Goal: Task Accomplishment & Management: Manage account settings

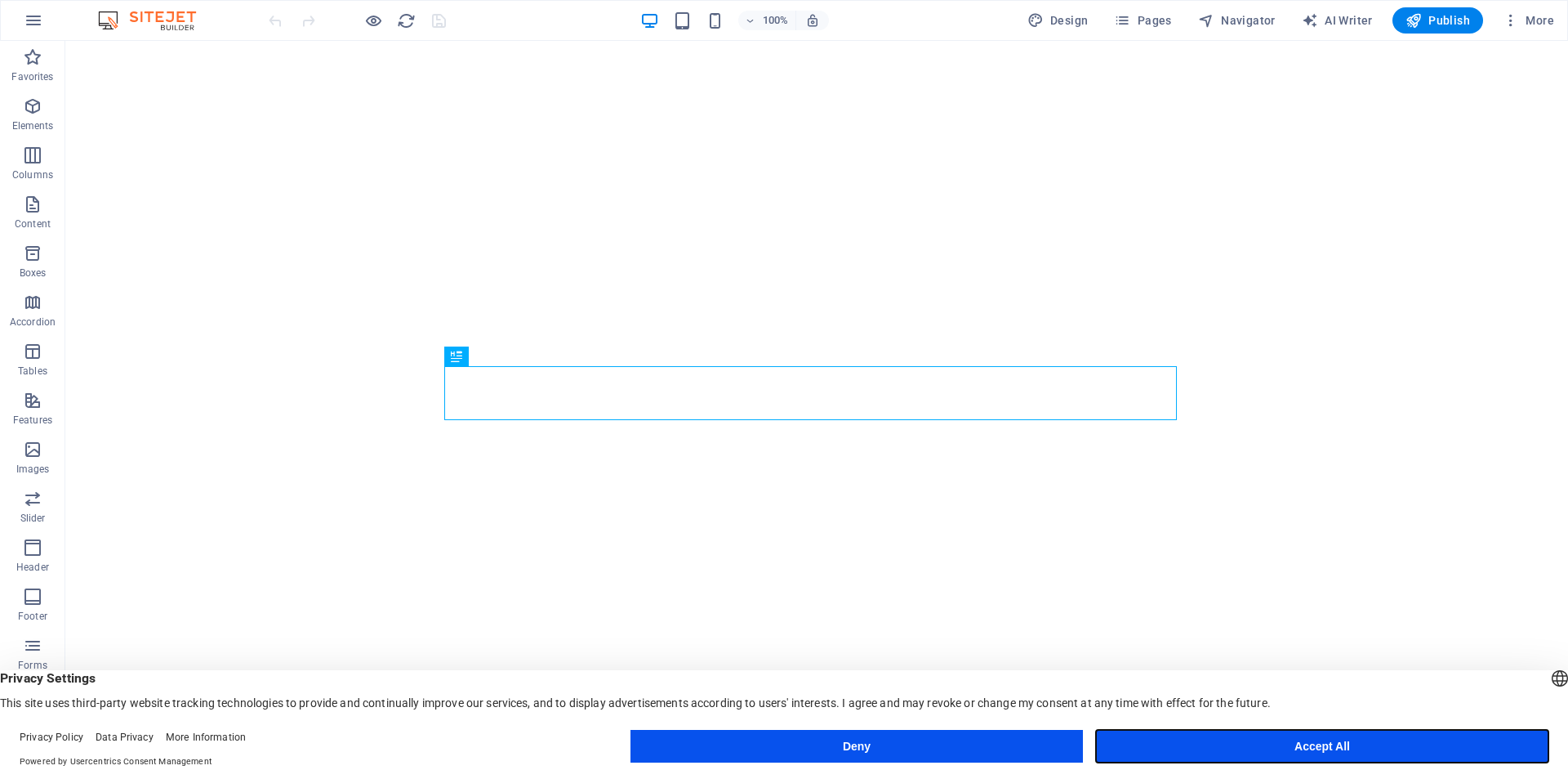
click at [1355, 750] on button "Accept All" at bounding box center [1321, 746] width 453 height 32
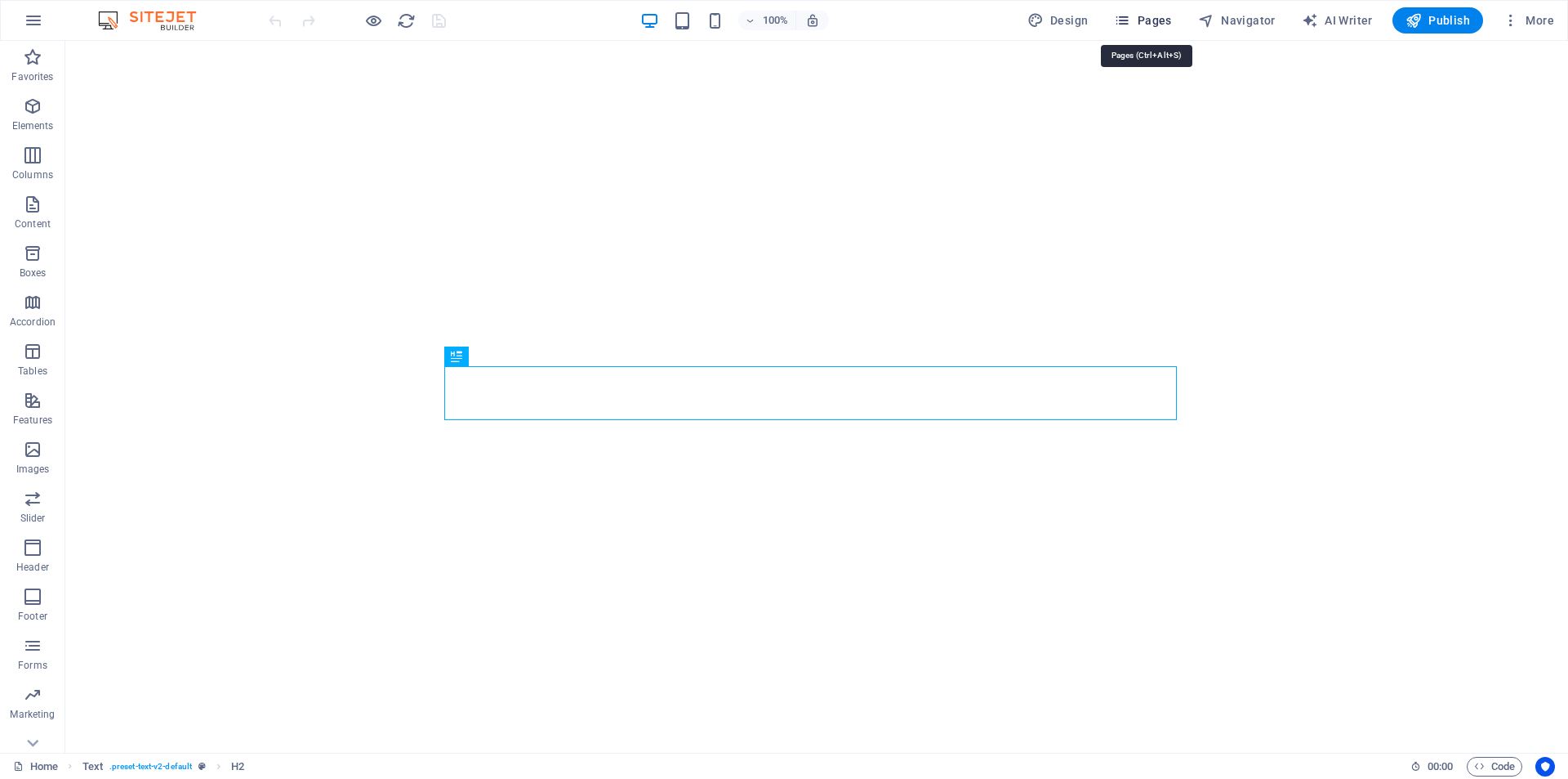
click at [1155, 16] on span "Pages" at bounding box center [1142, 21] width 58 height 16
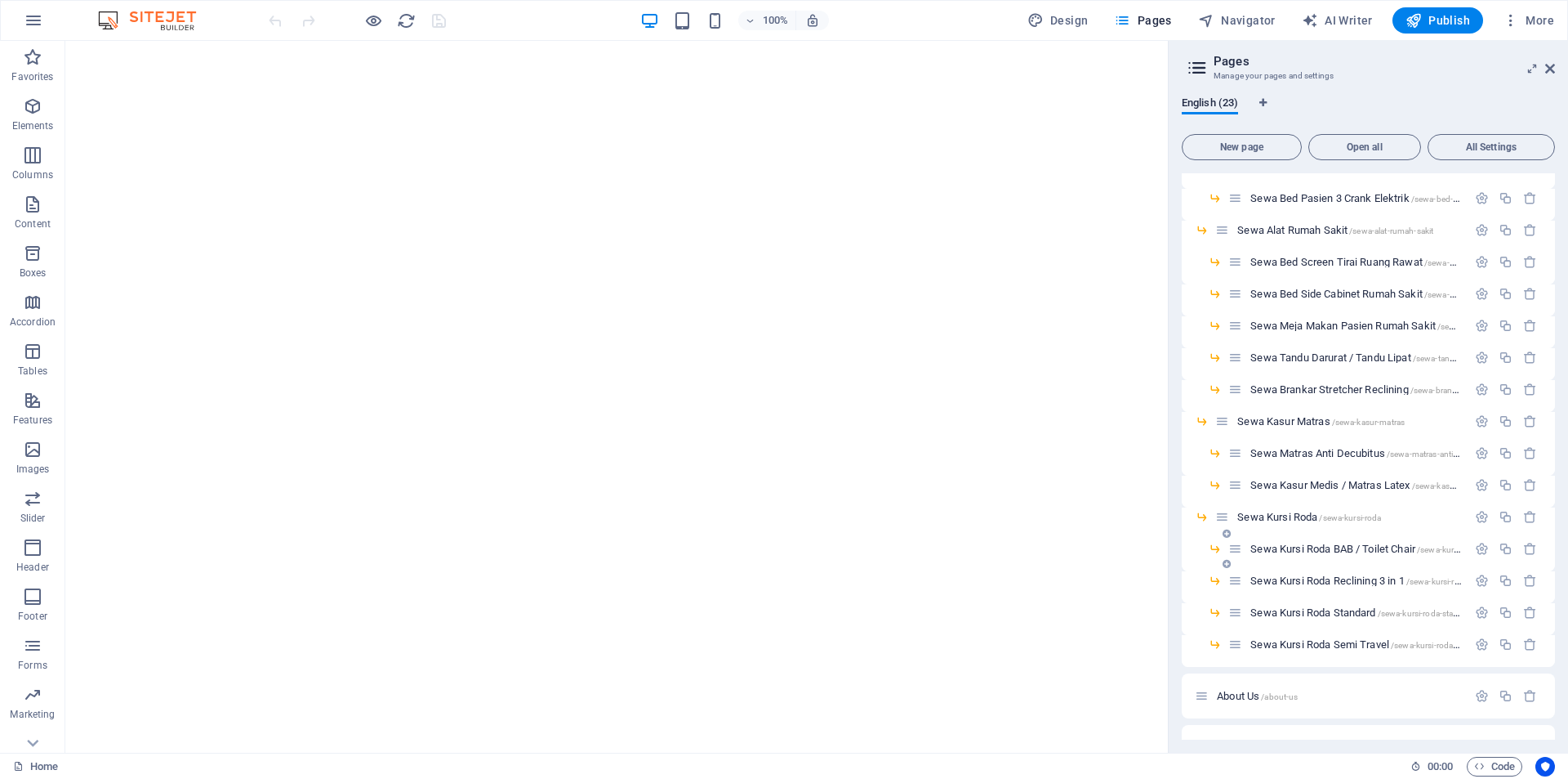
scroll to position [245, 0]
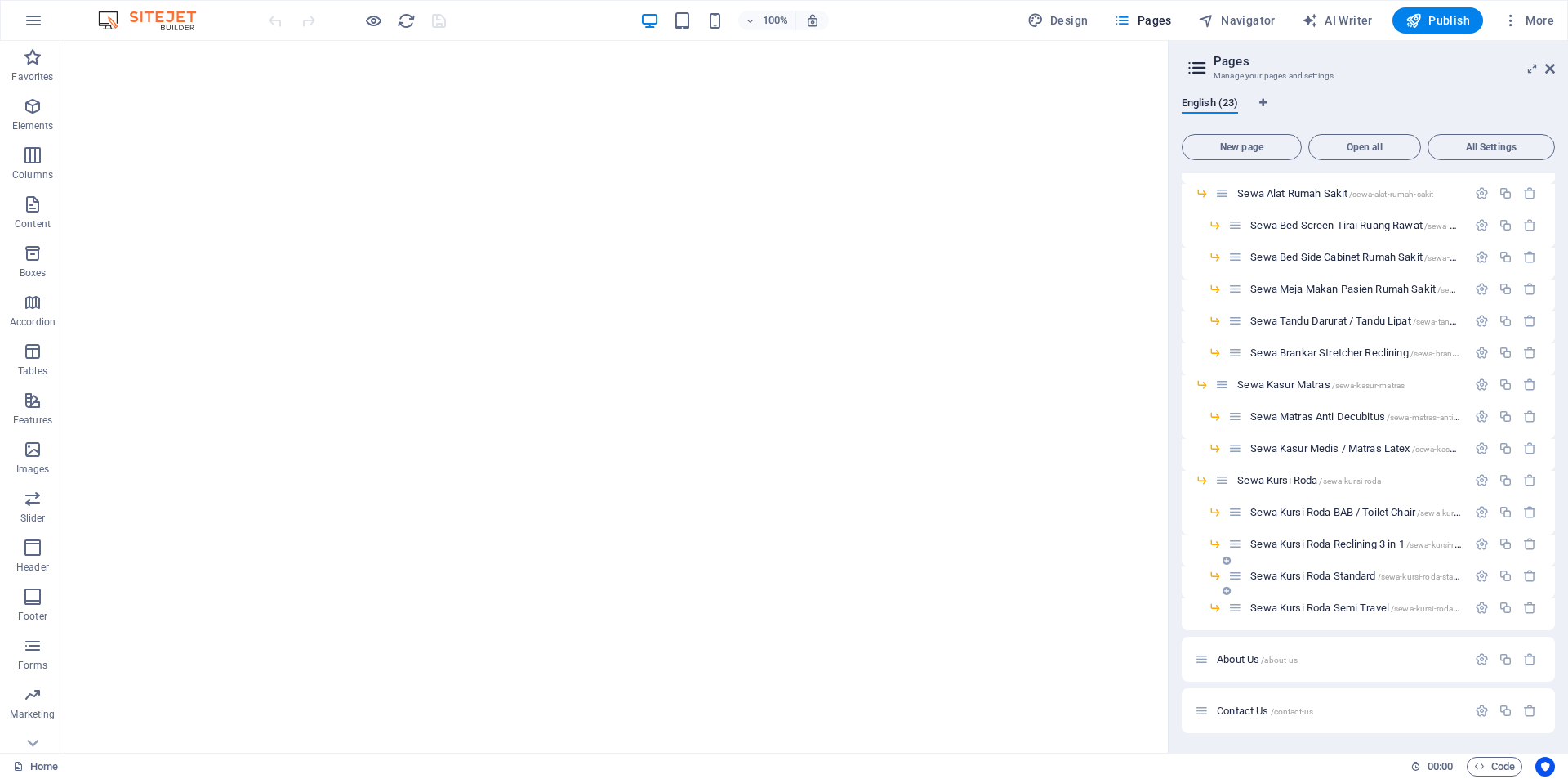
click at [1347, 577] on span "Sewa Kursi Roda Standard /sewa-kursi-roda-standard" at bounding box center [1362, 575] width 224 height 13
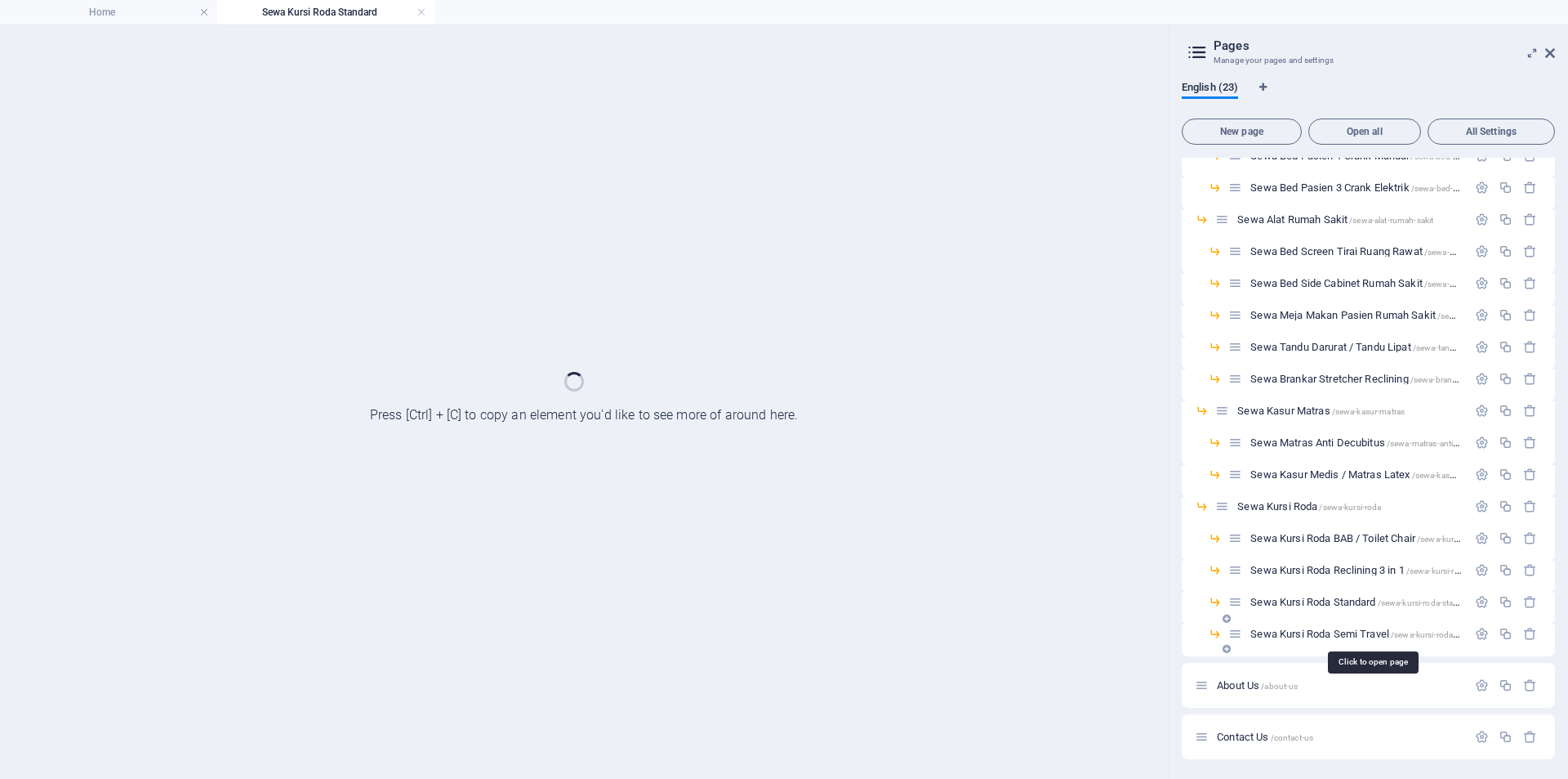
click at [1368, 633] on span "Sewa Kursi Roda Semi Travel /sewa-kursi-roda-semi-travel" at bounding box center [1373, 634] width 245 height 13
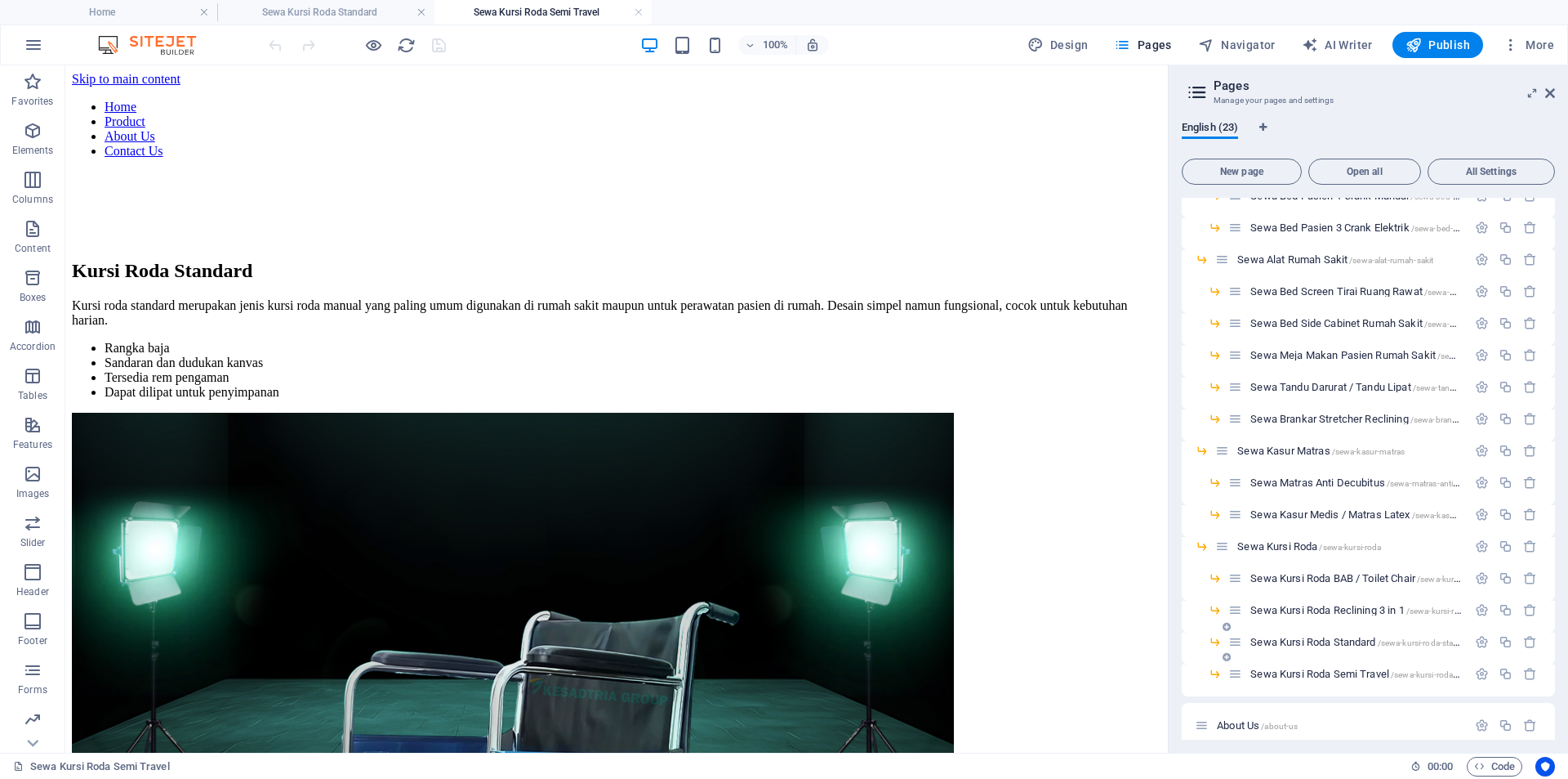
scroll to position [269, 0]
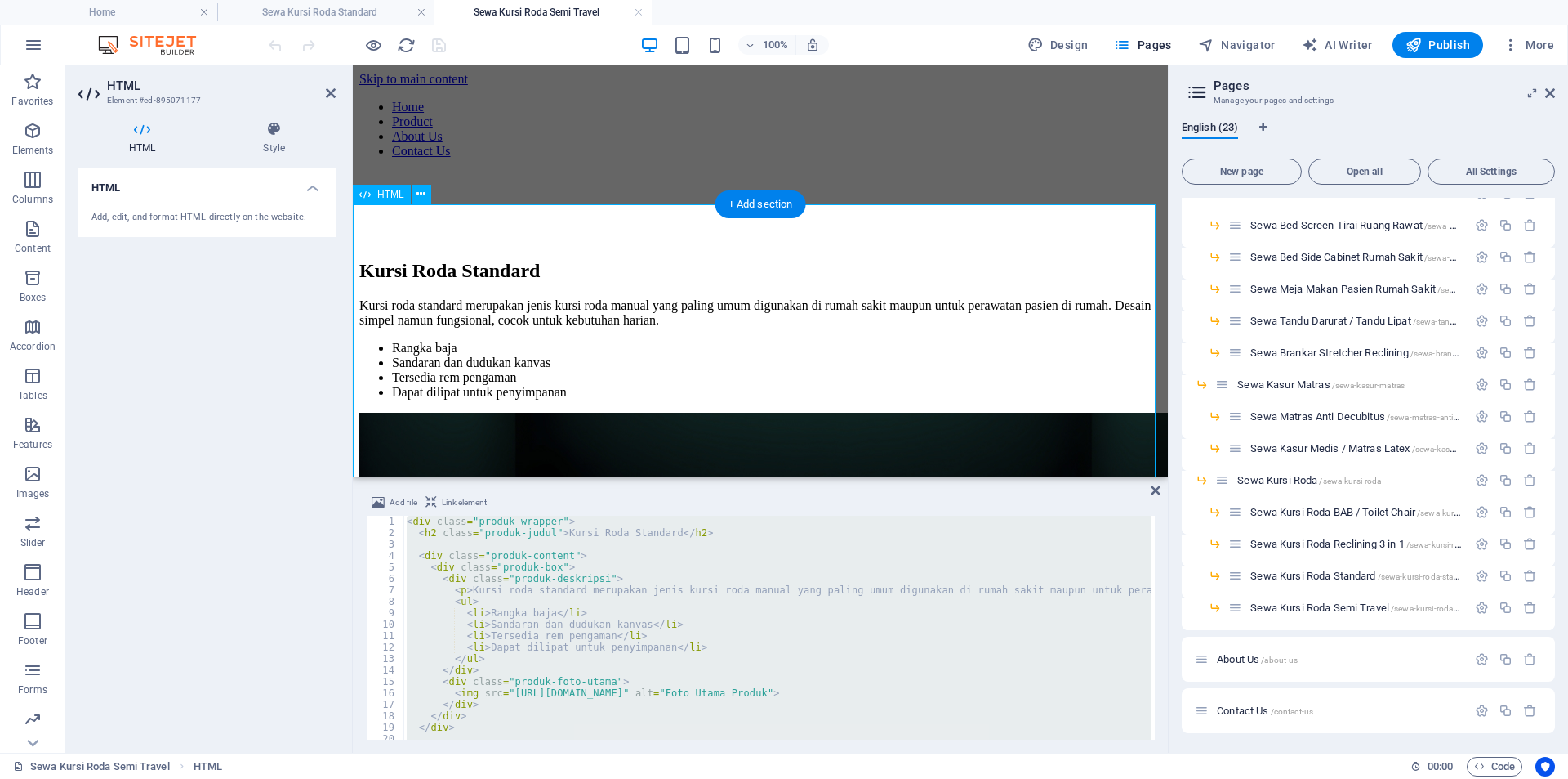
type textarea "</div>"
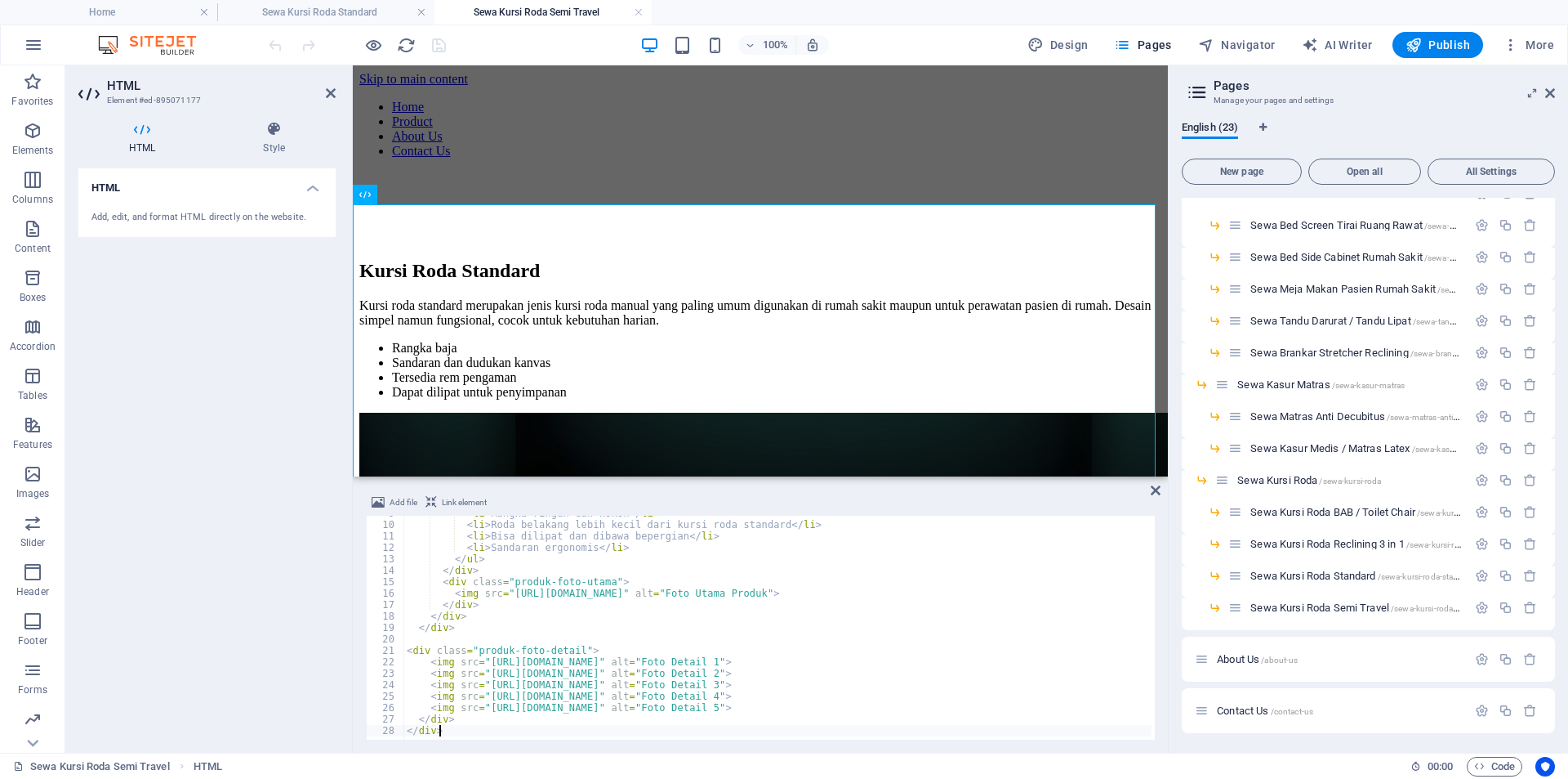
scroll to position [100, 0]
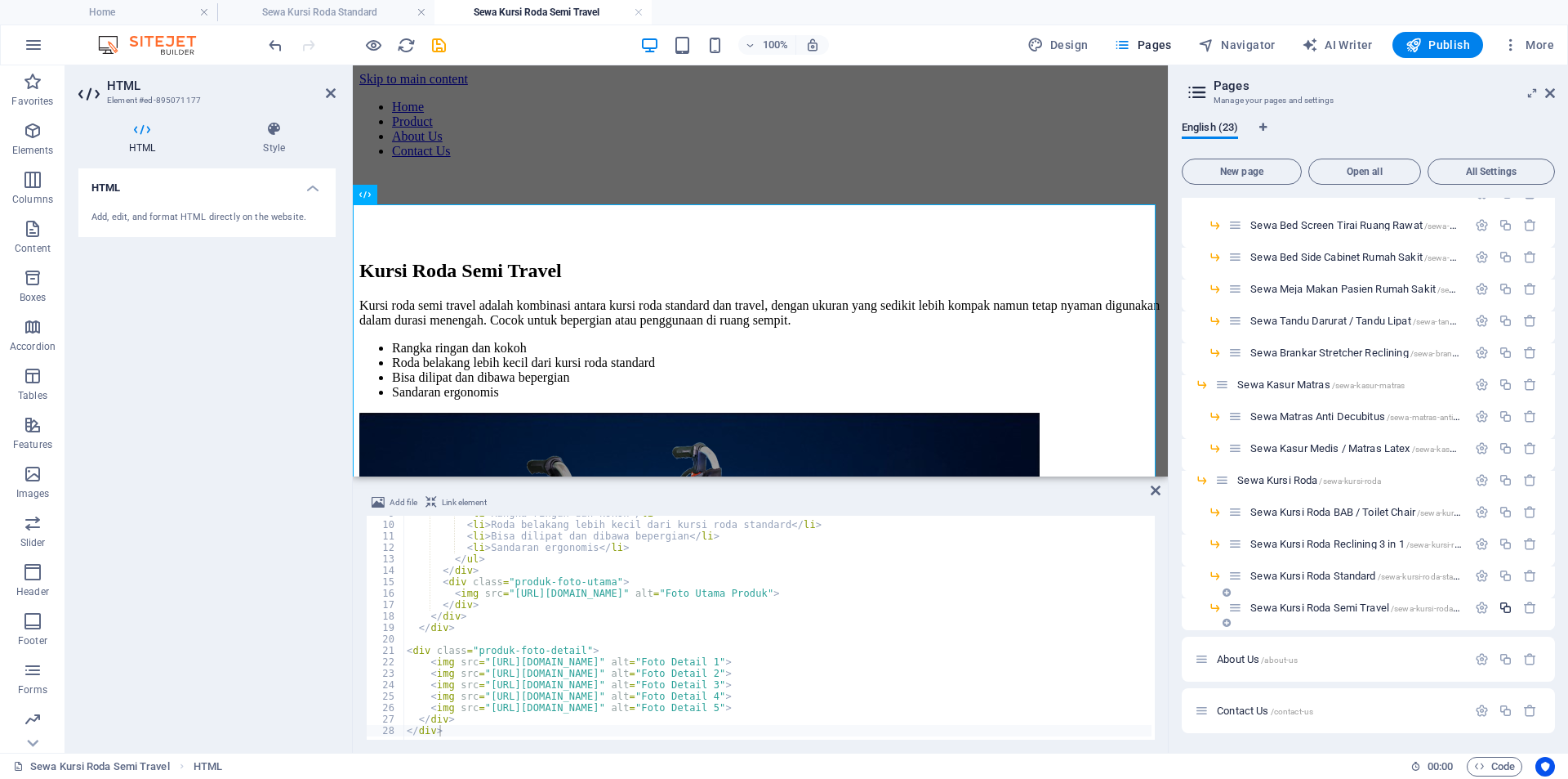
click at [1500, 603] on icon "button" at bounding box center [1505, 607] width 14 height 14
type input "Sewa Kursi Roda Travel"
type input "/sewa-kursi-roda-travel"
type input "Sewa Kursi Roda Travel"
click at [1479, 637] on icon "button" at bounding box center [1481, 639] width 14 height 14
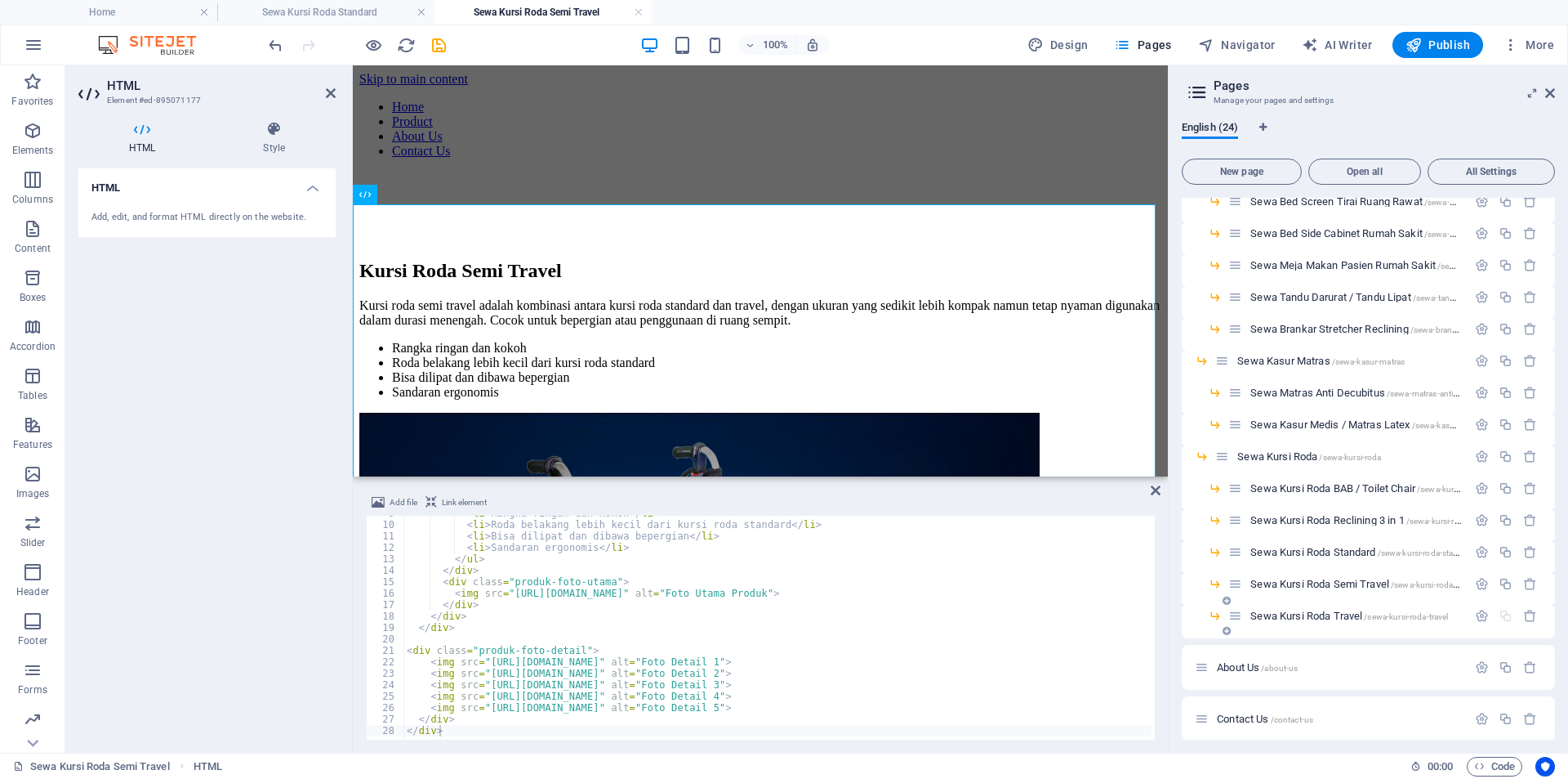
scroll to position [302, 0]
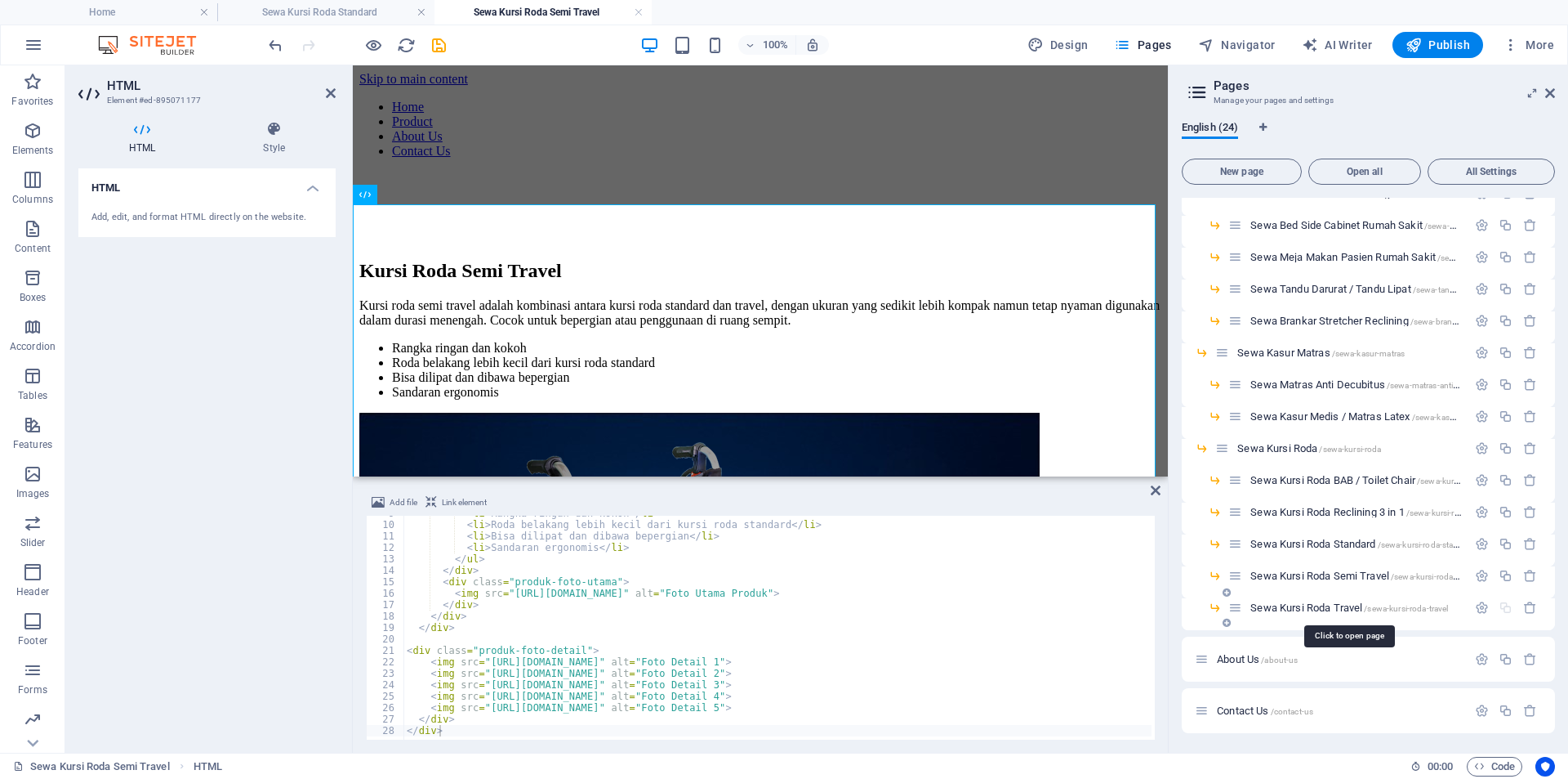
click at [1424, 607] on span "/sewa-kursi-roda-travel" at bounding box center [1405, 608] width 84 height 9
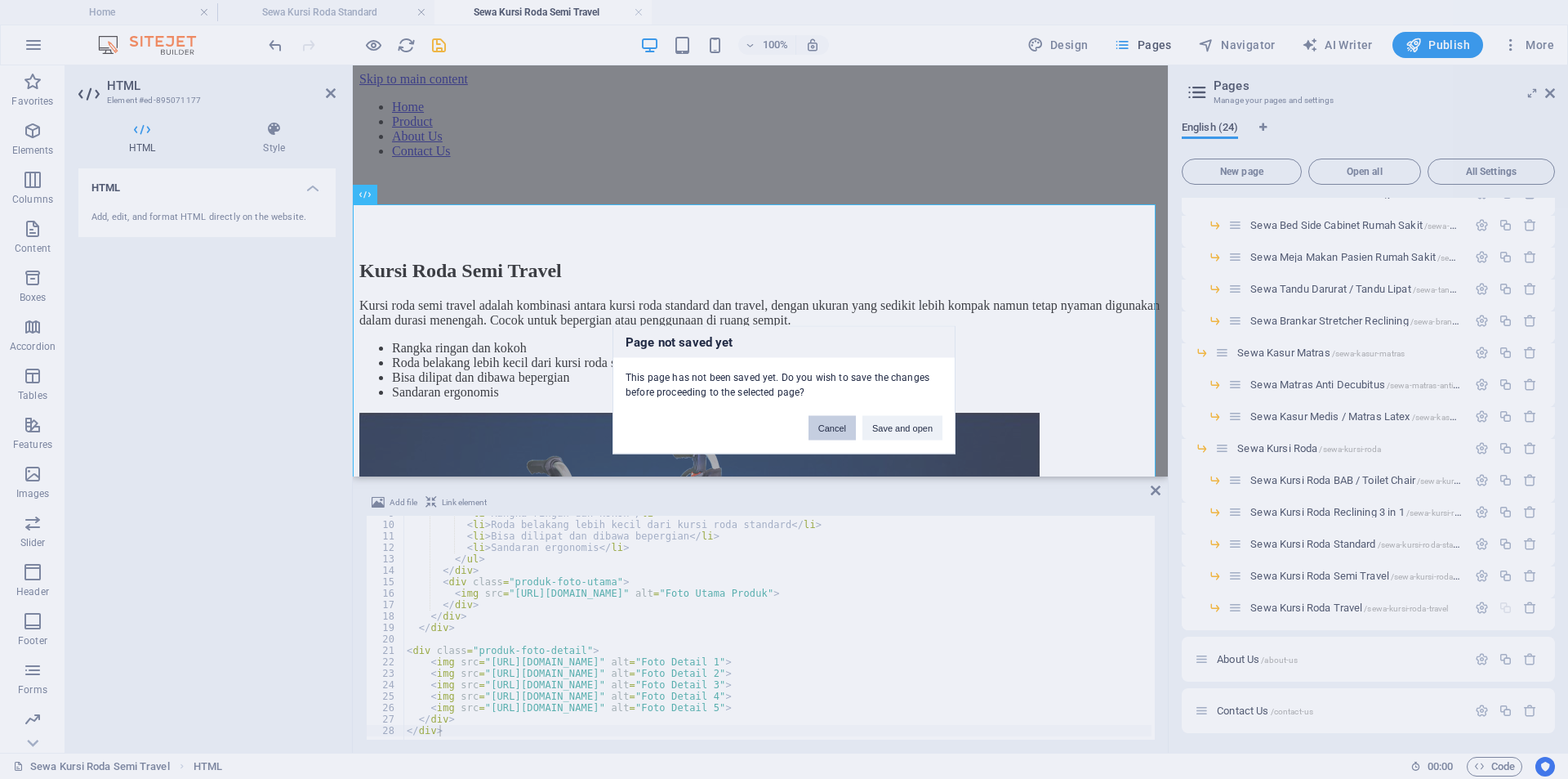
drag, startPoint x: 826, startPoint y: 423, endPoint x: 390, endPoint y: 268, distance: 462.7
click at [826, 423] on button "Cancel" at bounding box center [832, 427] width 48 height 24
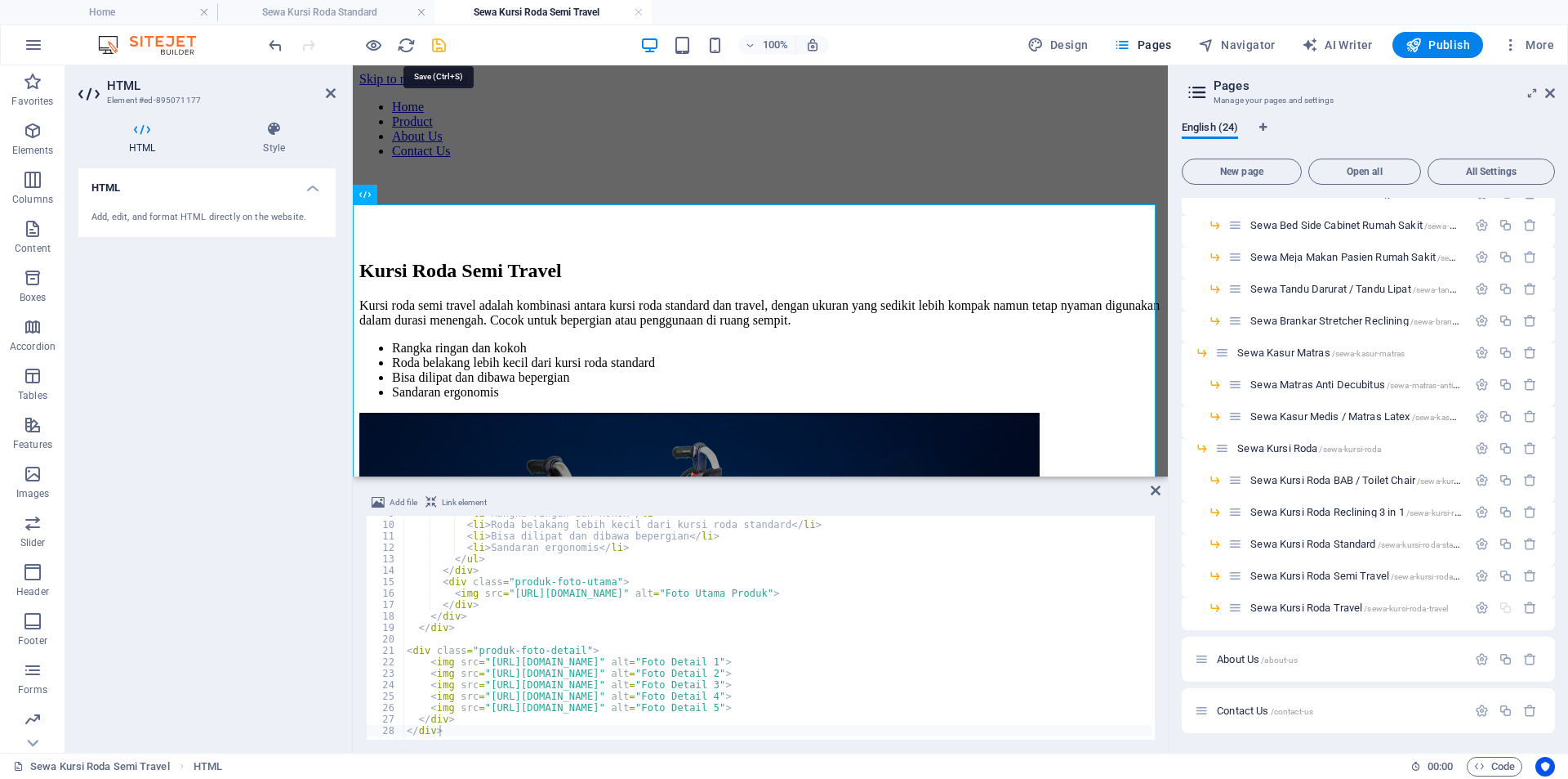
click at [435, 45] on icon "save" at bounding box center [438, 45] width 19 height 19
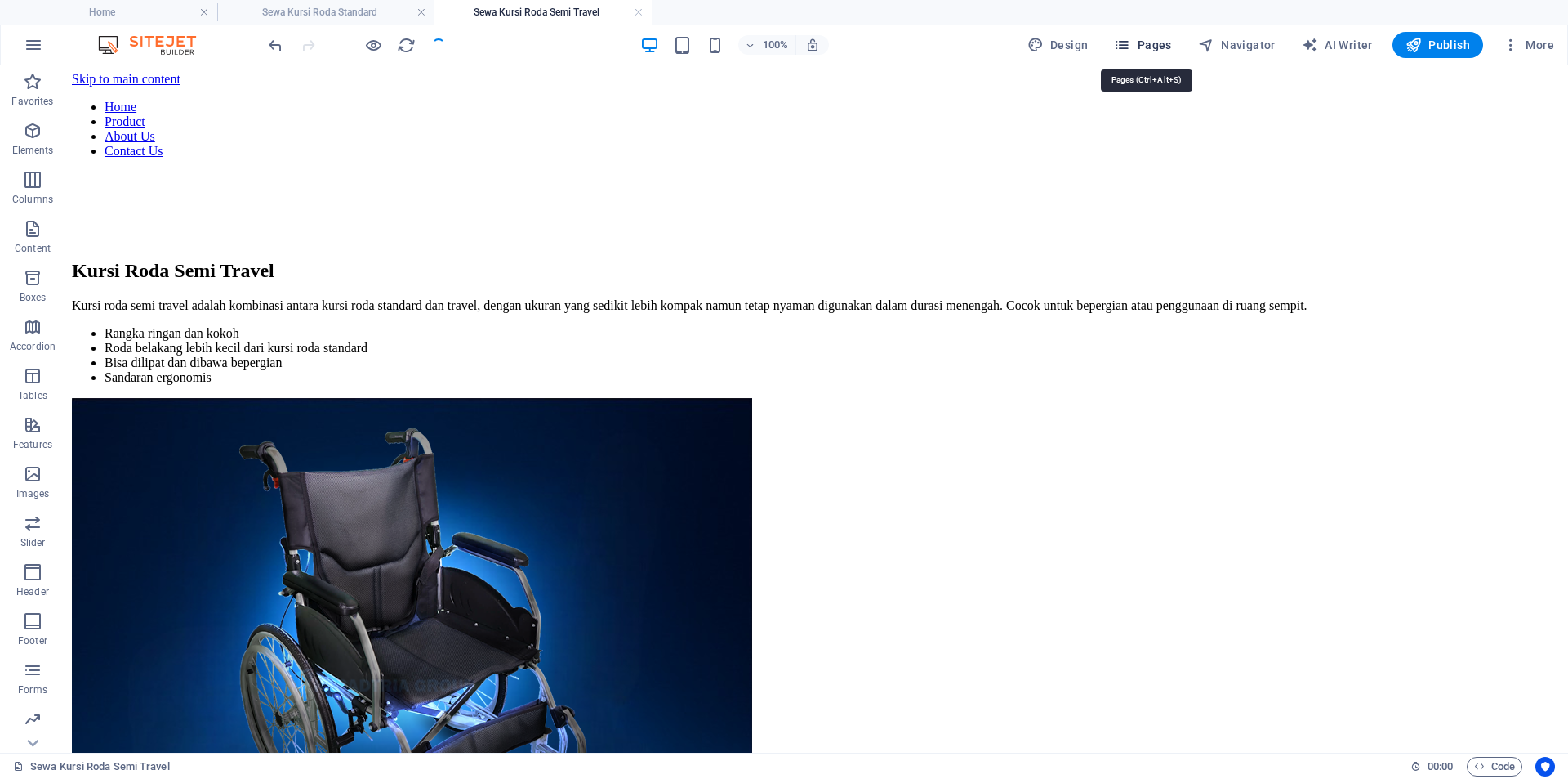
click at [1171, 44] on span "Pages" at bounding box center [1142, 45] width 58 height 16
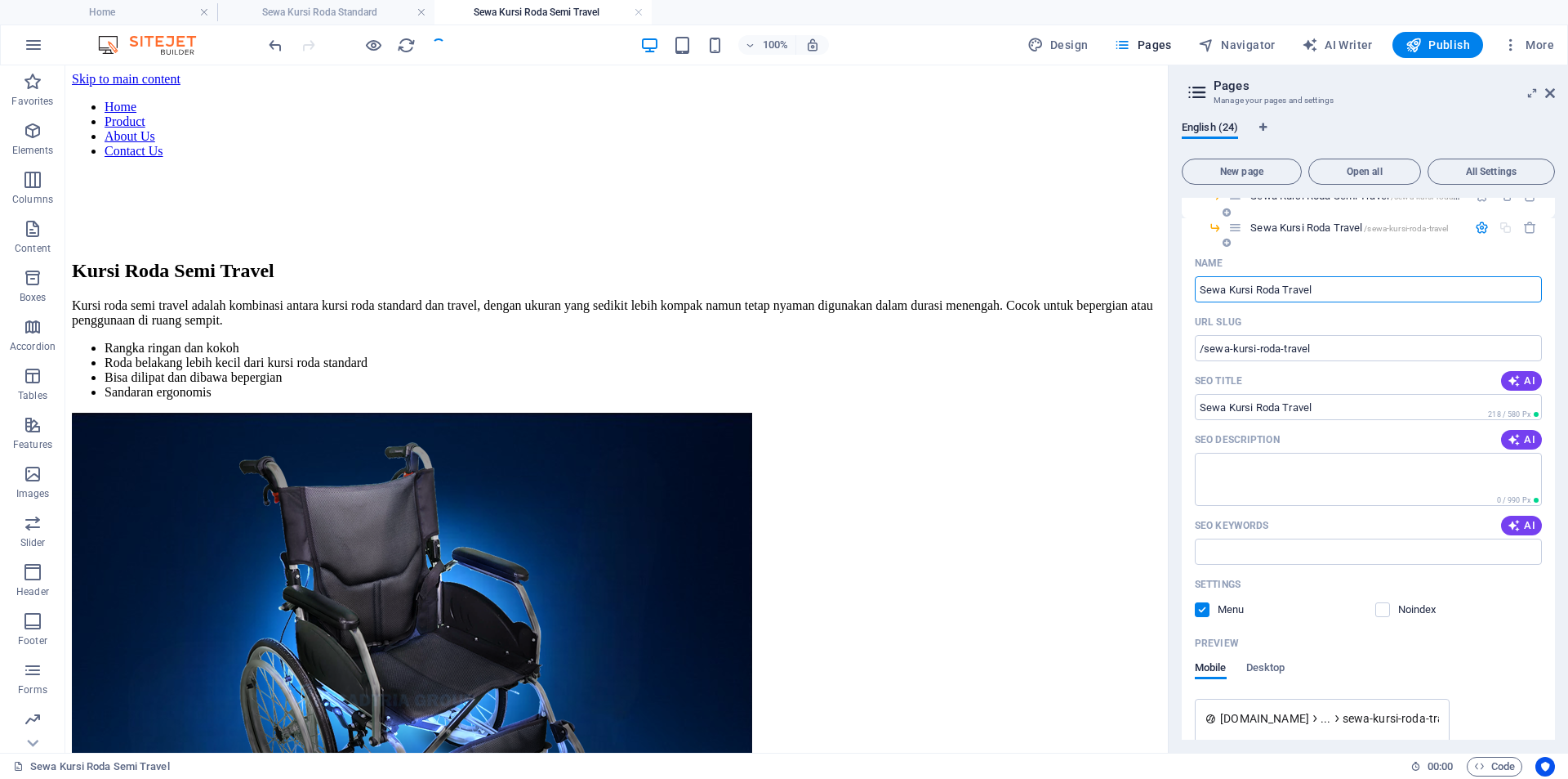
scroll to position [639, 0]
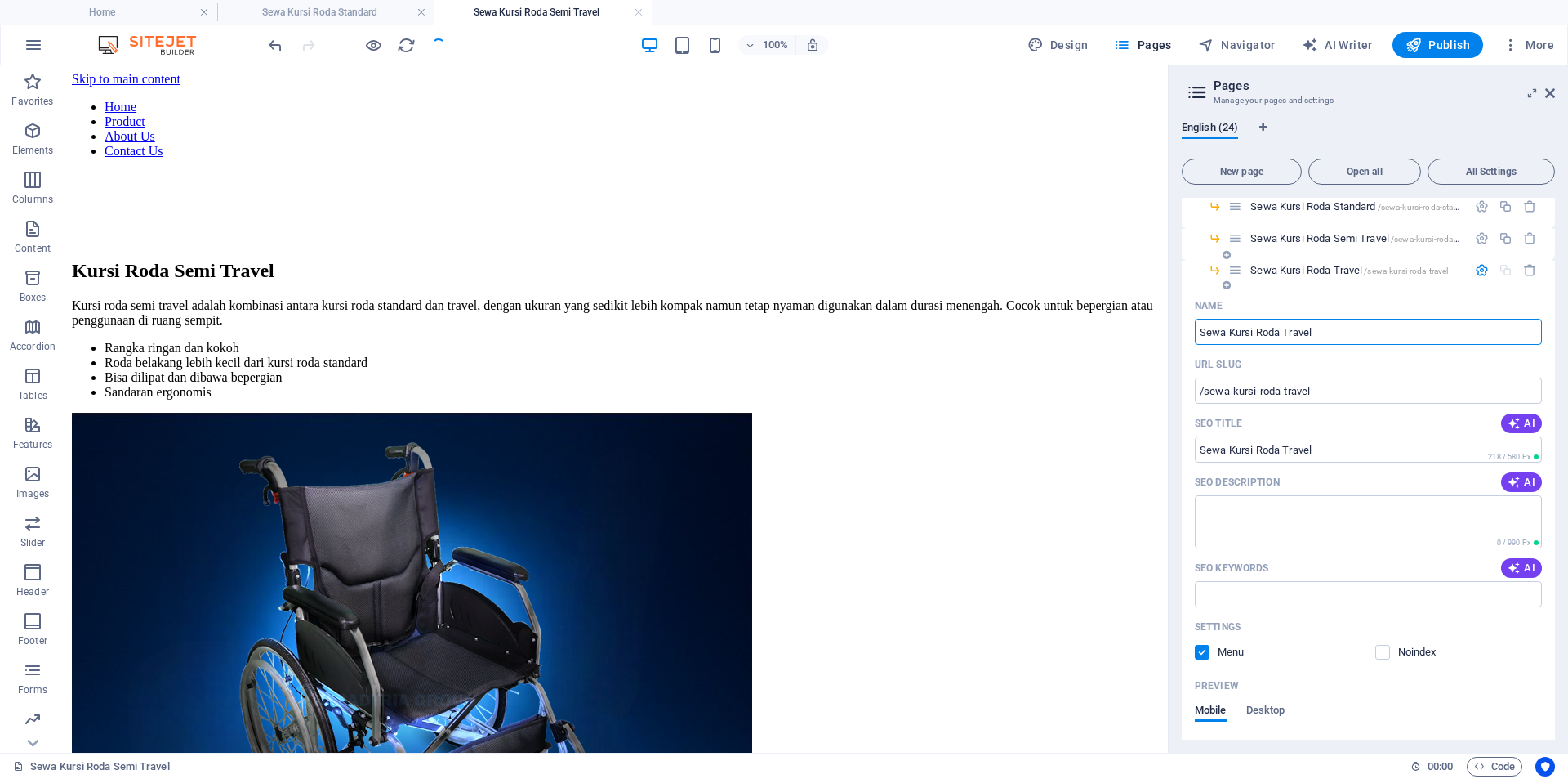
click at [1482, 265] on icon "button" at bounding box center [1481, 269] width 14 height 14
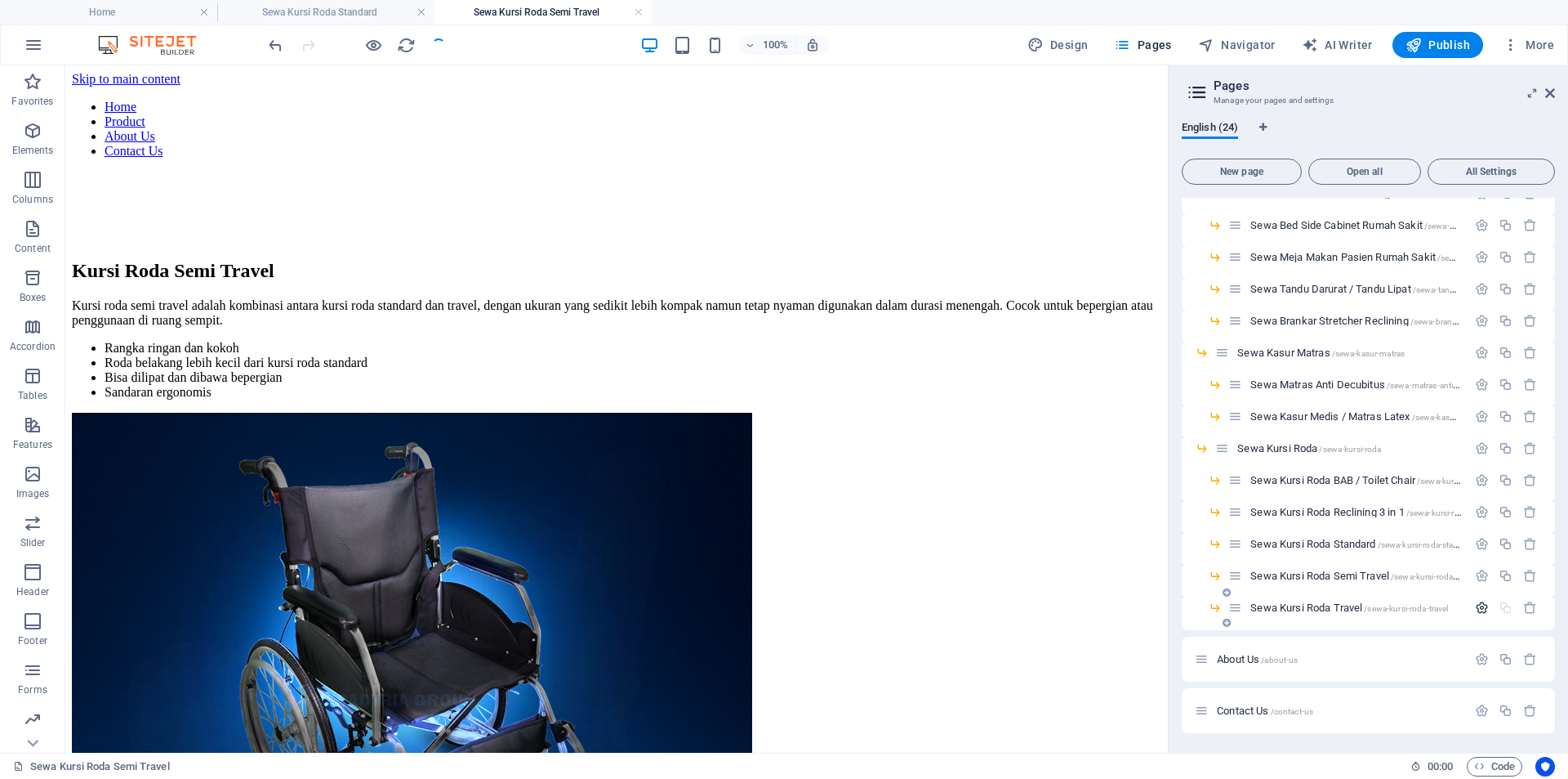
scroll to position [302, 0]
click at [1300, 607] on span "Sewa Kursi Roda Travel /sewa-kursi-roda-travel" at bounding box center [1349, 608] width 198 height 13
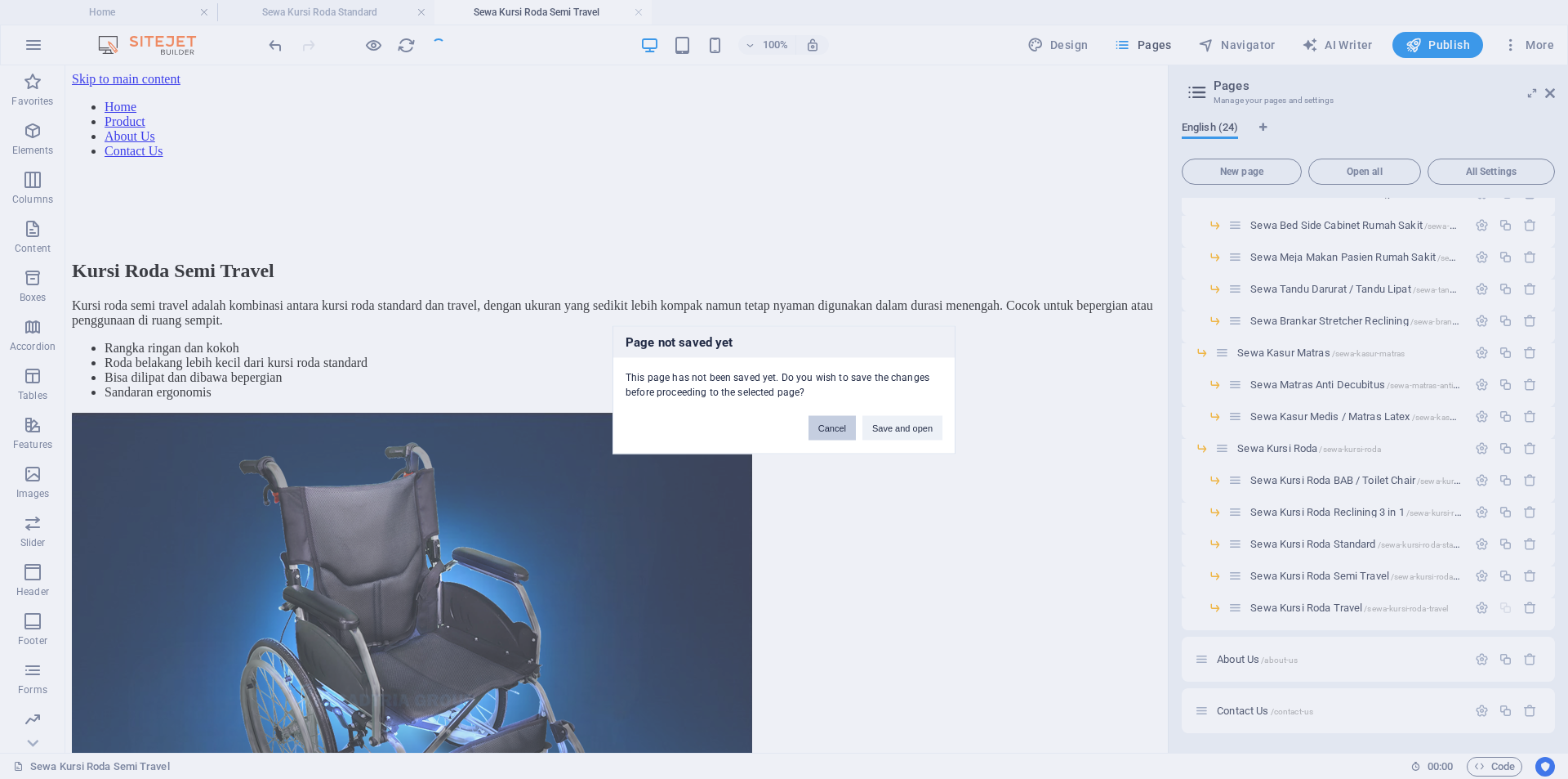
click at [825, 433] on button "Cancel" at bounding box center [832, 427] width 48 height 24
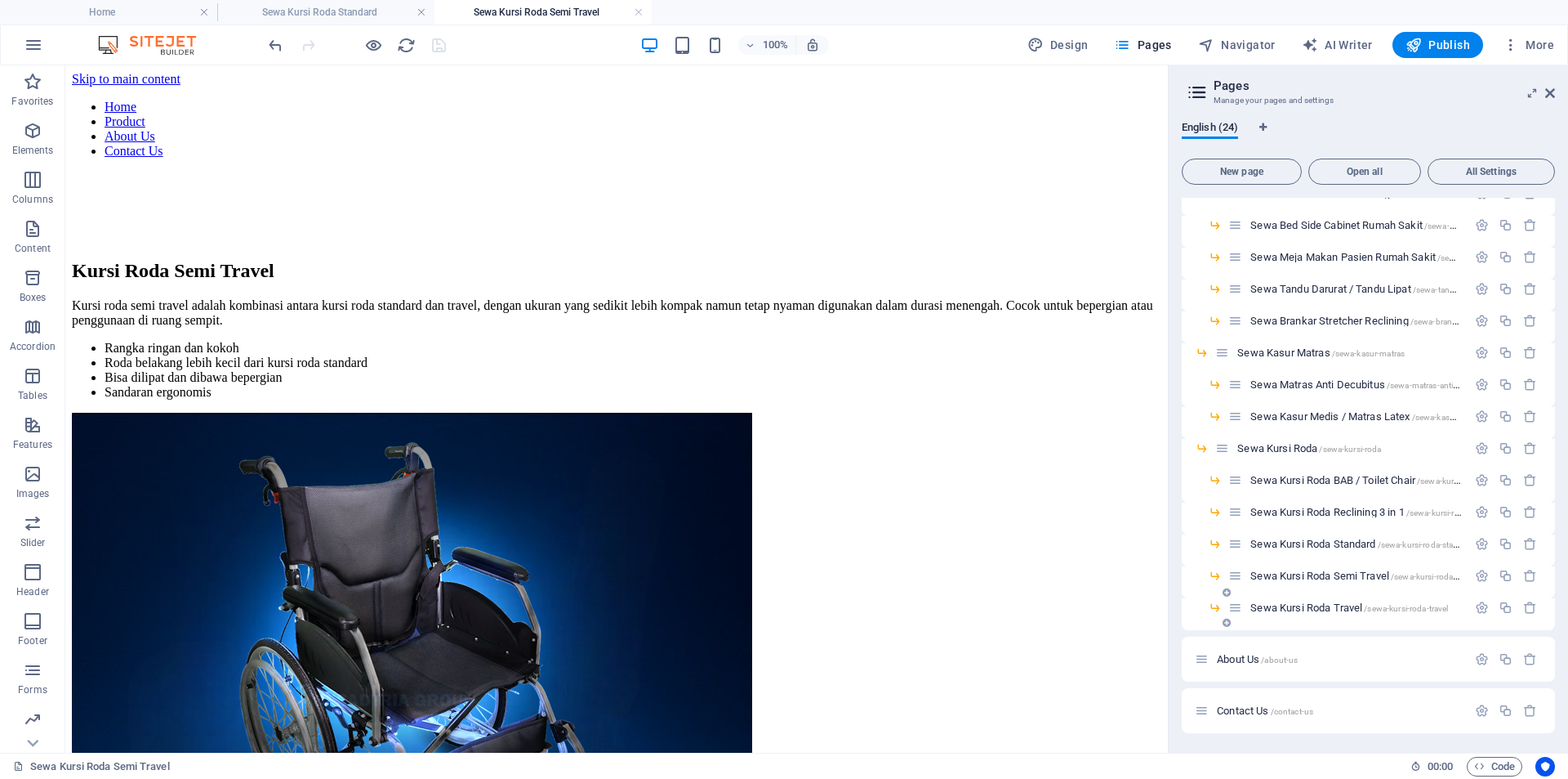
click at [1323, 607] on span "Sewa Kursi Roda Travel /sewa-kursi-roda-travel" at bounding box center [1349, 608] width 198 height 13
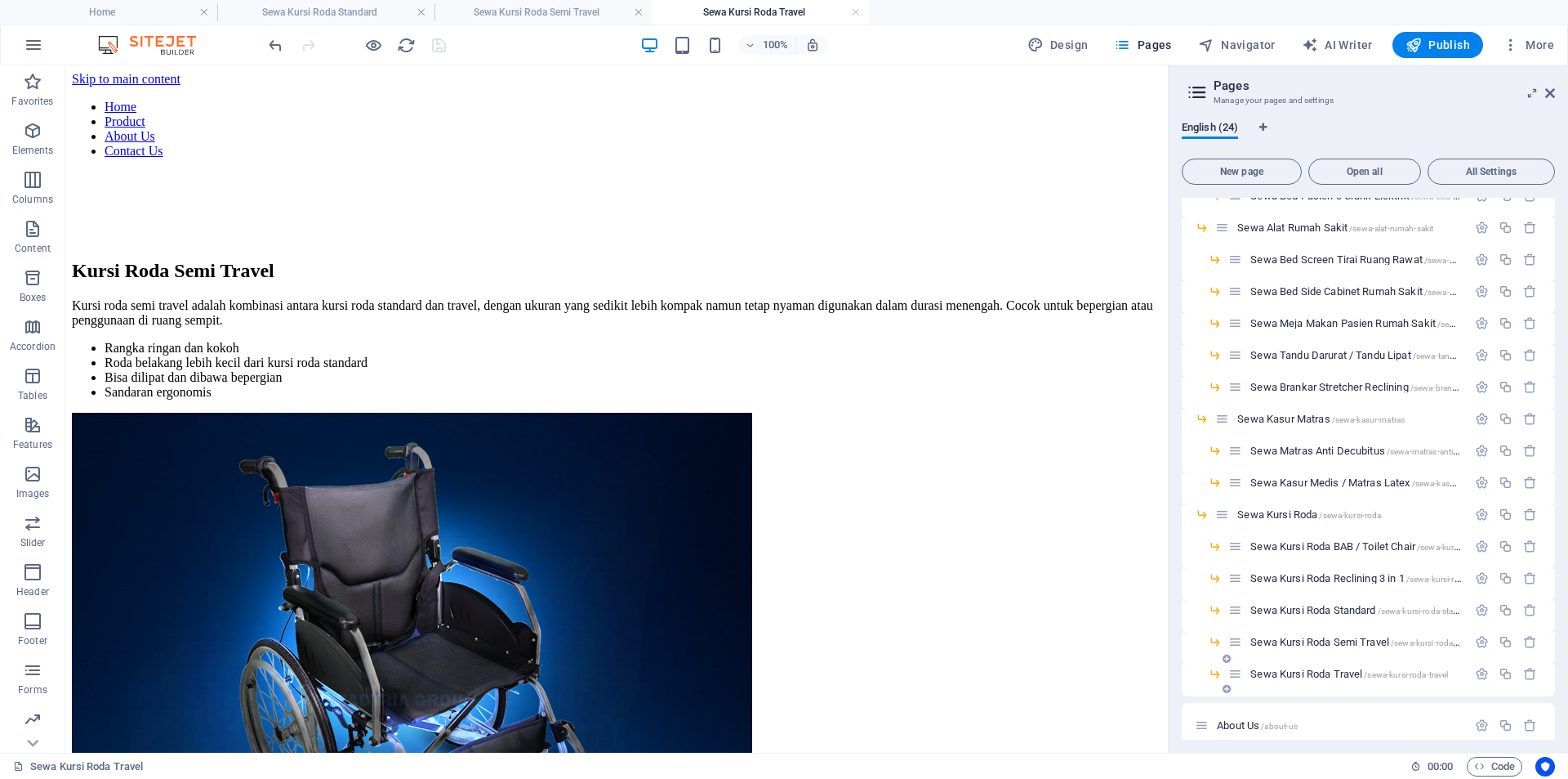
scroll to position [0, 0]
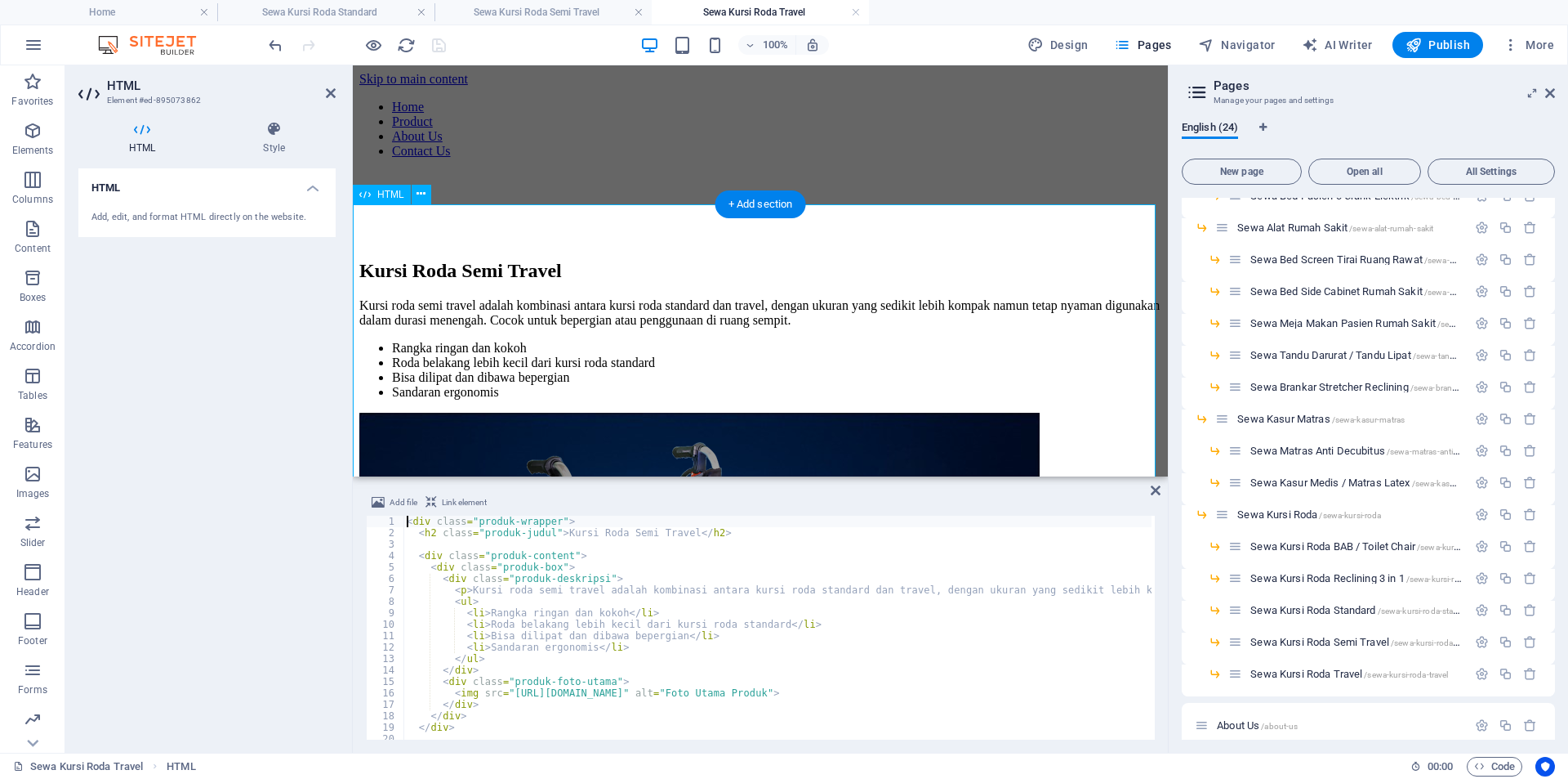
type textarea "</div>"
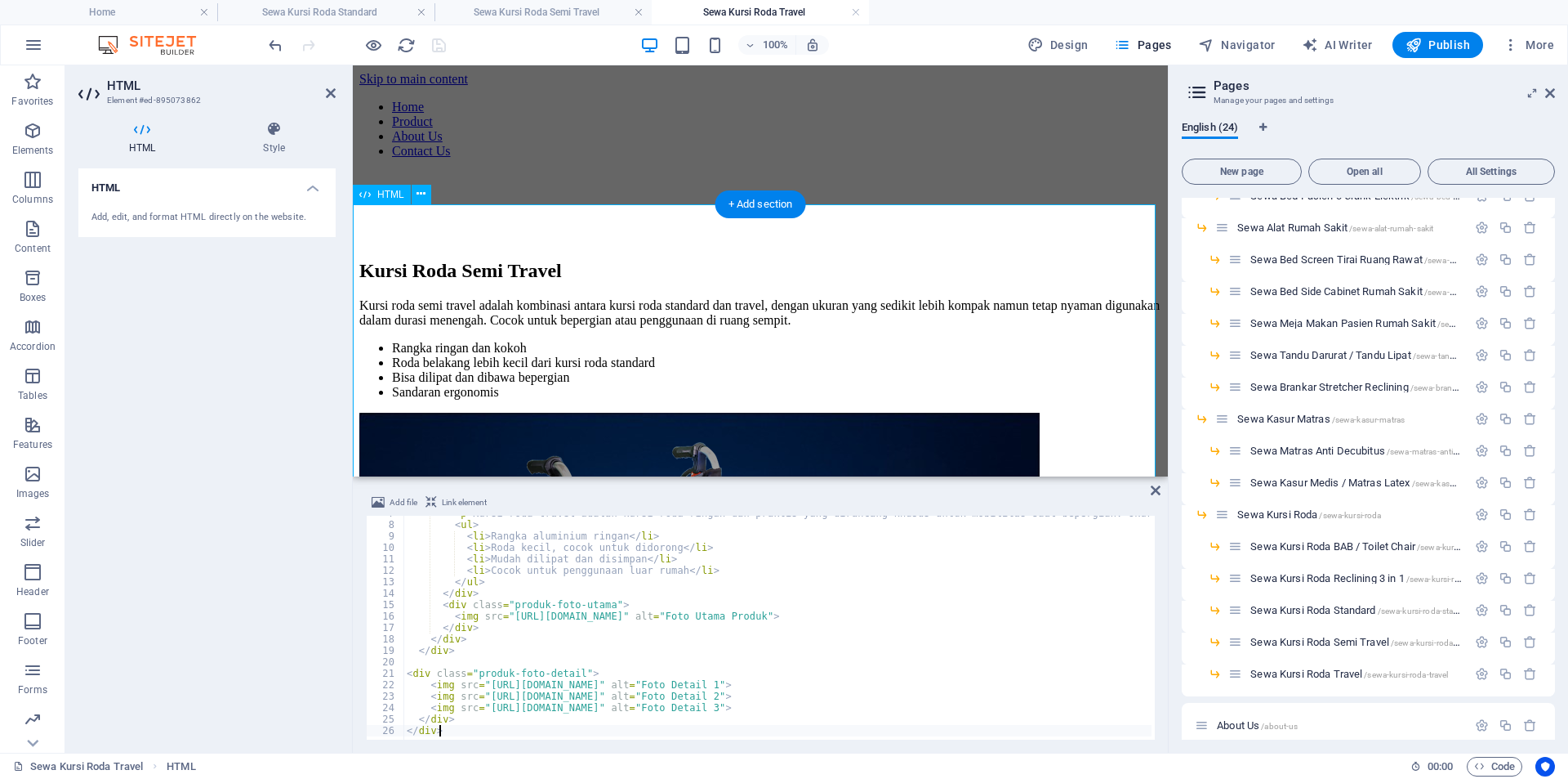
scroll to position [77, 0]
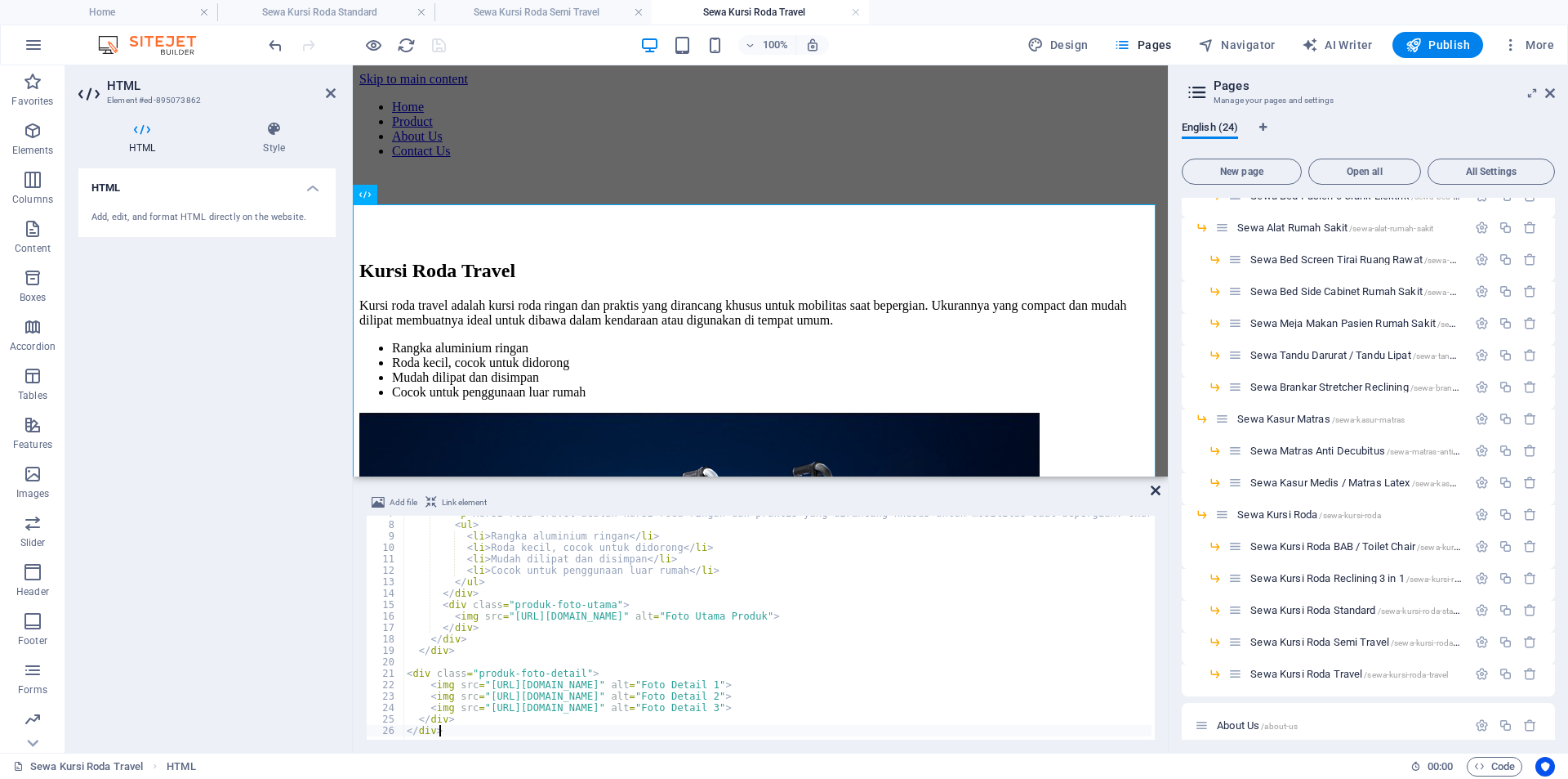
click at [1153, 489] on icon at bounding box center [1155, 490] width 10 height 14
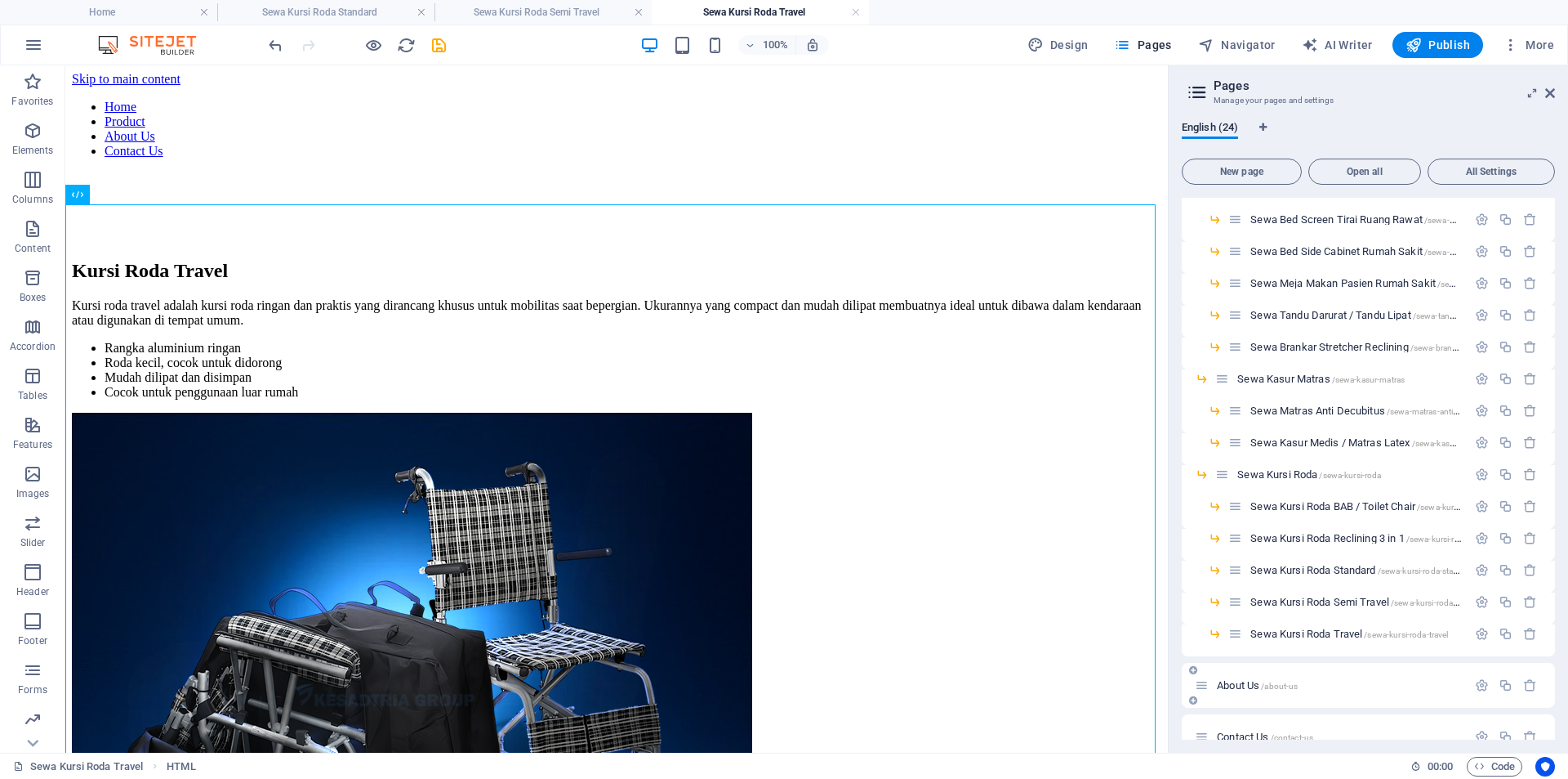
scroll to position [302, 0]
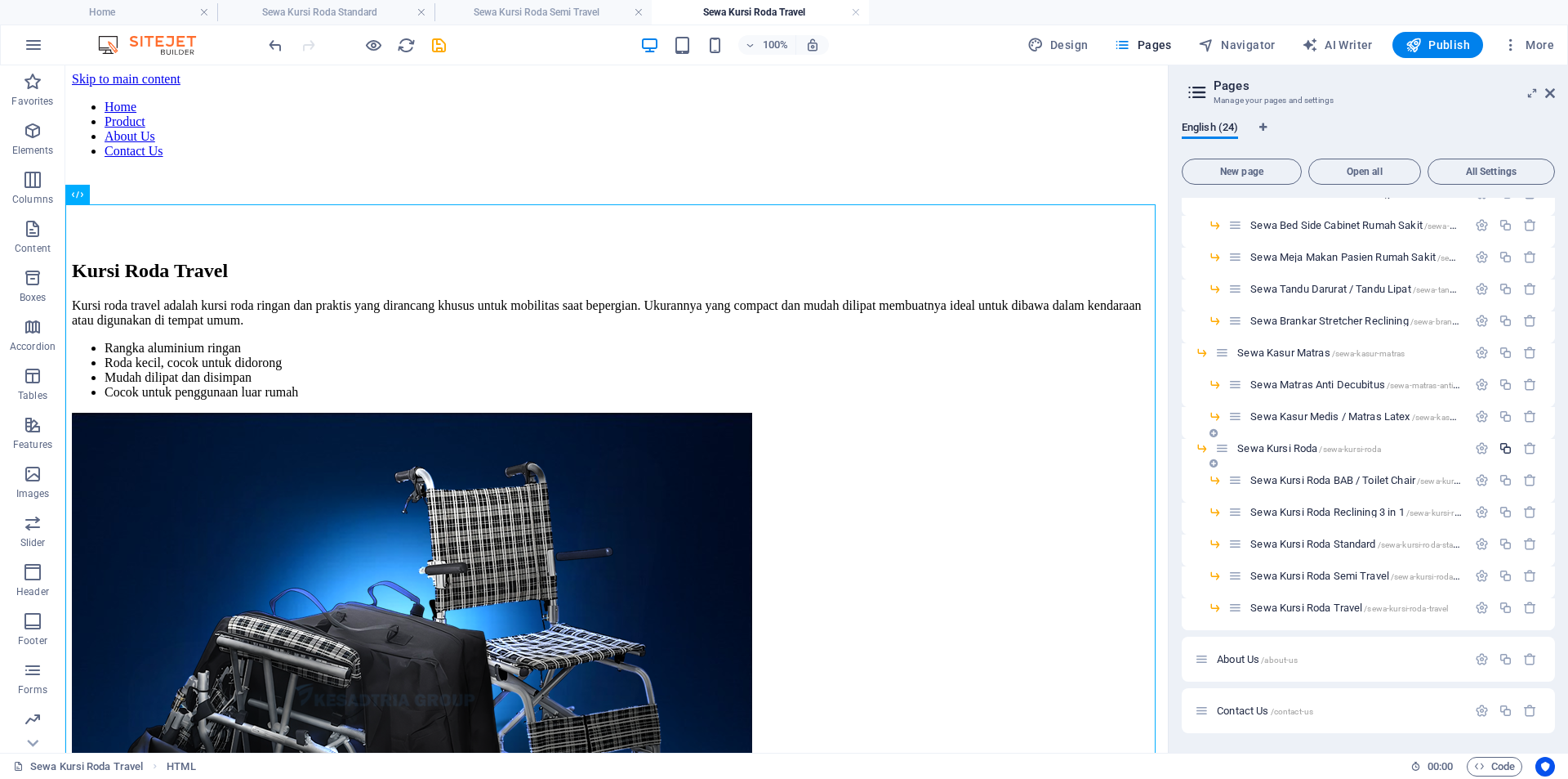
click at [1499, 443] on icon "button" at bounding box center [1505, 448] width 14 height 14
click at [1340, 698] on input "Sewa Kursi Roda 1" at bounding box center [1368, 701] width 347 height 26
type input "Sewa Tabung Oksigen"
type input "/sewa-tabung-oksigen"
type input "Sewa Tabung Oksigen"
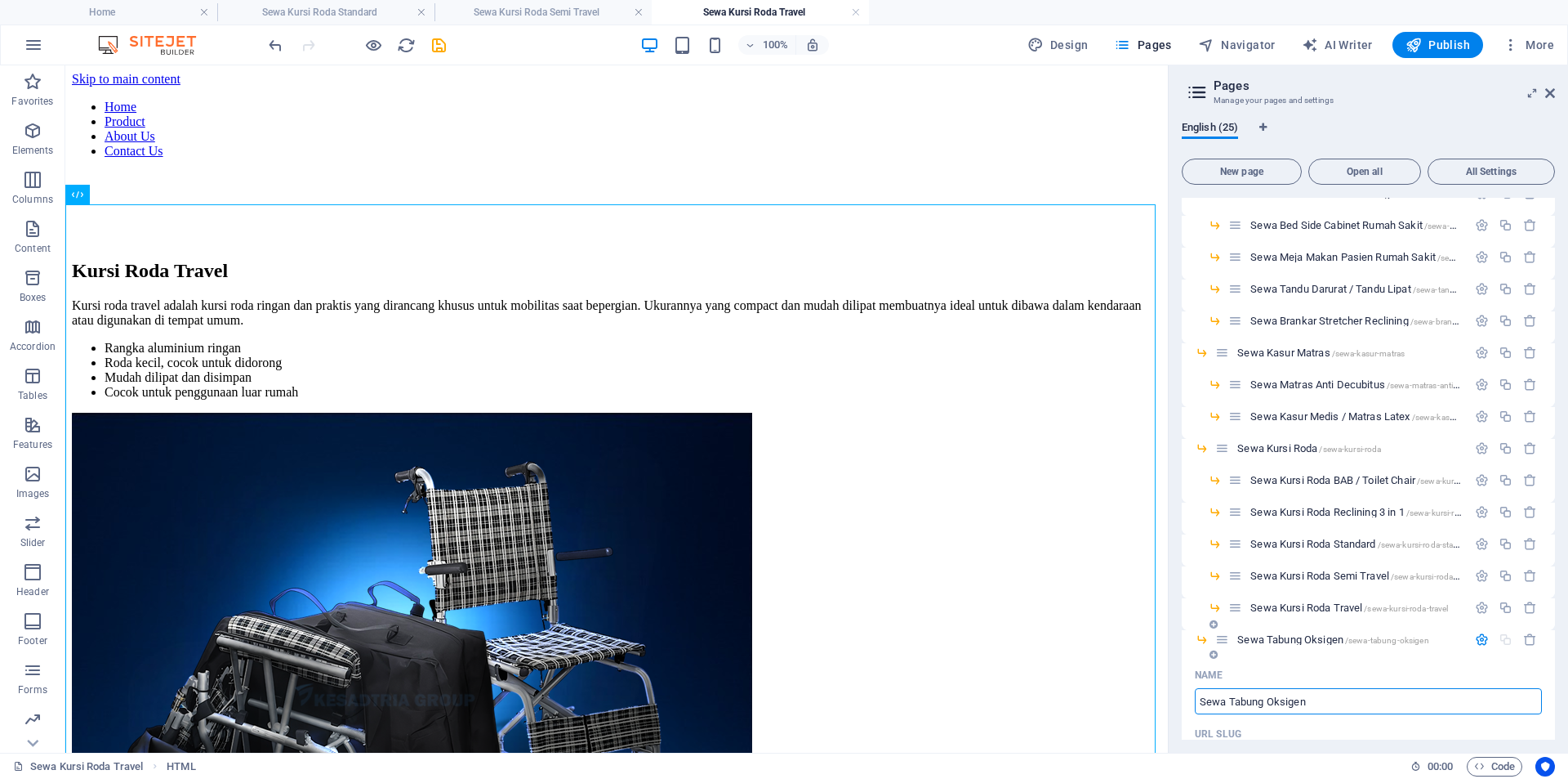
scroll to position [438, 0]
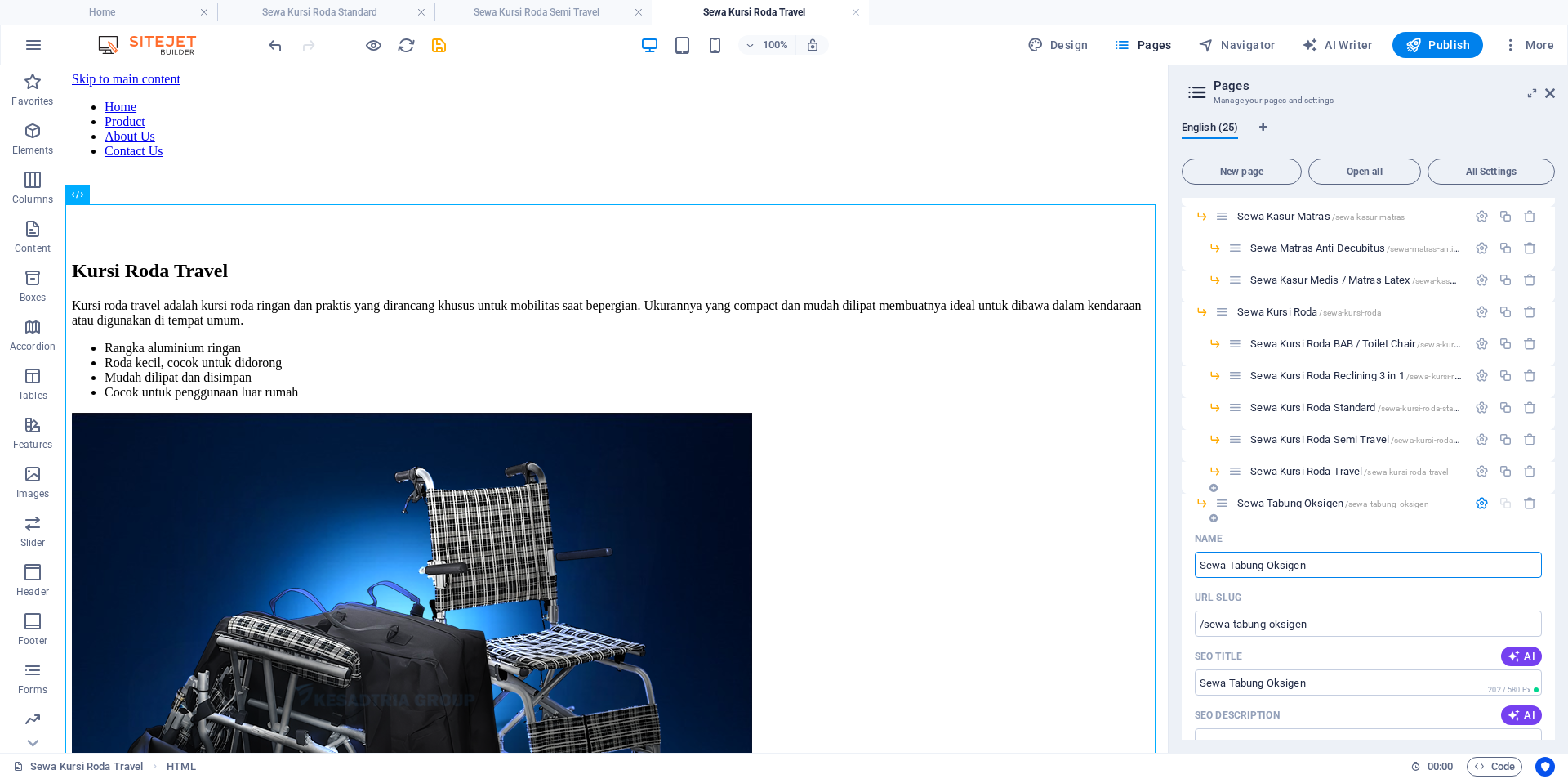
type input "Sewa Tabung Oksigen"
click at [1481, 502] on icon "button" at bounding box center [1481, 503] width 14 height 14
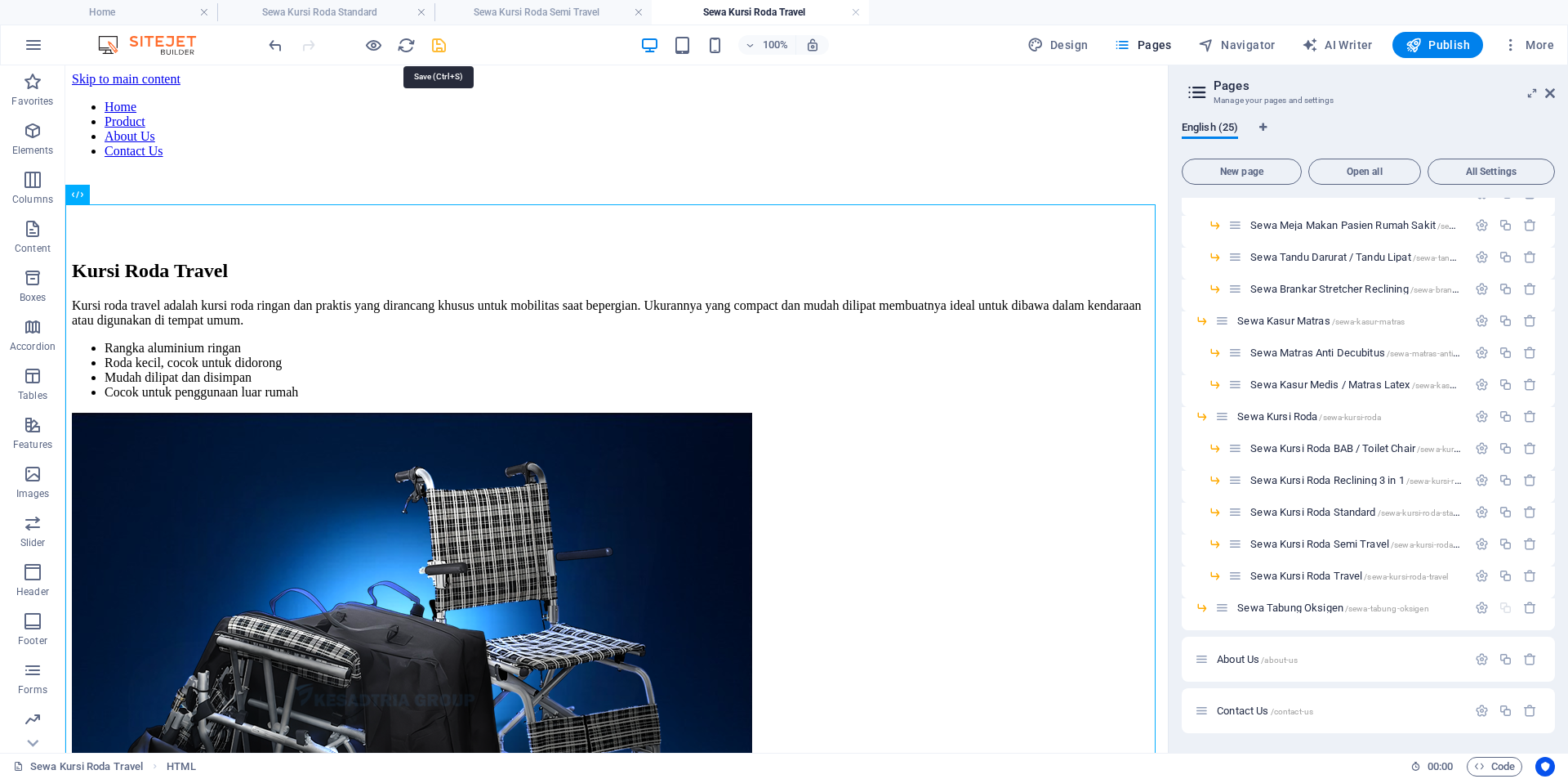
click at [444, 49] on icon "save" at bounding box center [438, 45] width 19 height 19
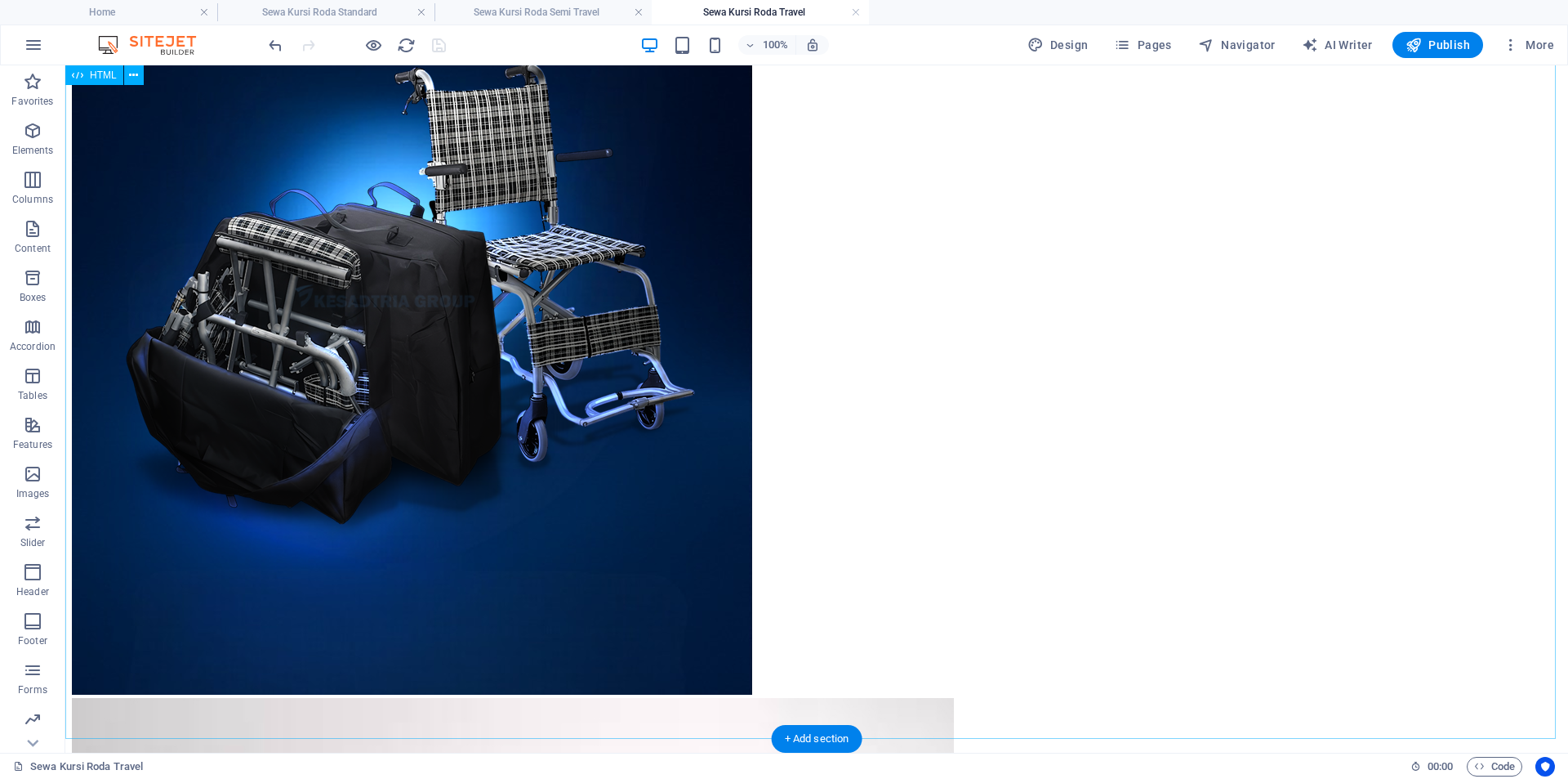
scroll to position [0, 0]
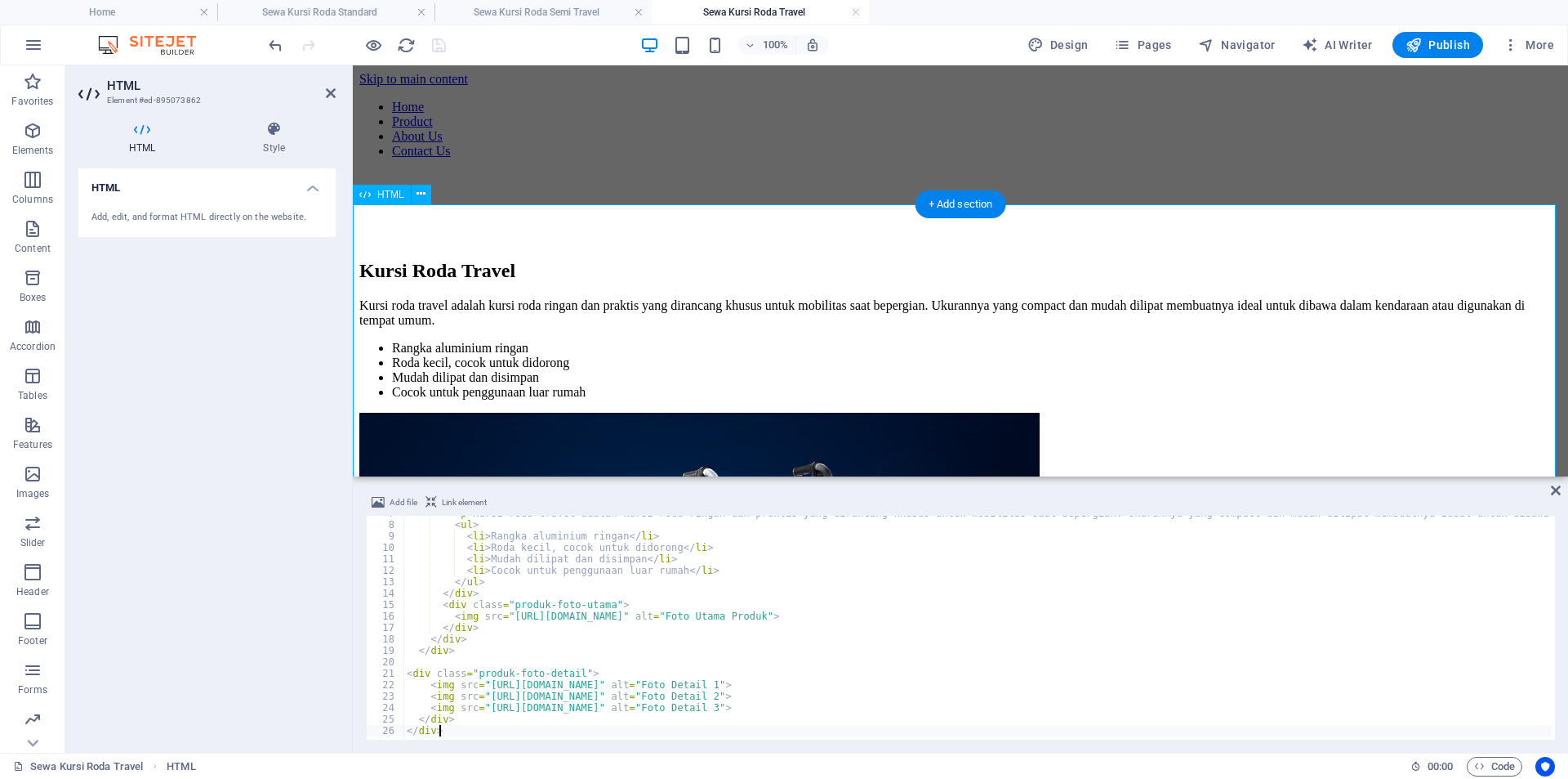
scroll to position [77, 0]
click at [790, 590] on div "< p > Kursi roda travel adalah kursi roda ringan dan praktis yang dirancang khu…" at bounding box center [1070, 629] width 1333 height 243
type textarea "</div>"
click at [1144, 43] on span "Pages" at bounding box center [1142, 45] width 58 height 16
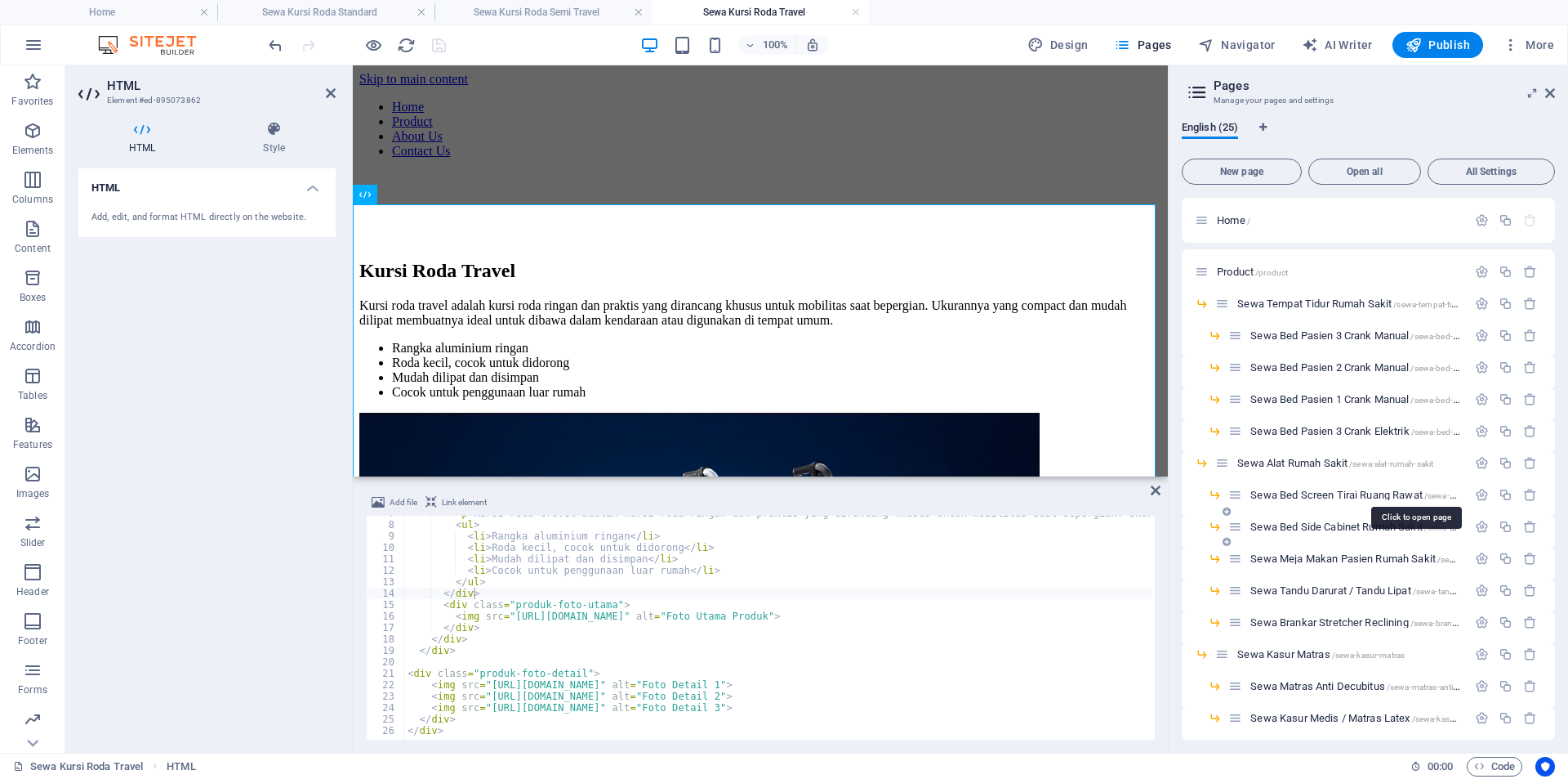
scroll to position [333, 0]
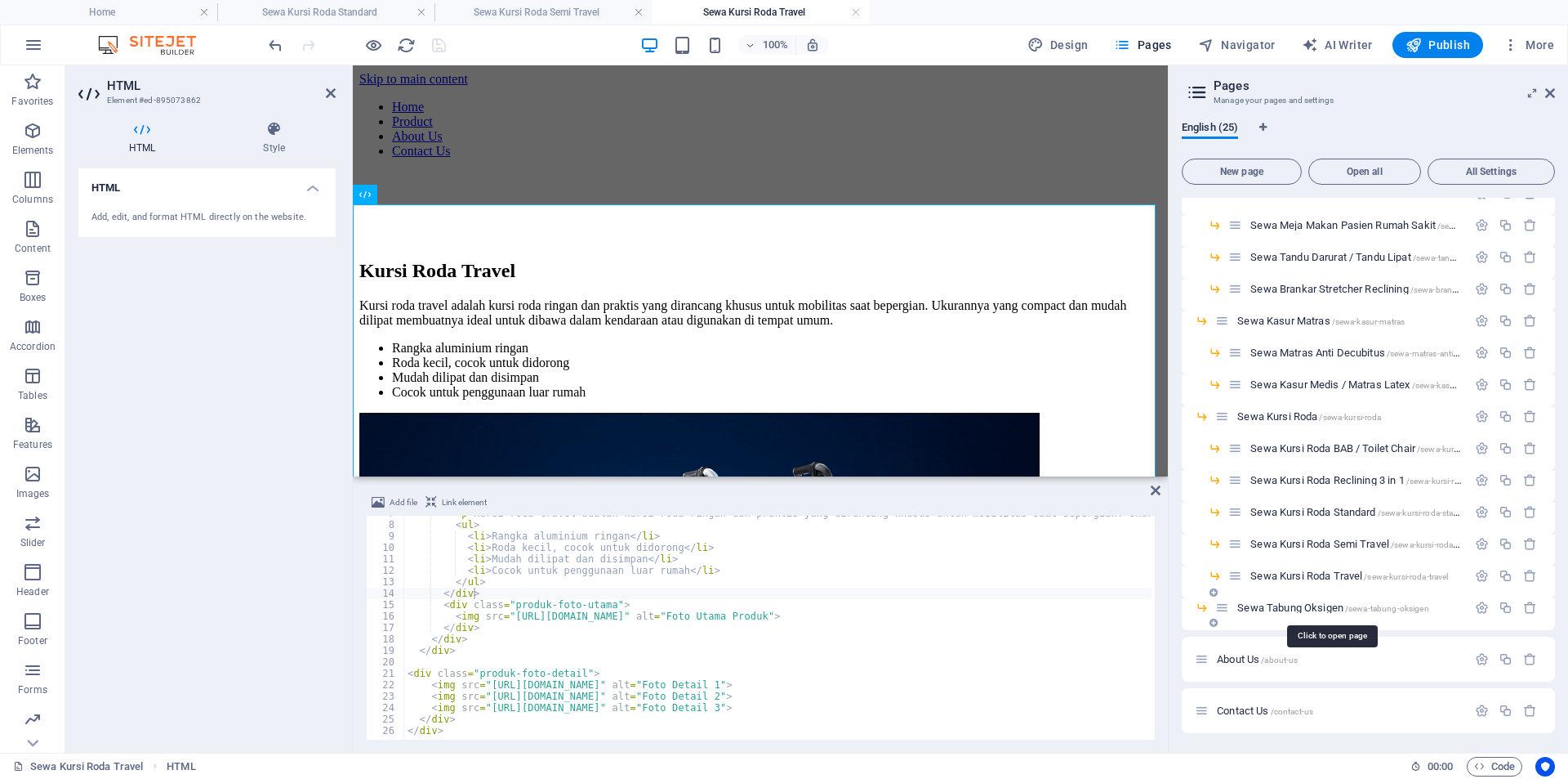
click at [1317, 604] on span "Sewa Tabung Oksigen /sewa-tabung-oksigen" at bounding box center [1332, 608] width 191 height 13
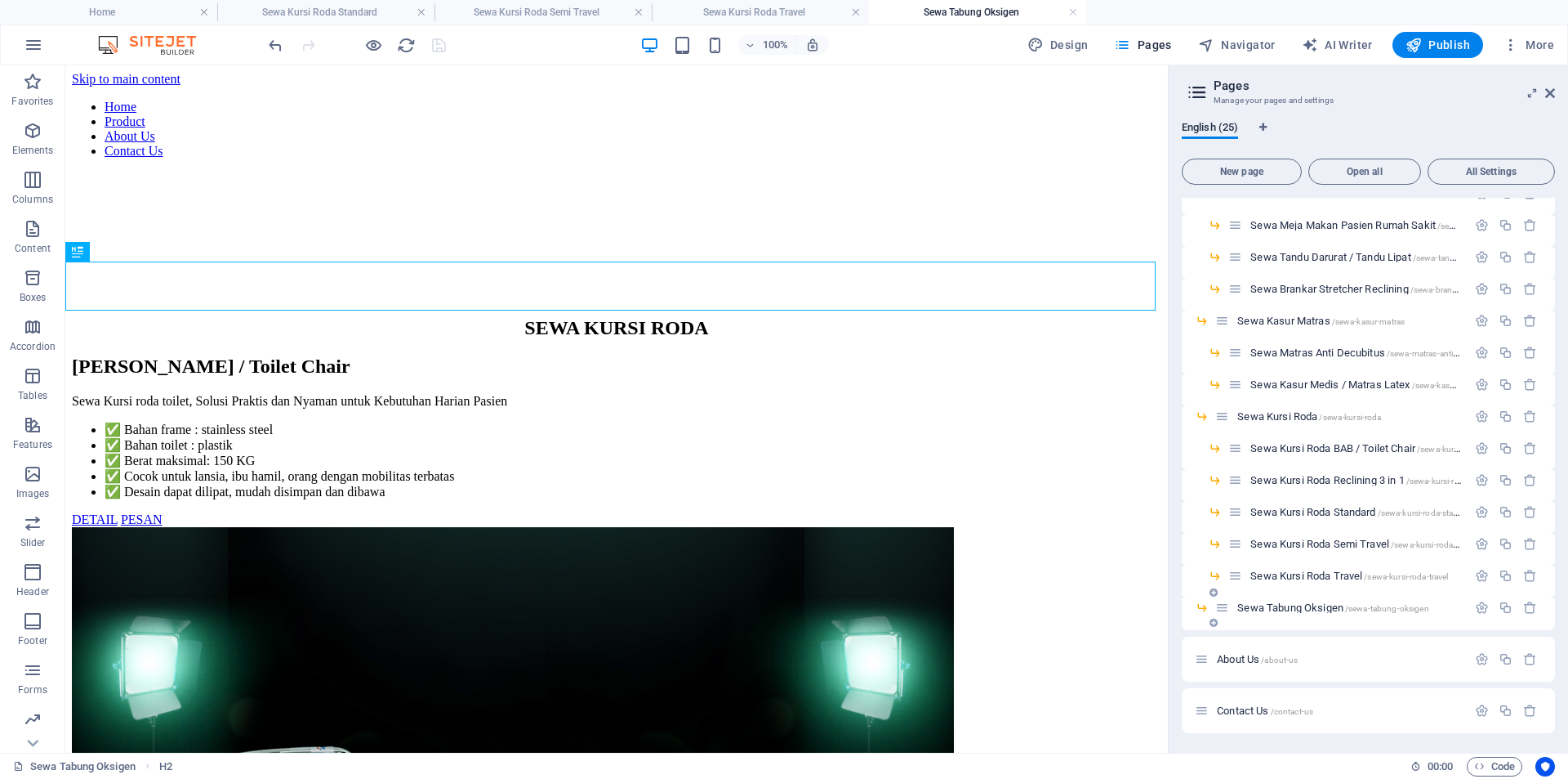
click at [1395, 605] on span "/sewa-tabung-oksigen" at bounding box center [1386, 608] width 84 height 9
click at [1269, 606] on span "Sewa Tabung Oksigen /sewa-tabung-oksigen" at bounding box center [1332, 608] width 191 height 13
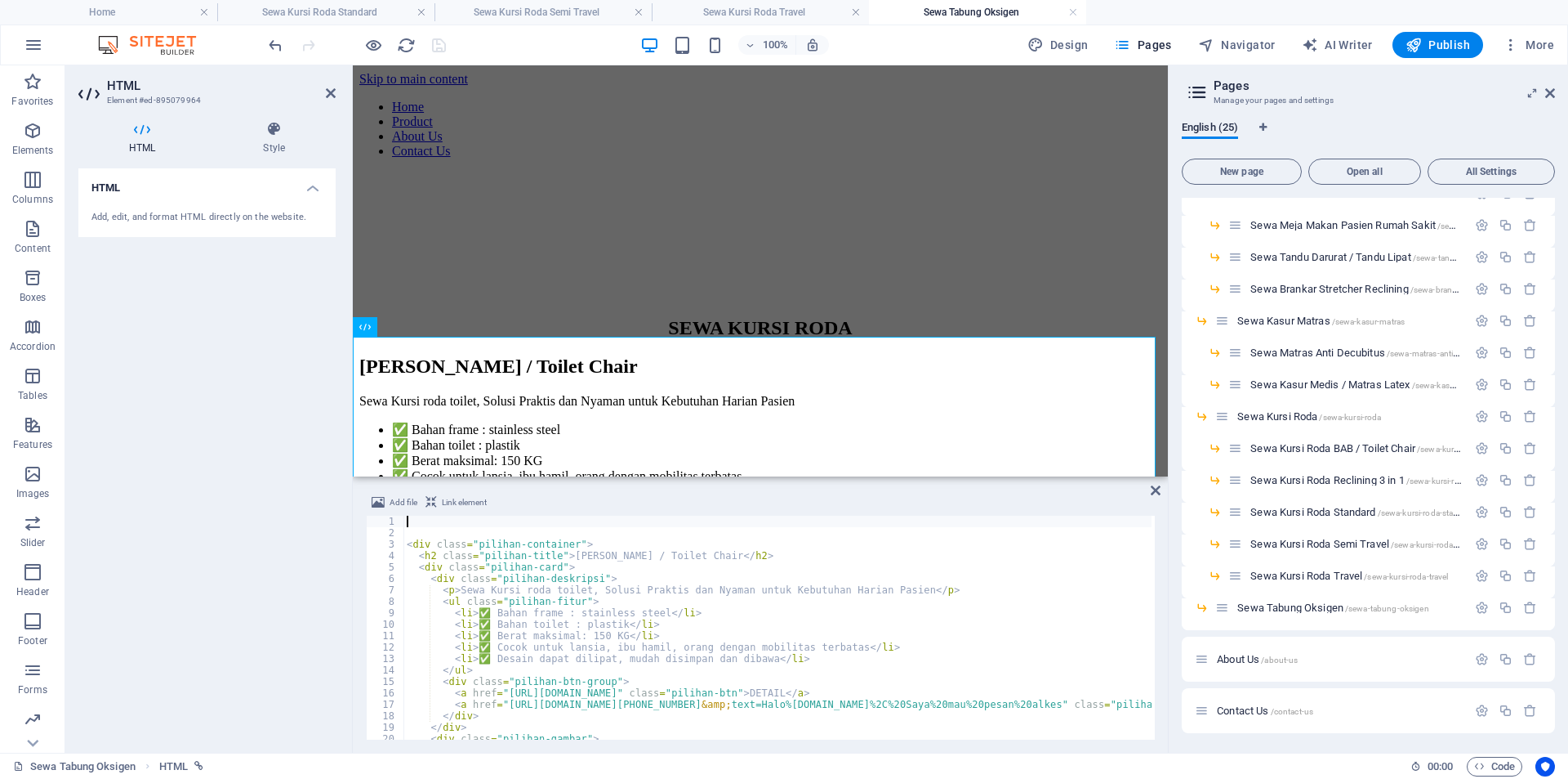
click at [780, 548] on div "< div class = "pilihan-container" > < h2 class = "pilihan-title" > Kursi Roda B…" at bounding box center [907, 637] width 1008 height 243
type textarea "</a>"
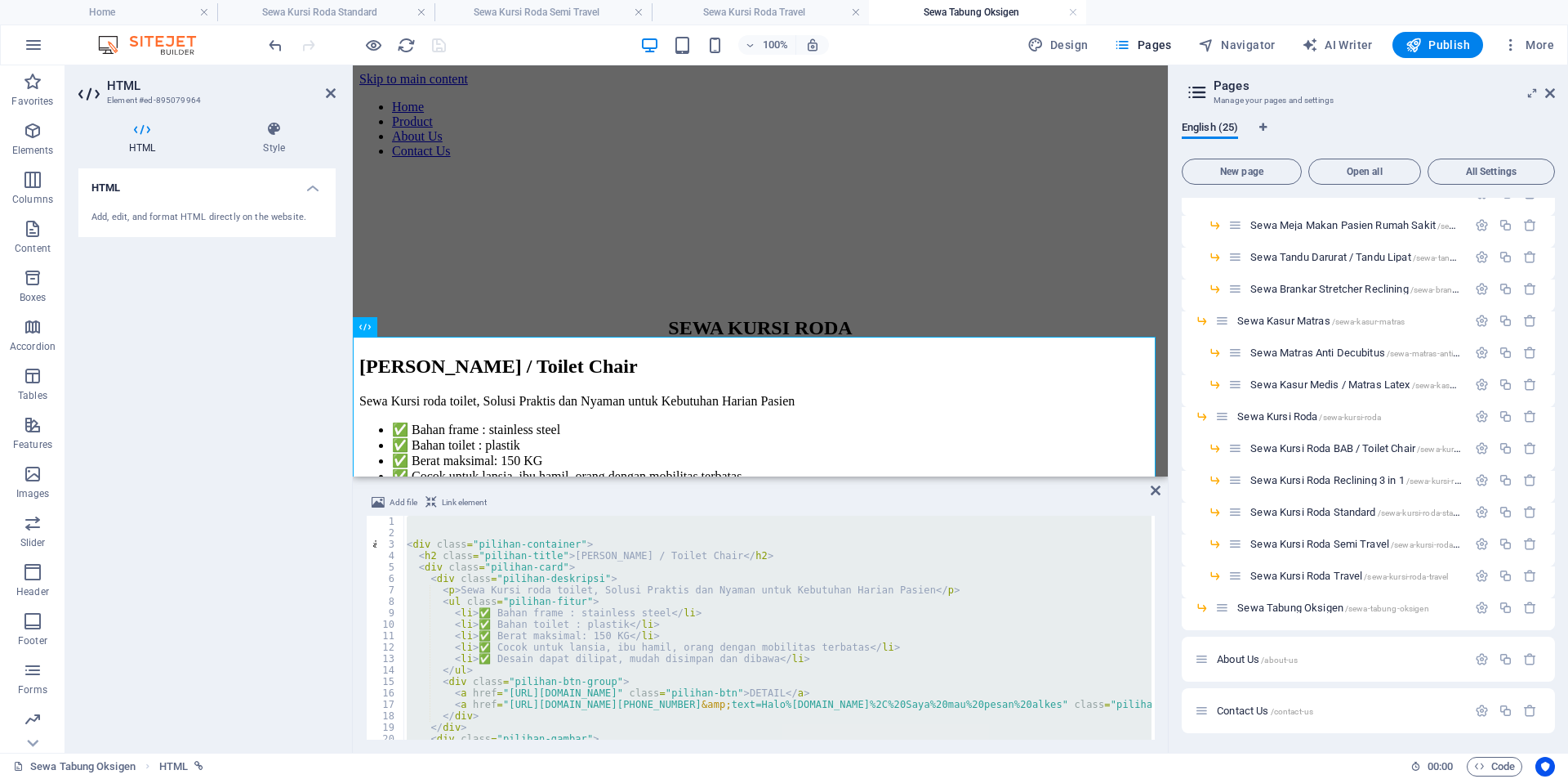
scroll to position [100, 0]
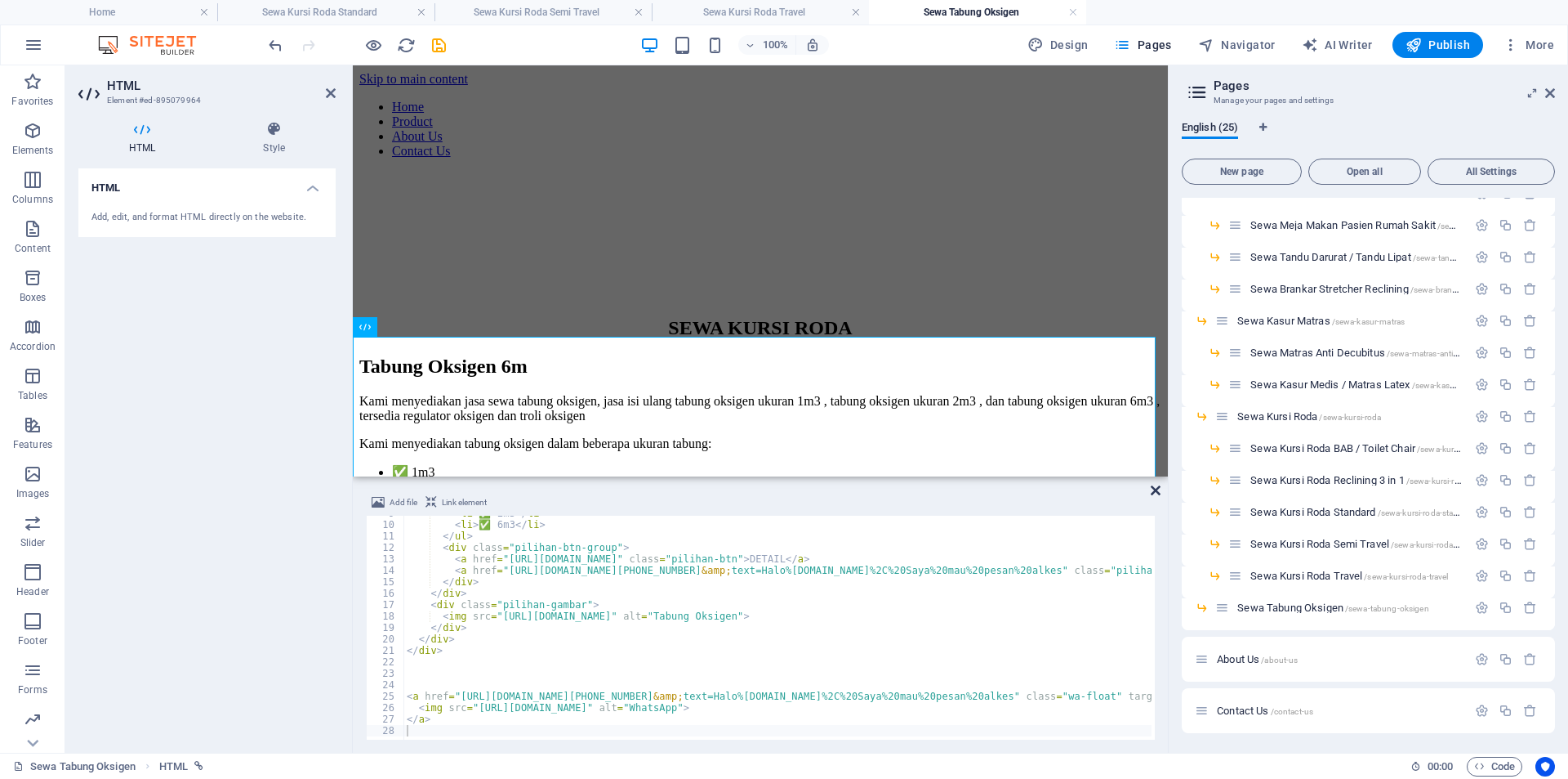
click at [1158, 492] on icon at bounding box center [1155, 490] width 10 height 14
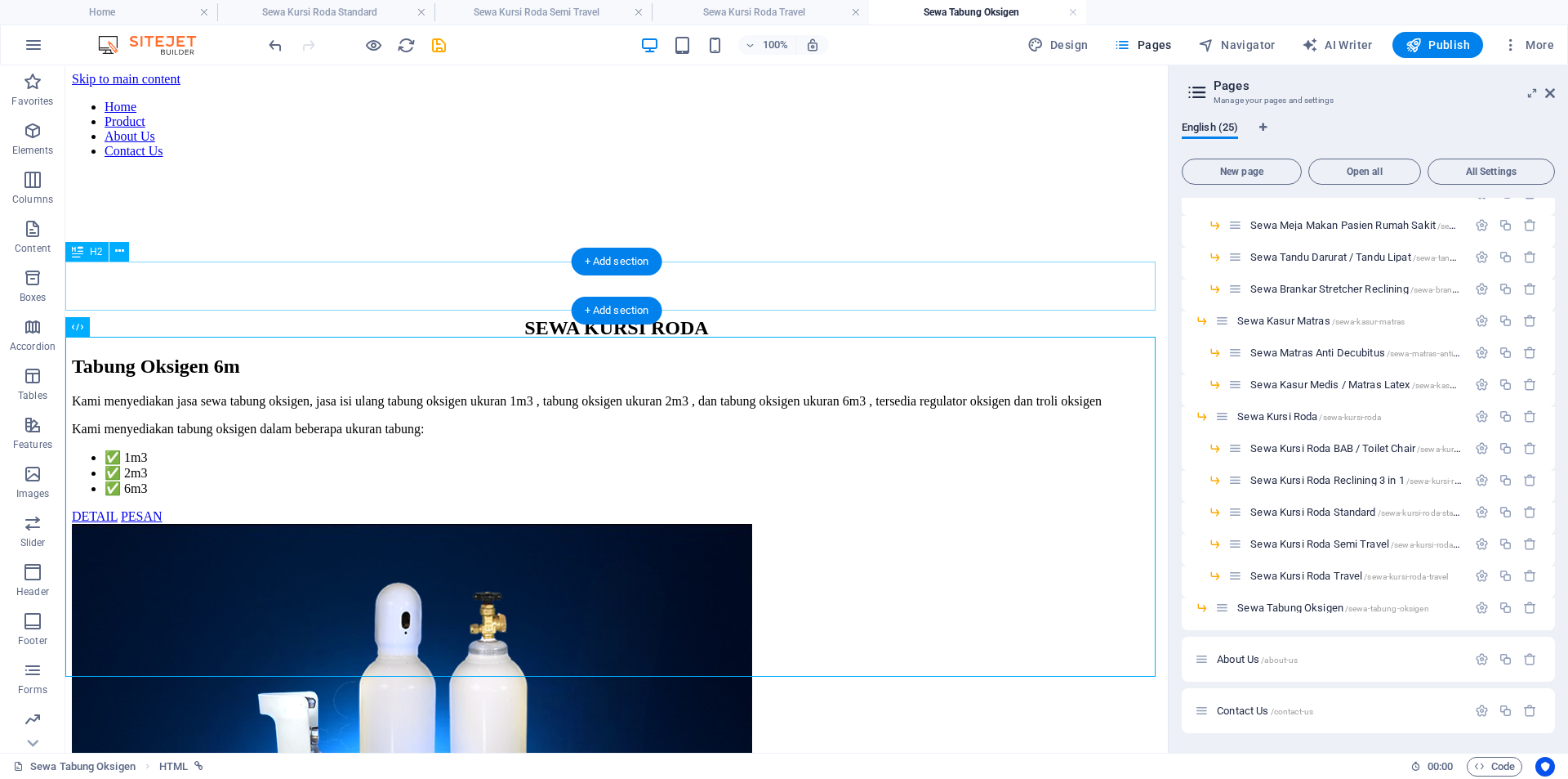
click at [728, 317] on div "SEWA KURSI RODA" at bounding box center [617, 328] width 1089 height 22
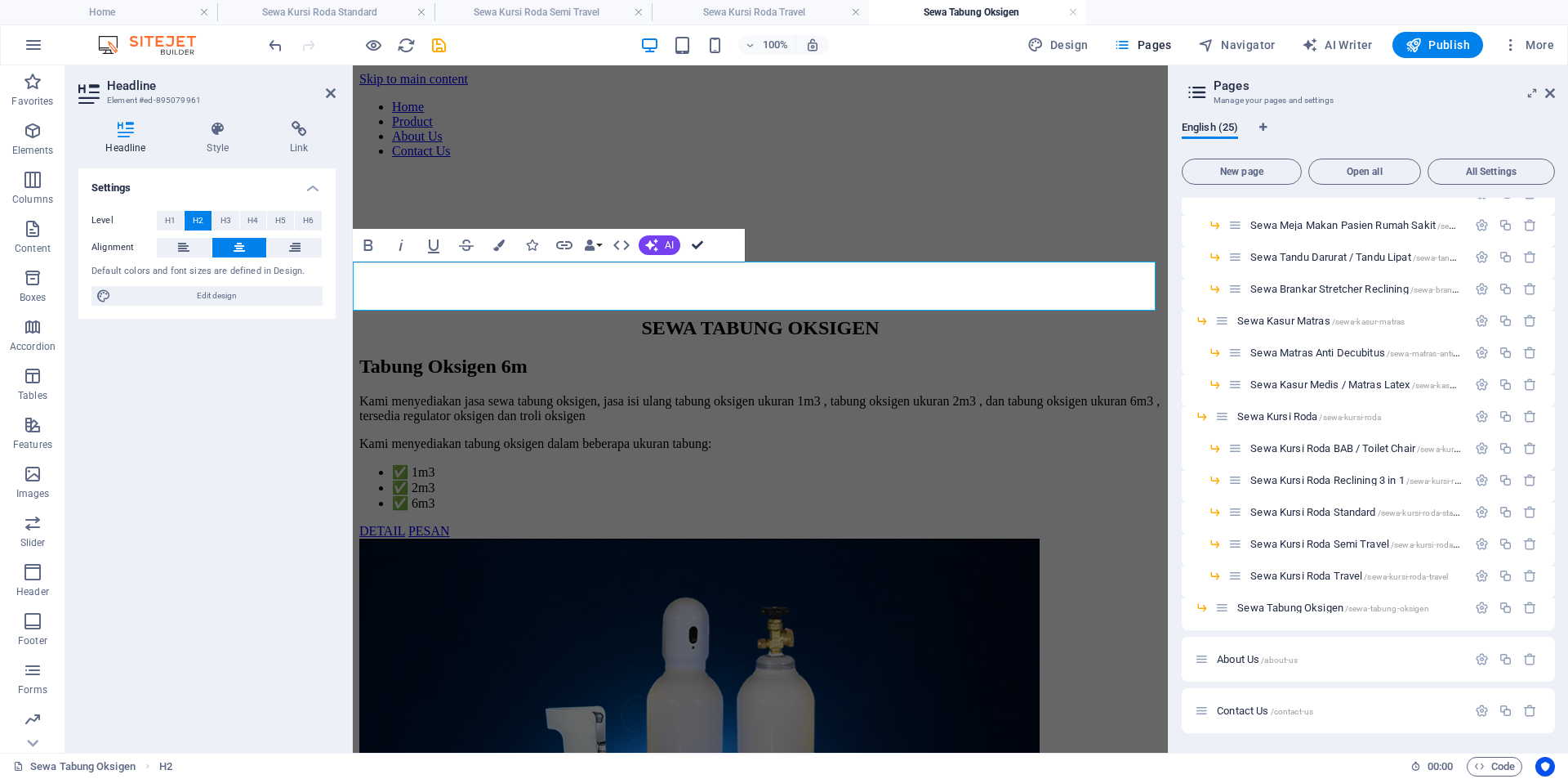
drag, startPoint x: 698, startPoint y: 246, endPoint x: 647, endPoint y: 180, distance: 83.4
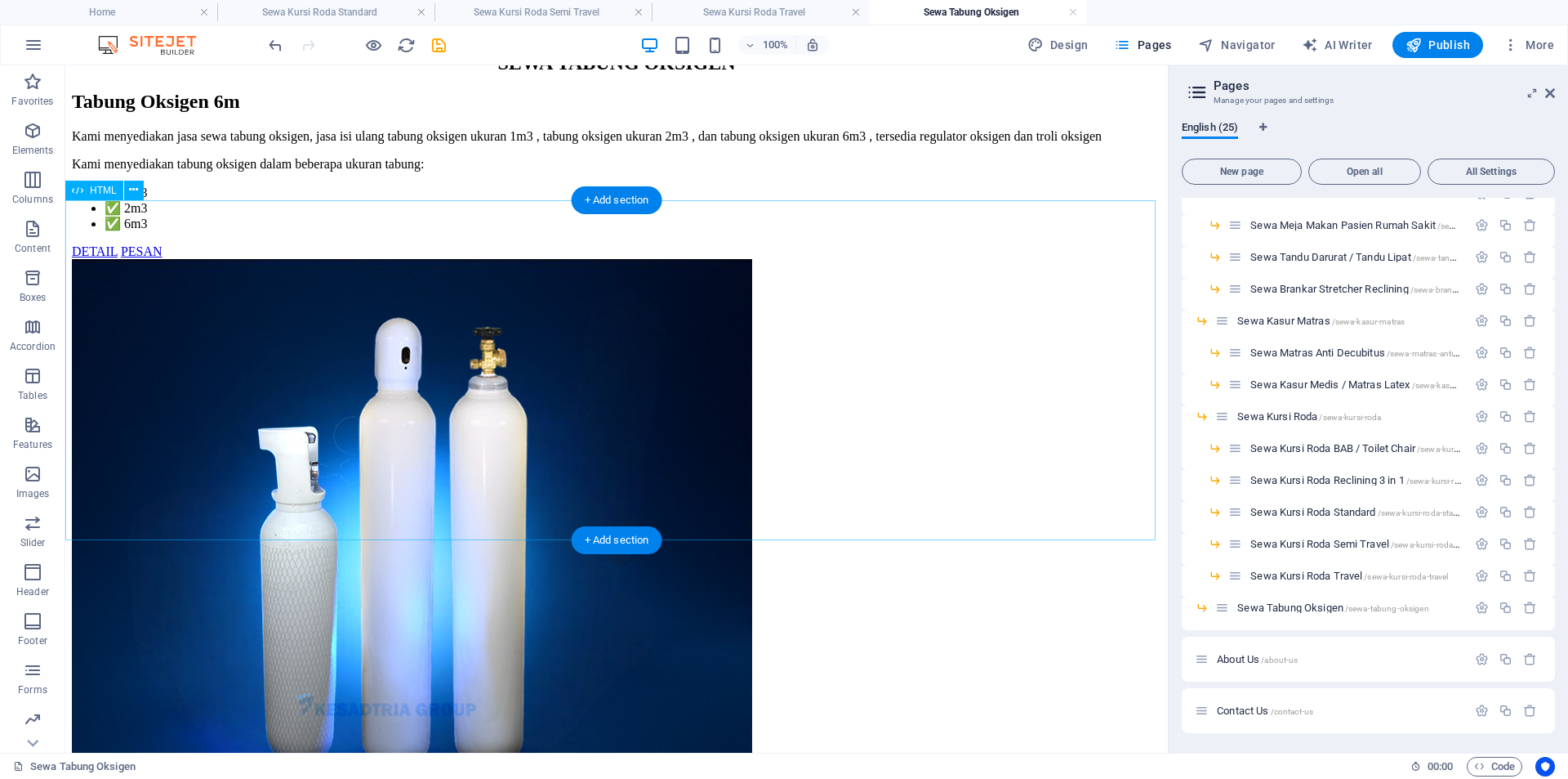
scroll to position [343, 0]
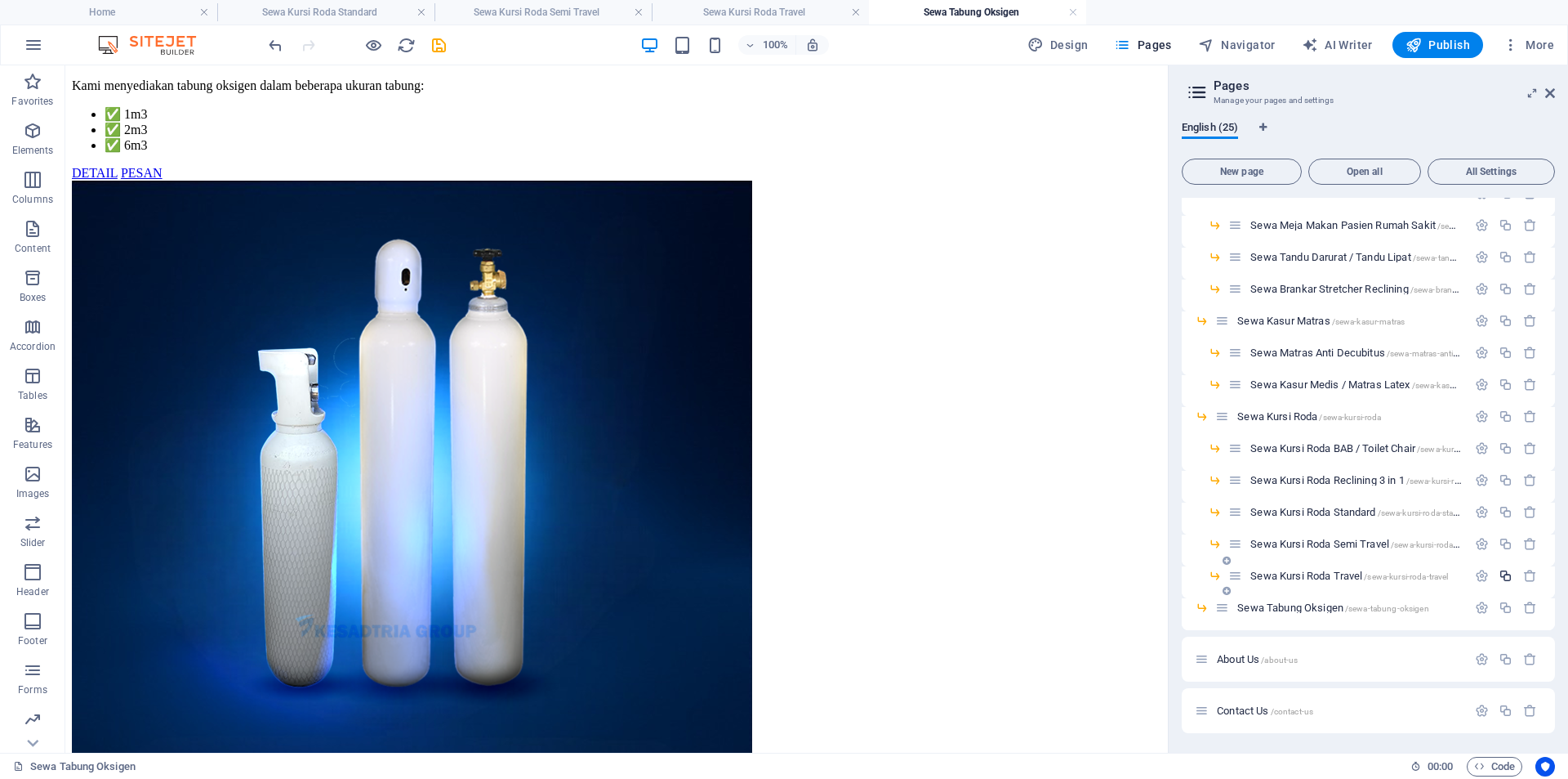
click at [1509, 575] on icon "button" at bounding box center [1505, 575] width 14 height 14
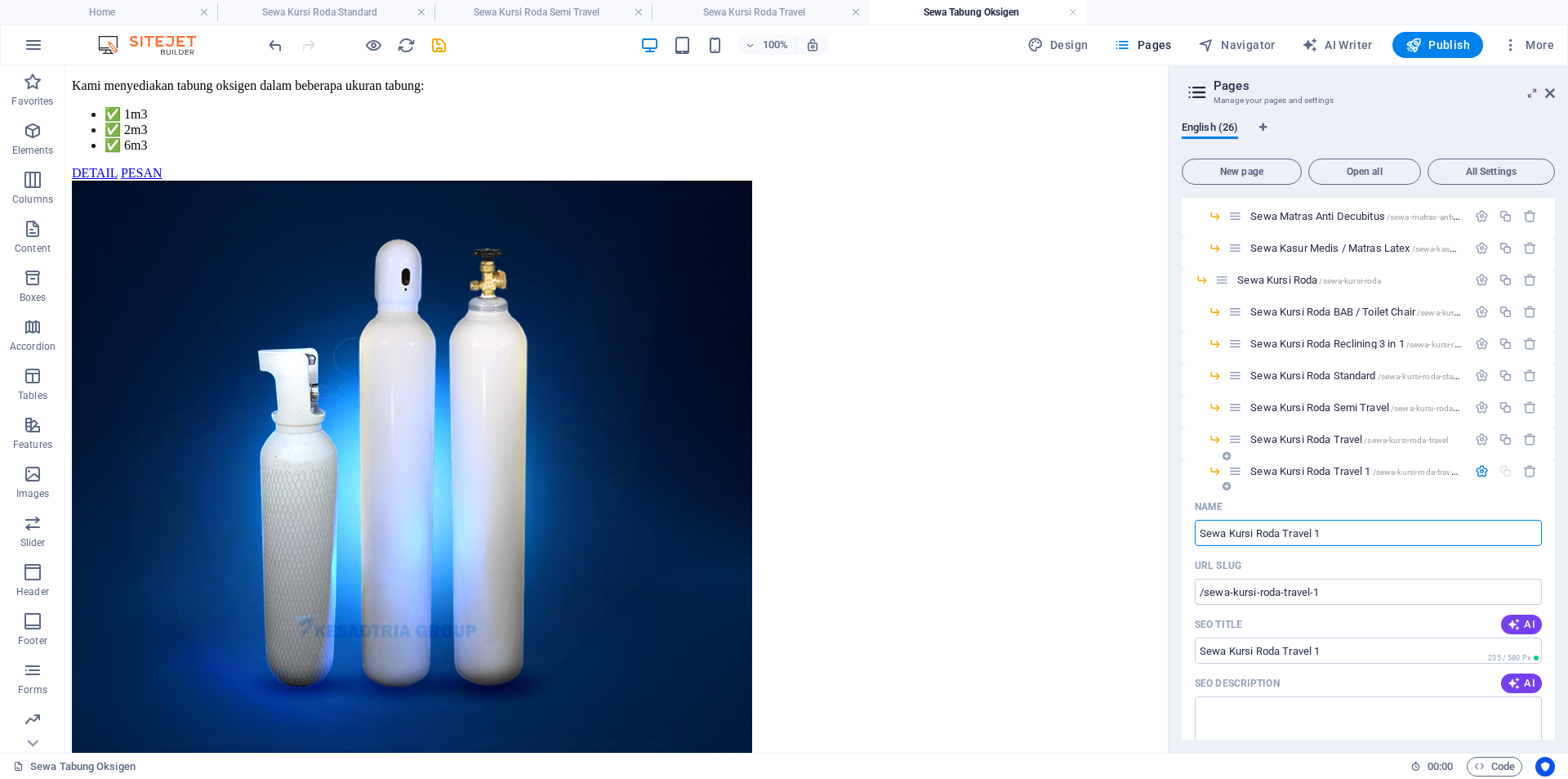
click at [1474, 471] on icon "button" at bounding box center [1481, 470] width 14 height 14
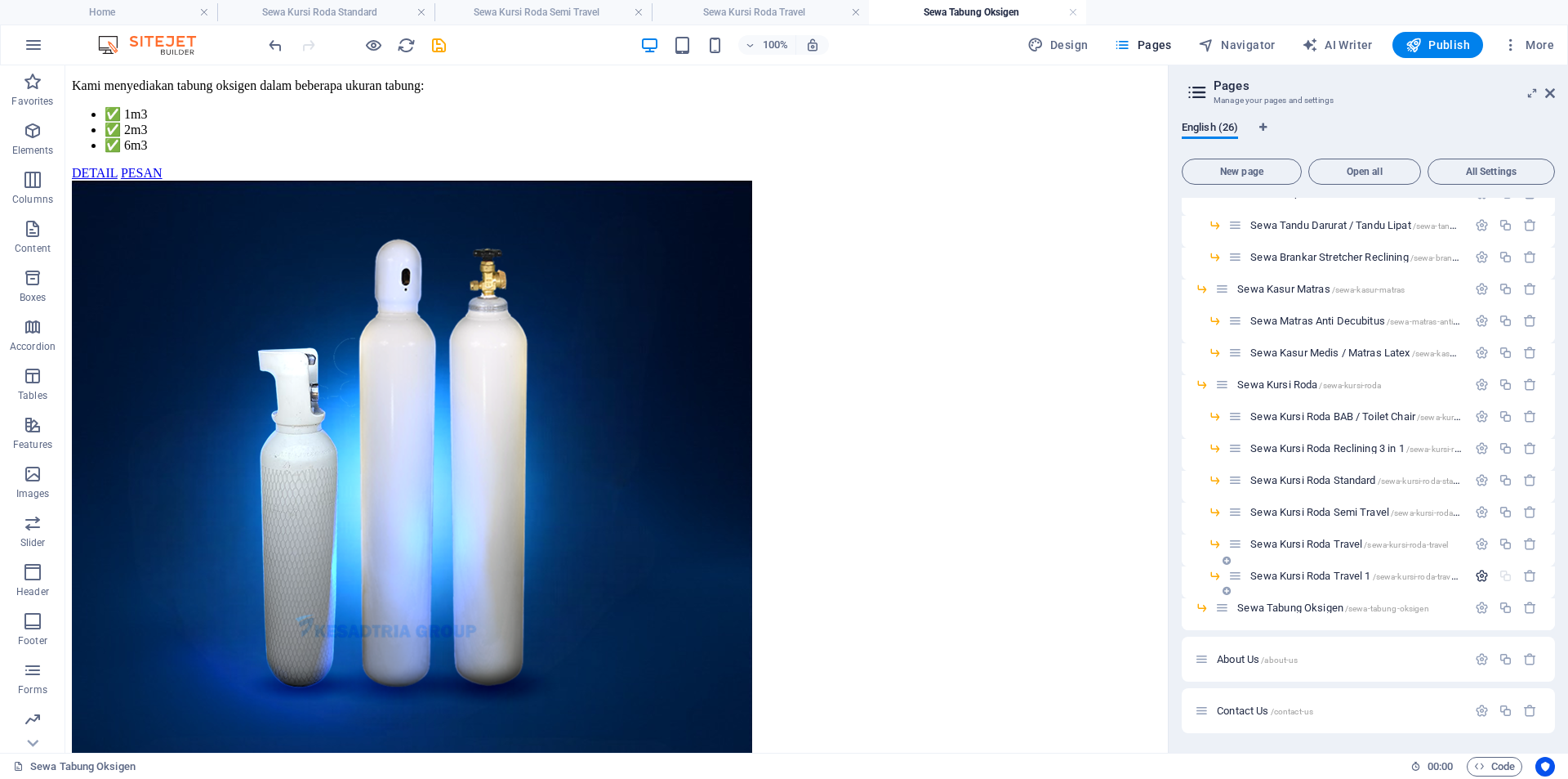
scroll to position [366, 0]
drag, startPoint x: 1303, startPoint y: 575, endPoint x: 1290, endPoint y: 605, distance: 32.7
click at [1290, 605] on div "Home / Product /product Sewa Tempat Tidur Rumah Sakit /sewa-tempat-tidur-rumah-…" at bounding box center [1368, 283] width 374 height 901
drag, startPoint x: 1239, startPoint y: 572, endPoint x: 1239, endPoint y: 603, distance: 31.0
click at [1239, 603] on div "Home / Product /product Sewa Tempat Tidur Rumah Sakit /sewa-tempat-tidur-rumah-…" at bounding box center [1368, 267] width 374 height 868
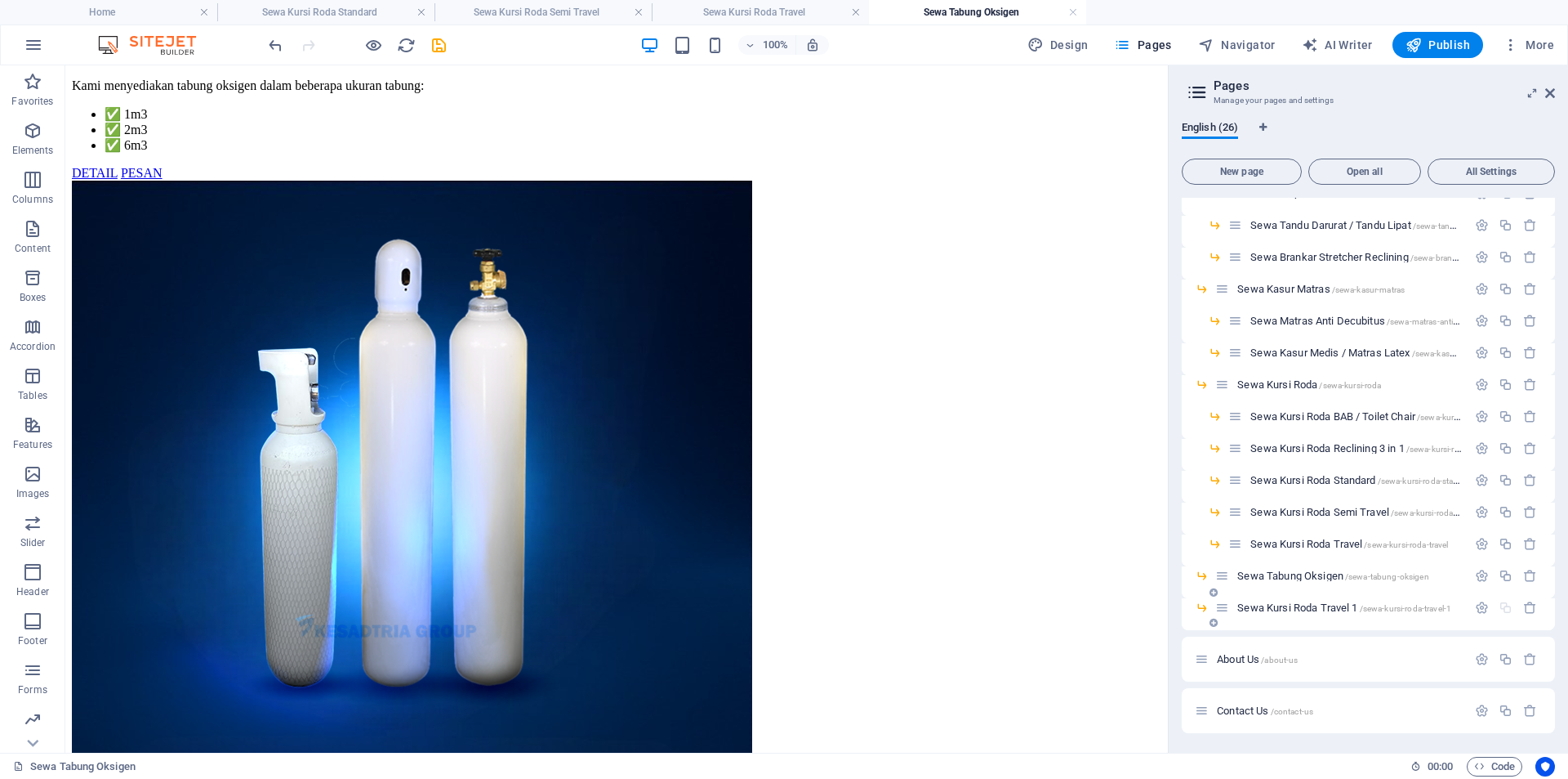
click at [1241, 605] on span "Sewa Kursi Roda Travel 1 /sewa-kursi-roda-travel-1" at bounding box center [1344, 608] width 214 height 13
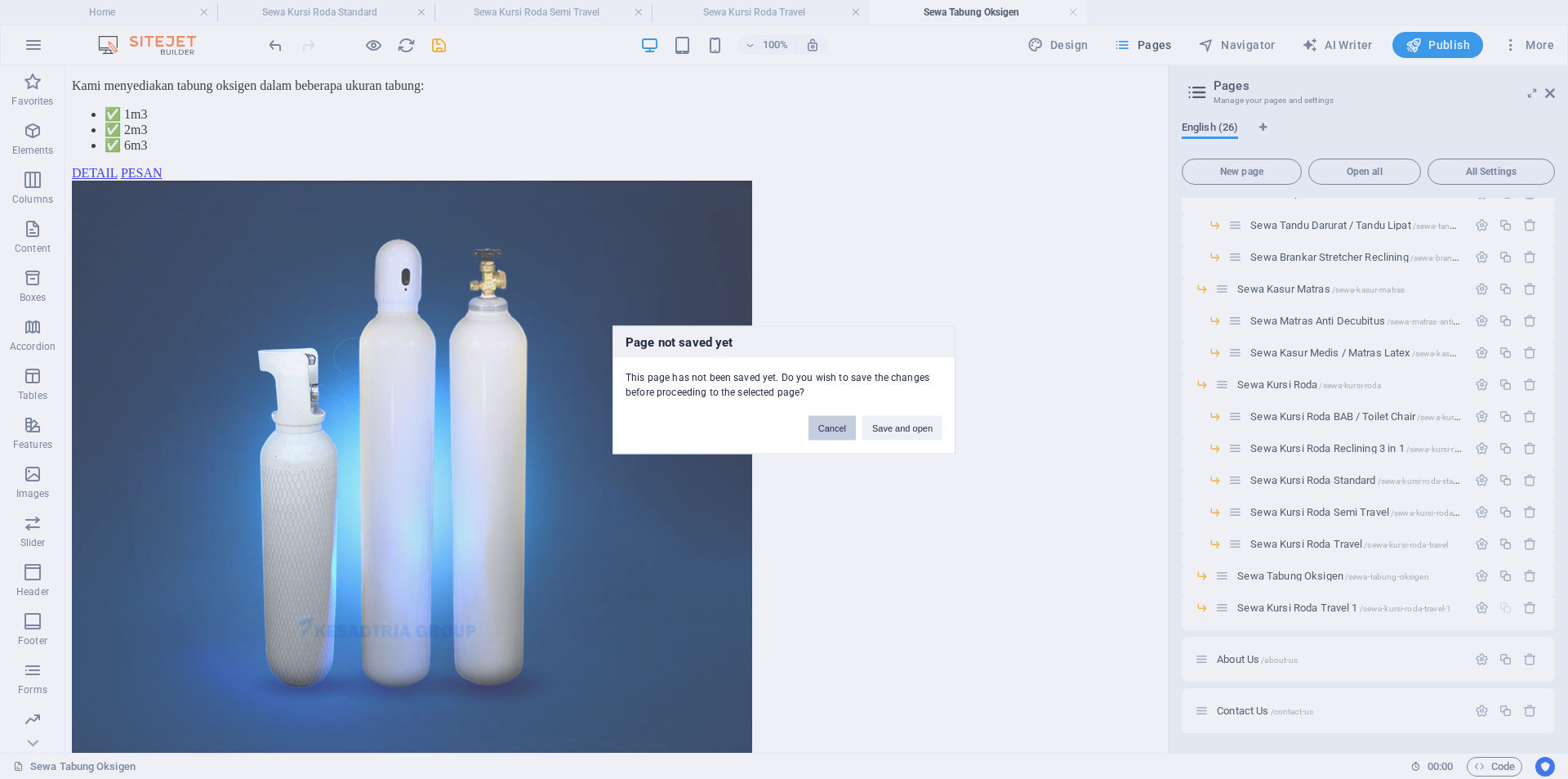
click at [836, 432] on button "Cancel" at bounding box center [832, 427] width 48 height 24
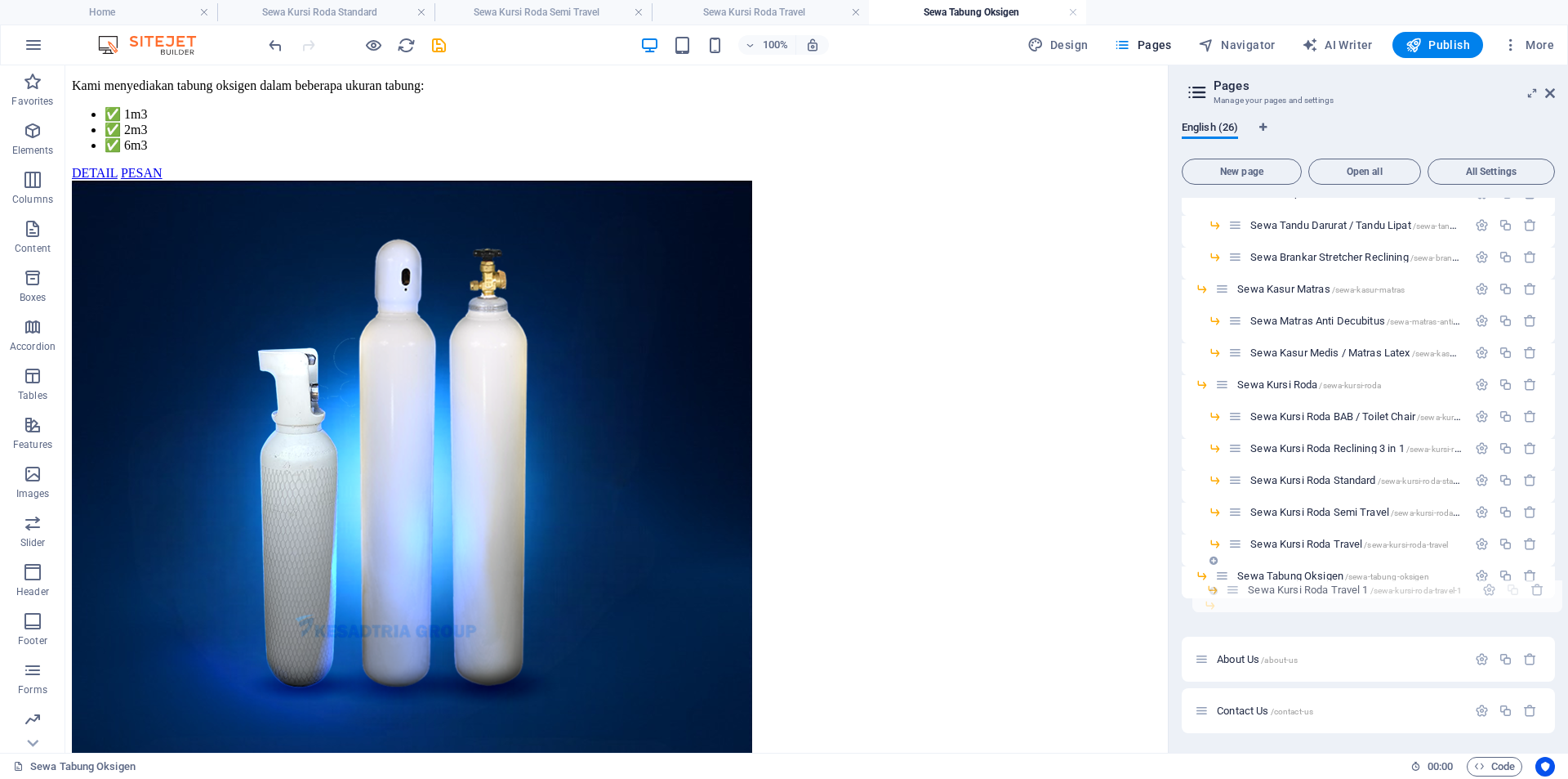
drag, startPoint x: 1225, startPoint y: 604, endPoint x: 1236, endPoint y: 583, distance: 23.7
click at [1236, 583] on div "Home / Product /product Sewa Tempat Tidur Rumah Sakit /sewa-tempat-tidur-rumah-…" at bounding box center [1368, 267] width 374 height 868
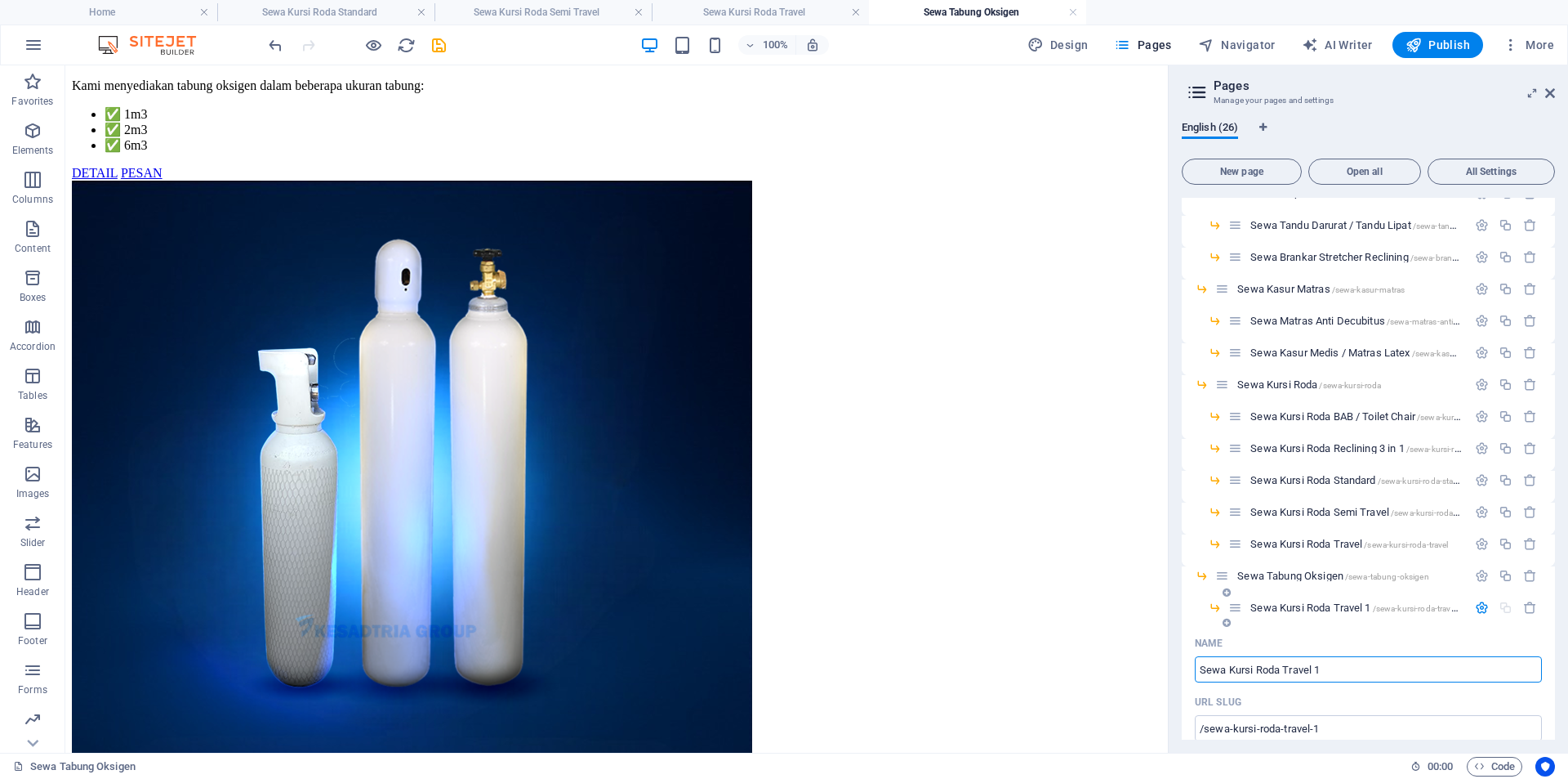
click at [1360, 657] on input "Sewa Kursi Roda Travel 1" at bounding box center [1368, 668] width 347 height 26
type input "Sewa Tabung Oksigen"
type input "/sewa-tabung-oksigen-26"
type input "Sewa Tabung Oksigen"
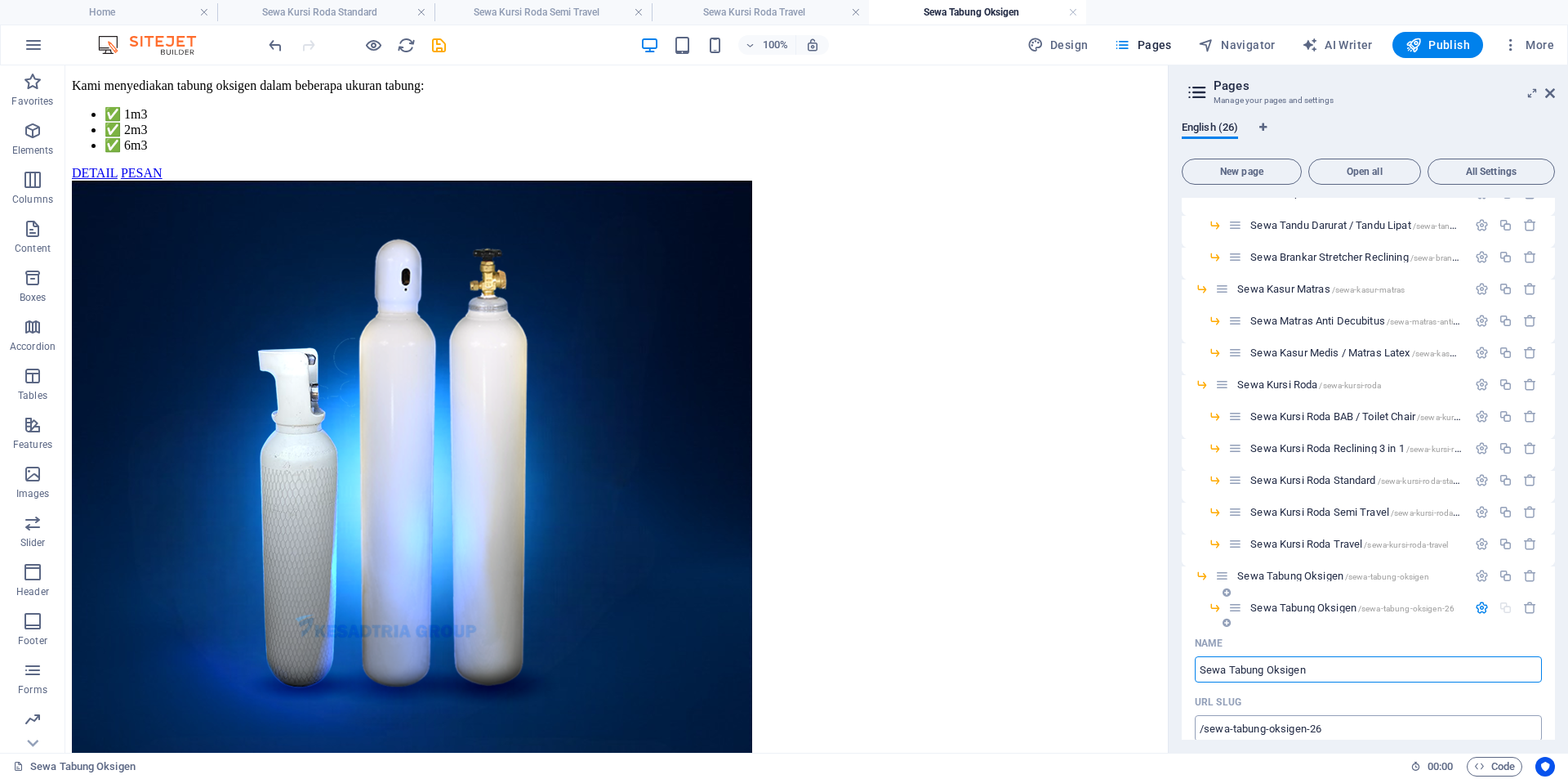
click at [1328, 723] on input "/sewa-tabung-oksigen-26" at bounding box center [1368, 728] width 347 height 26
paste input "6m"
type input "/sewa-tabung-oksigen-6m"
click at [1474, 607] on icon "button" at bounding box center [1481, 607] width 14 height 14
click at [436, 46] on icon "save" at bounding box center [438, 45] width 19 height 19
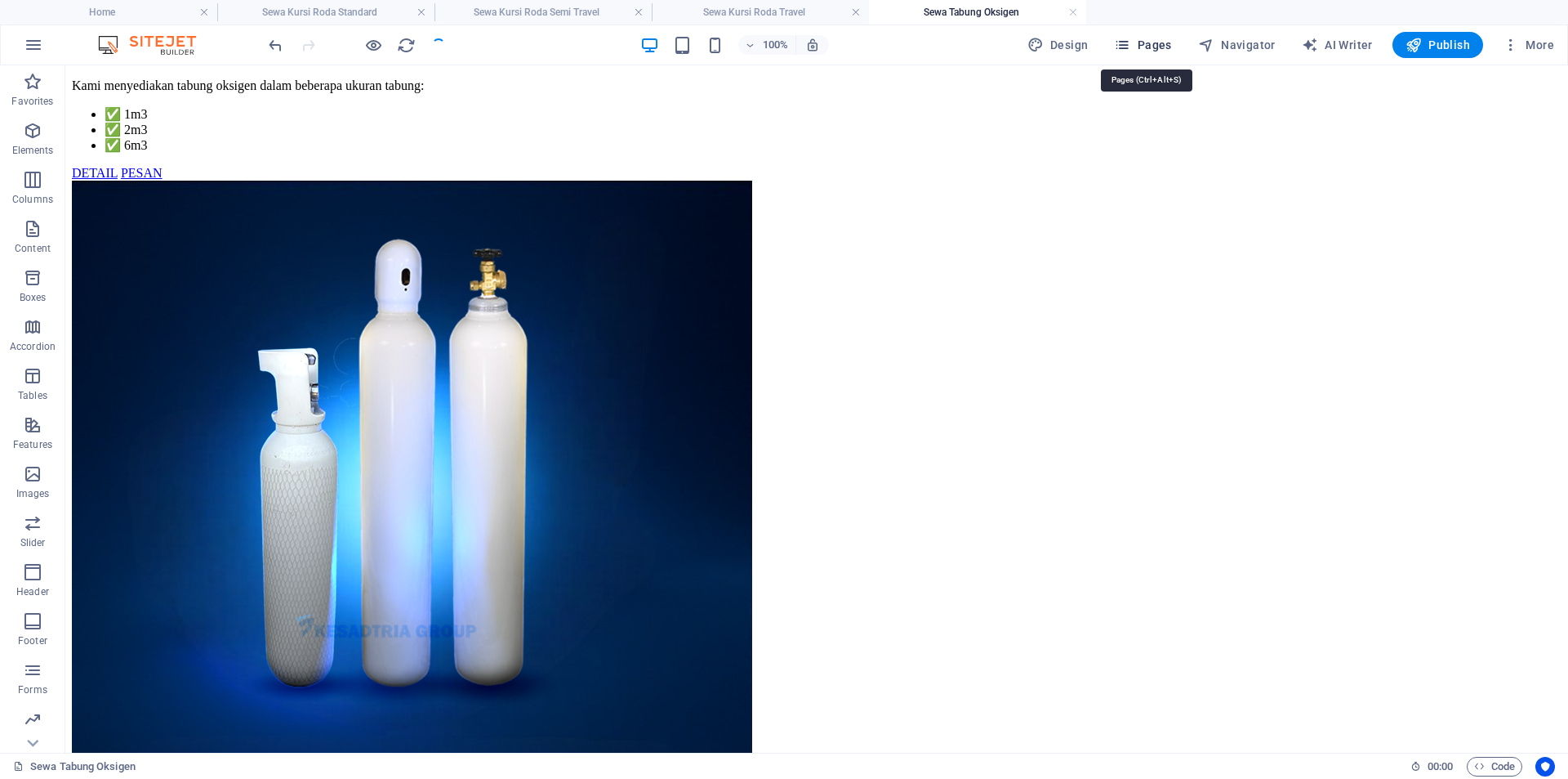
click at [1142, 46] on span "Pages" at bounding box center [1142, 45] width 58 height 16
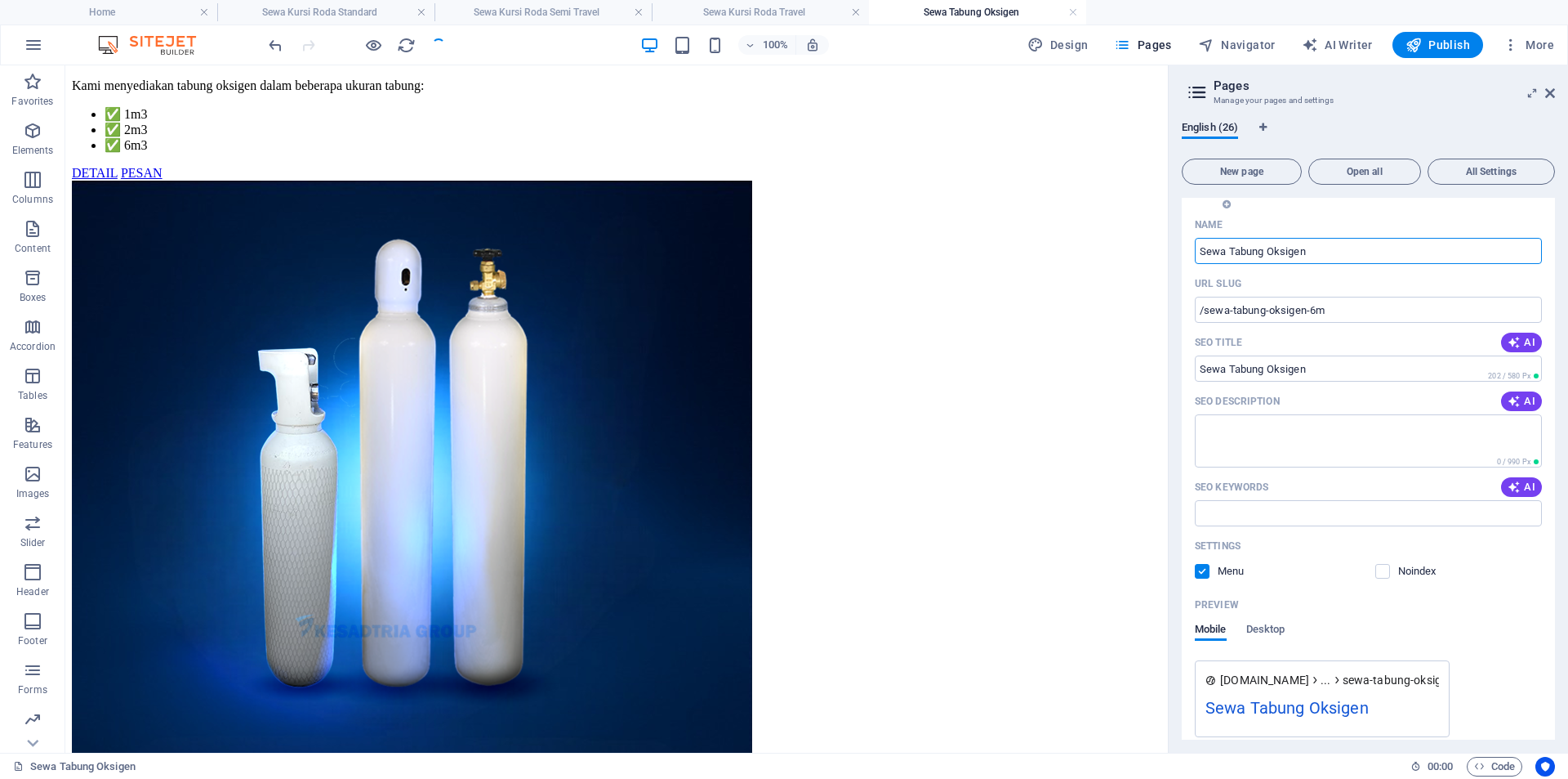
scroll to position [566, 0]
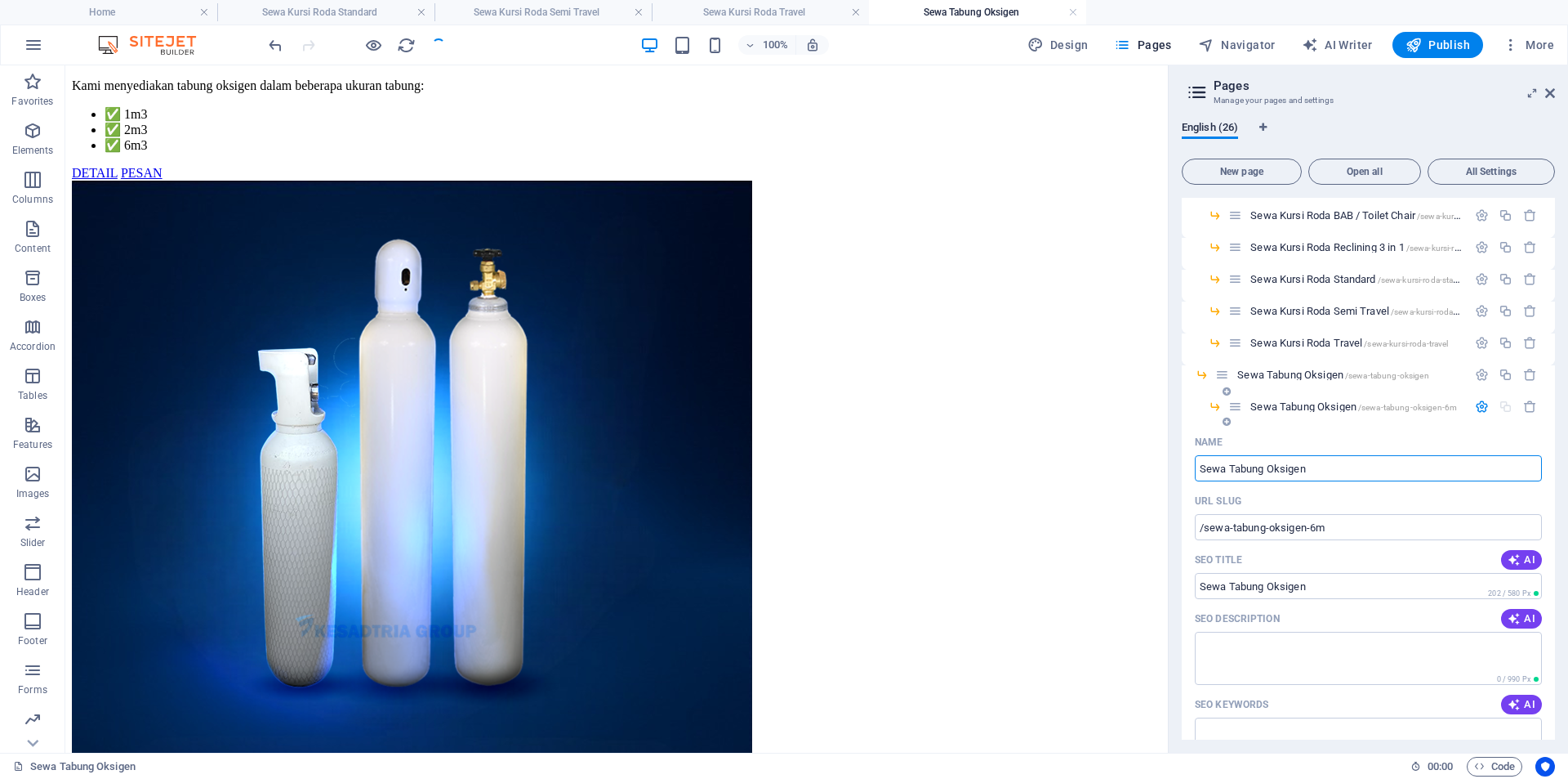
click at [1478, 407] on icon "button" at bounding box center [1481, 406] width 14 height 14
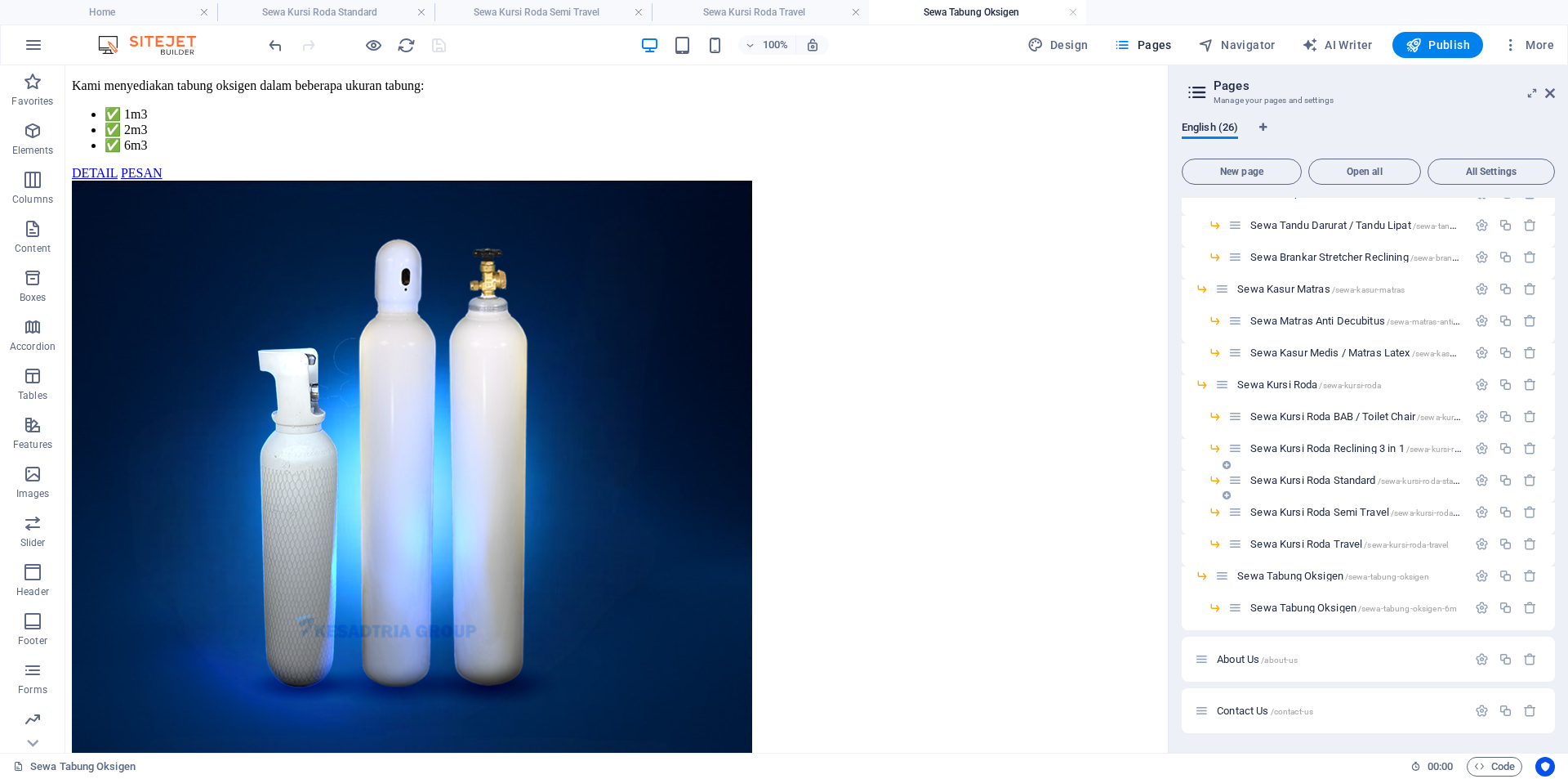
click at [1296, 603] on span "Sewa Tabung Oksigen /sewa-tabung-oksigen-6m" at bounding box center [1354, 608] width 207 height 13
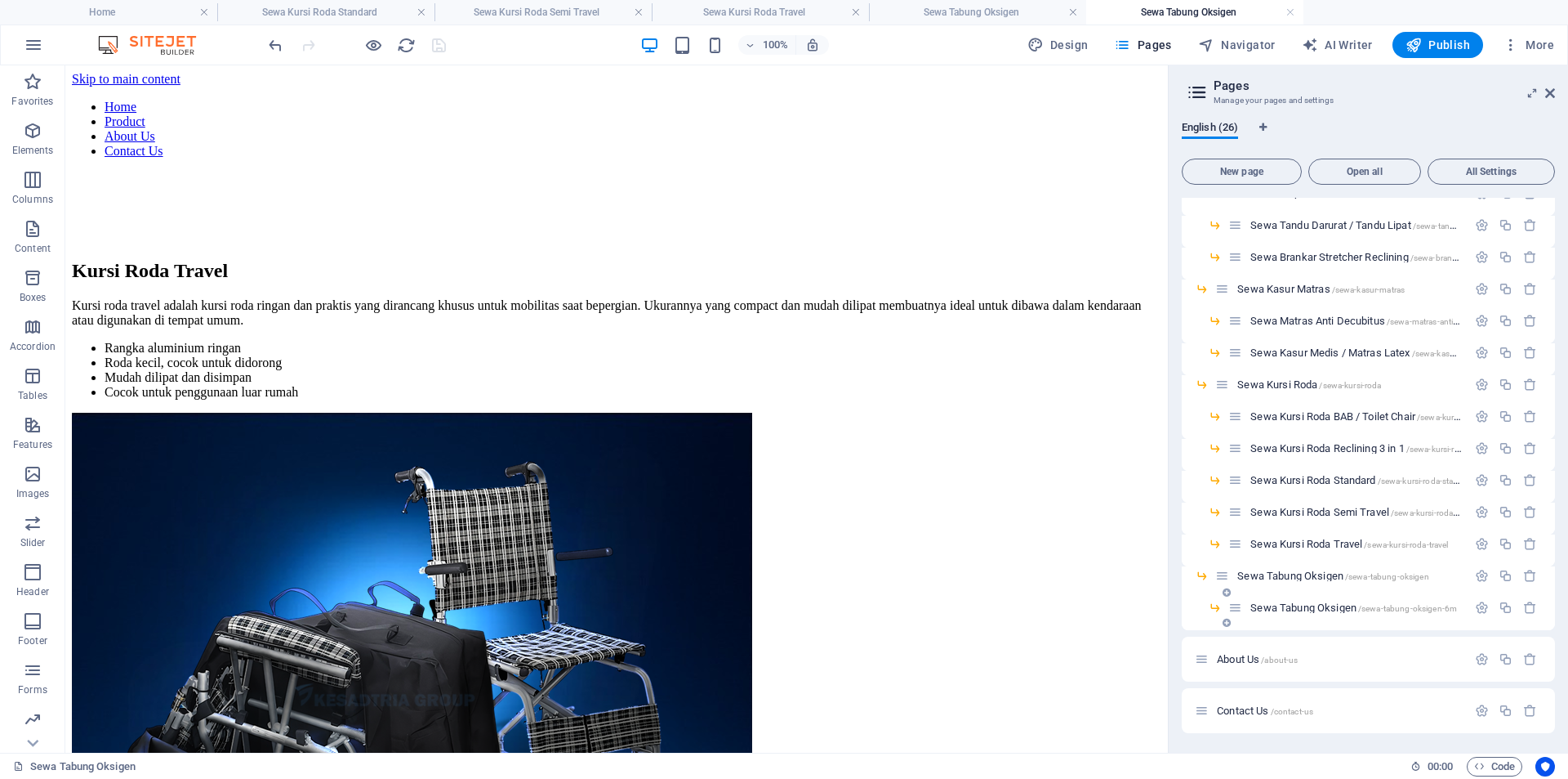
click at [1309, 605] on span "Sewa Tabung Oksigen /sewa-tabung-oksigen-6m" at bounding box center [1354, 608] width 207 height 13
click at [1325, 602] on span "Sewa Tabung Oksigen /sewa-tabung-oksigen-6m" at bounding box center [1354, 608] width 207 height 13
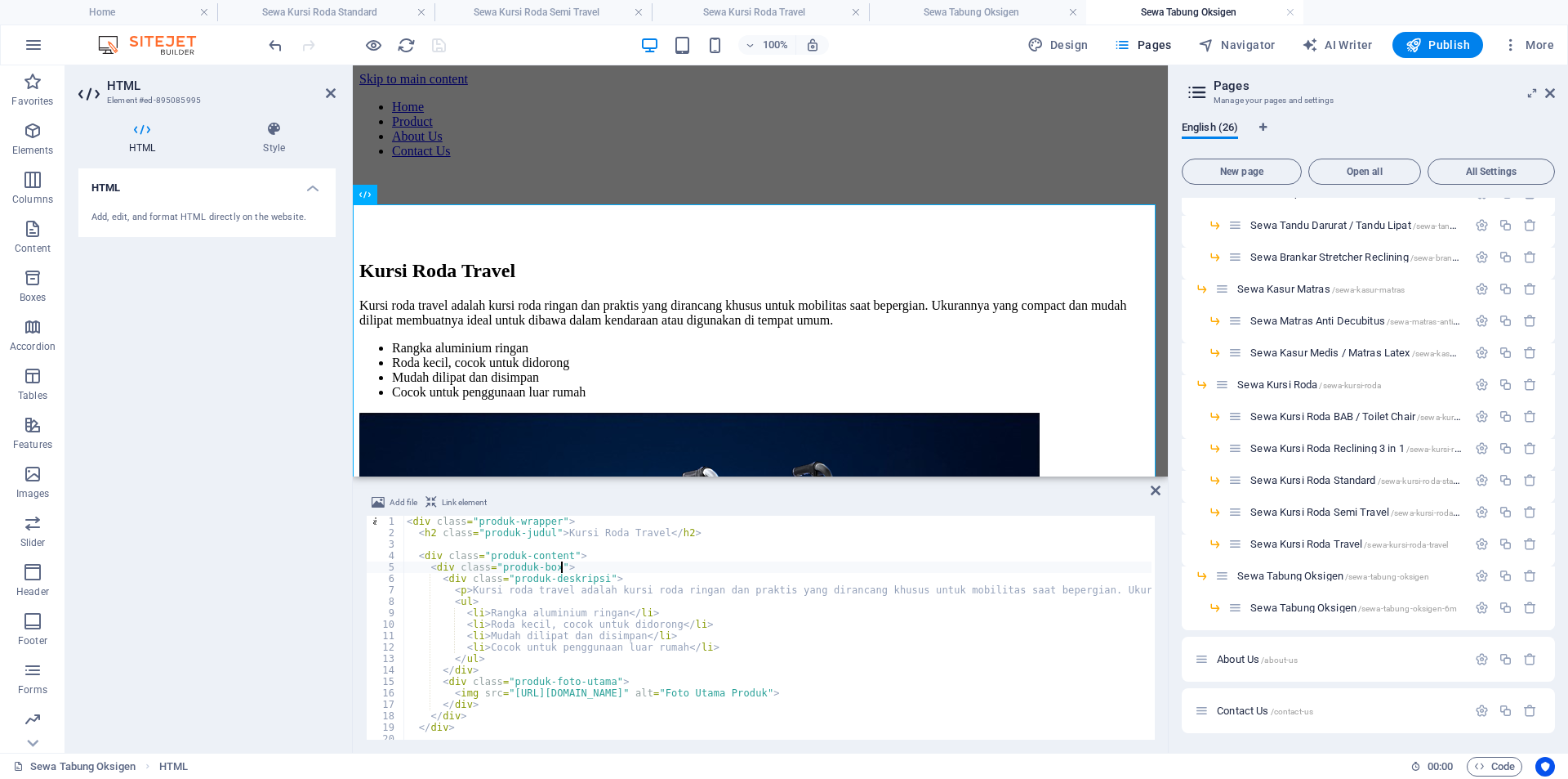
click at [790, 566] on div "< div class = "produk-wrapper" > < h2 class = "produk-judul" > Kursi Roda Trave…" at bounding box center [1069, 637] width 1333 height 243
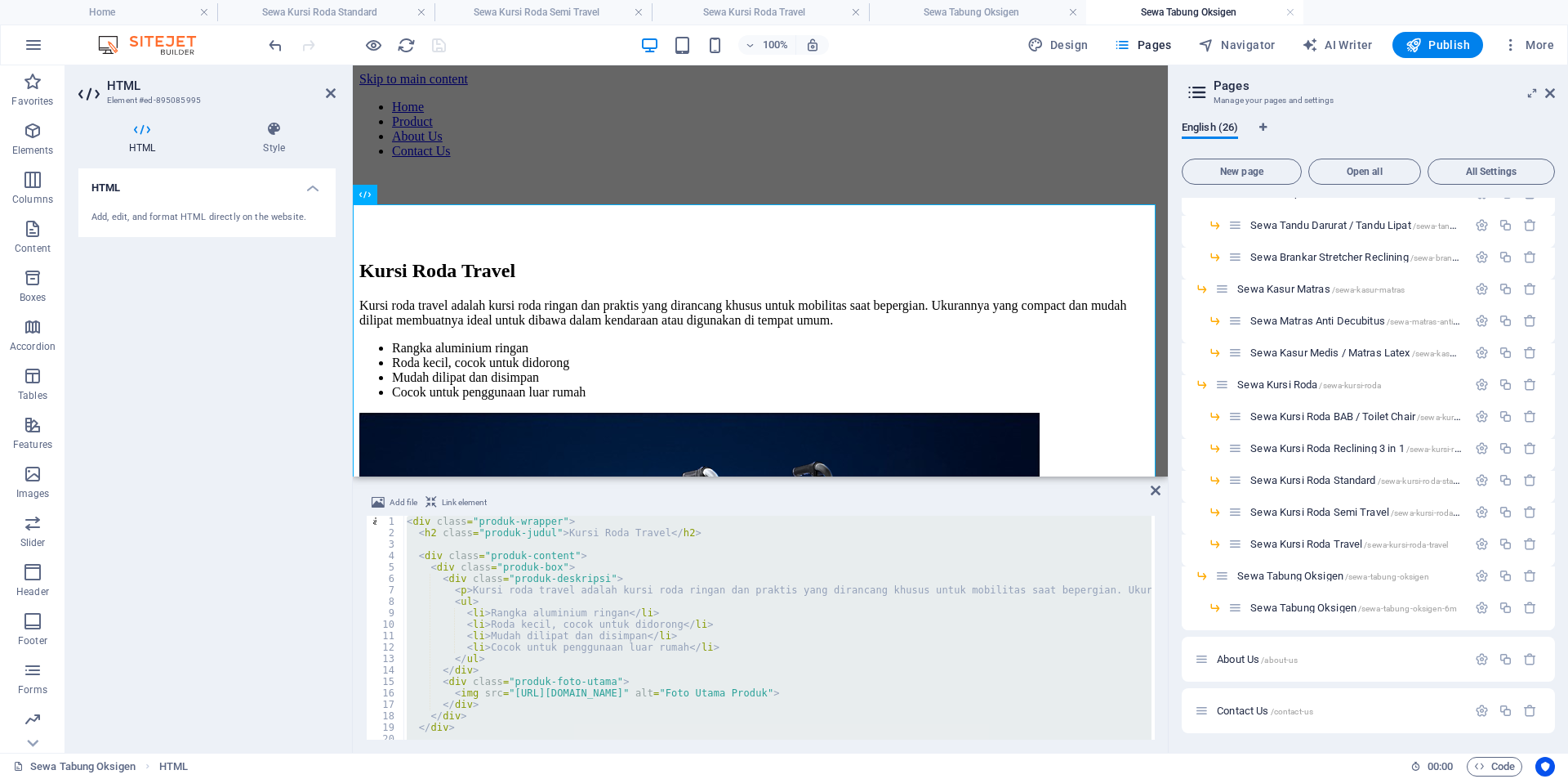
type textarea "</div></div>"
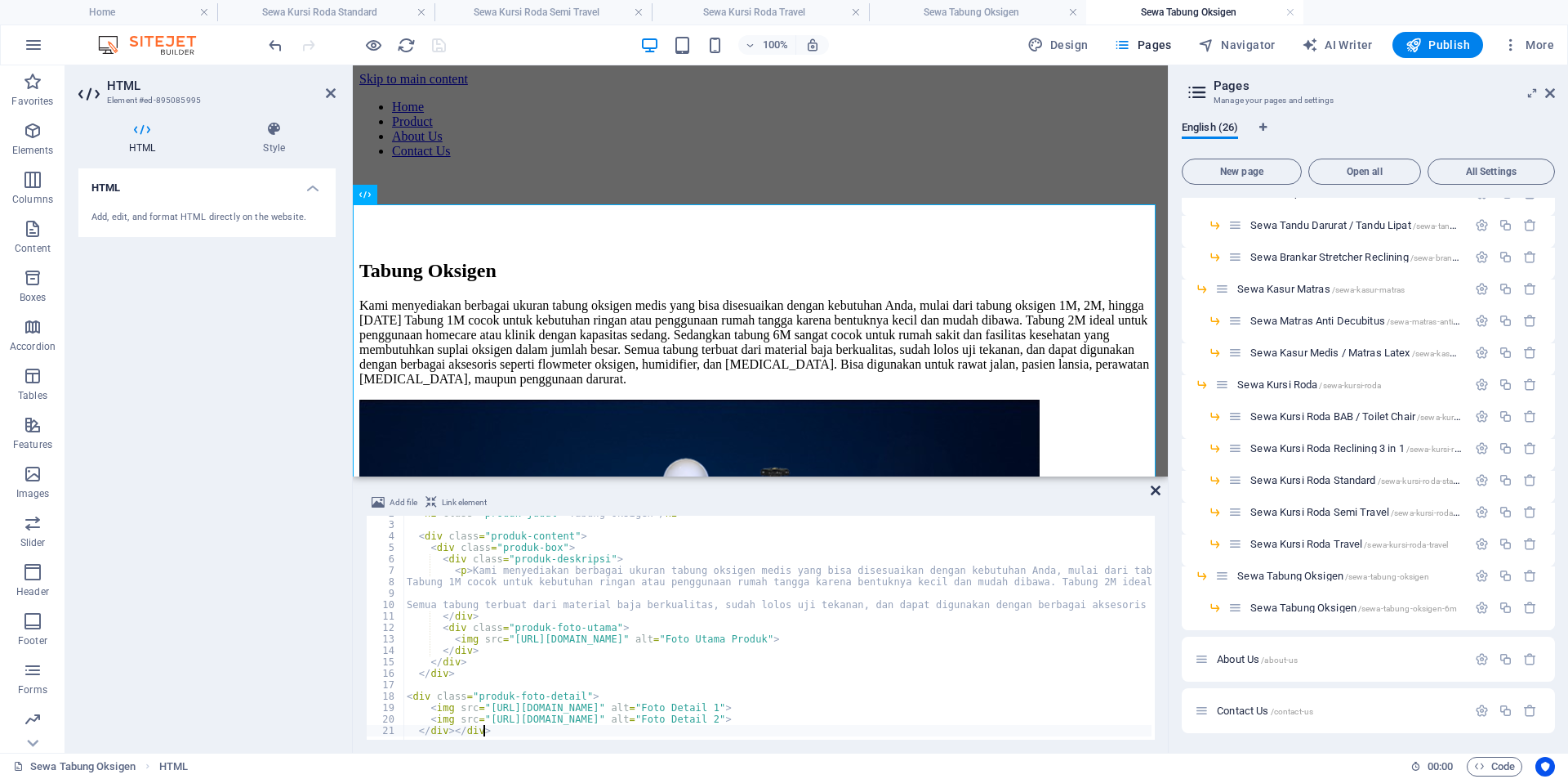
click at [1158, 494] on icon at bounding box center [1155, 490] width 10 height 14
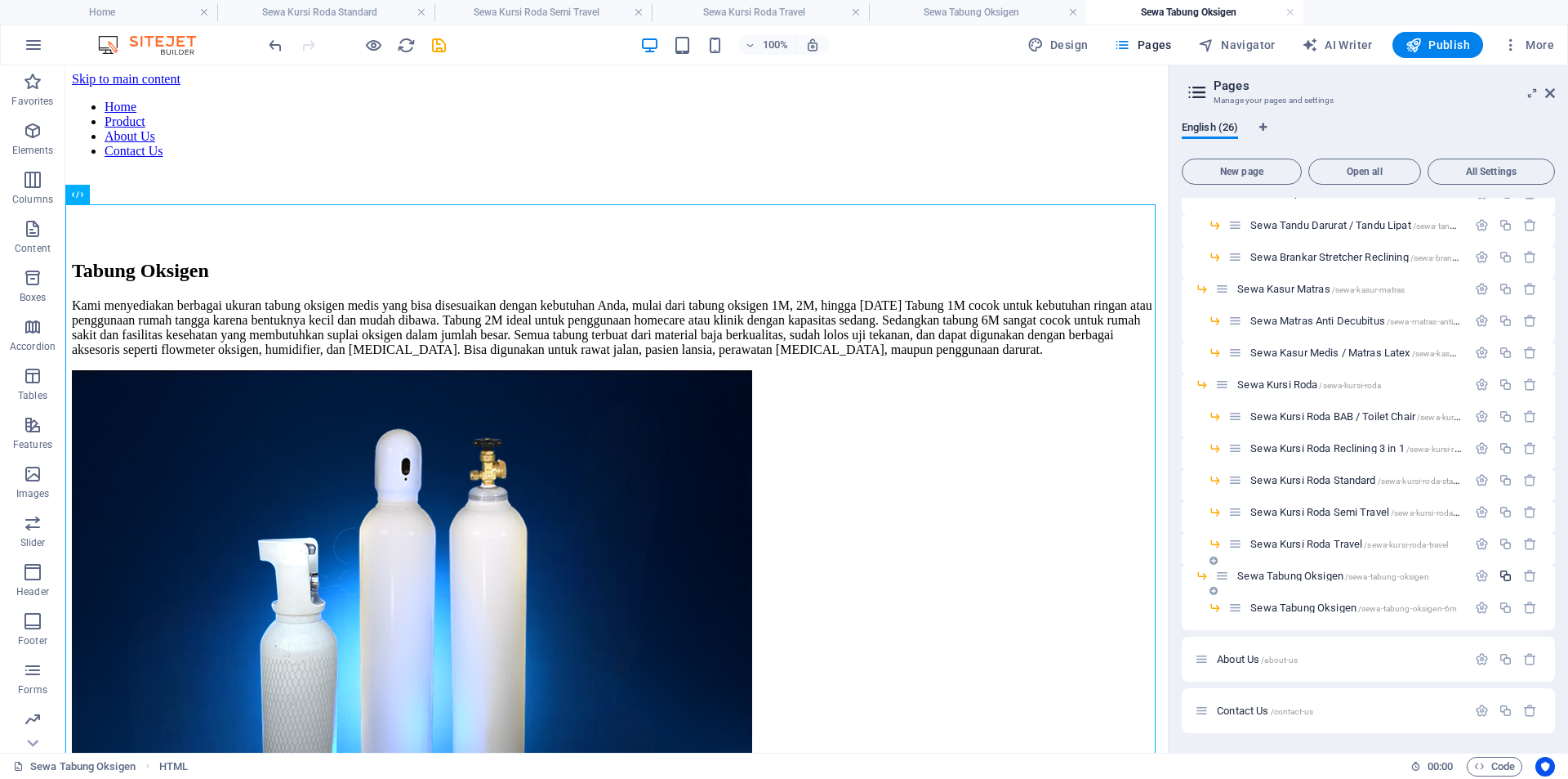
click at [1501, 576] on icon "button" at bounding box center [1505, 575] width 14 height 14
click at [1369, 687] on div "Name" at bounding box center [1368, 675] width 347 height 26
click at [1365, 700] on input "Sewa Tabung Oksigen 1" at bounding box center [1368, 701] width 347 height 26
paste input "Elektromedik"
type input "Sewa Elektromedik"
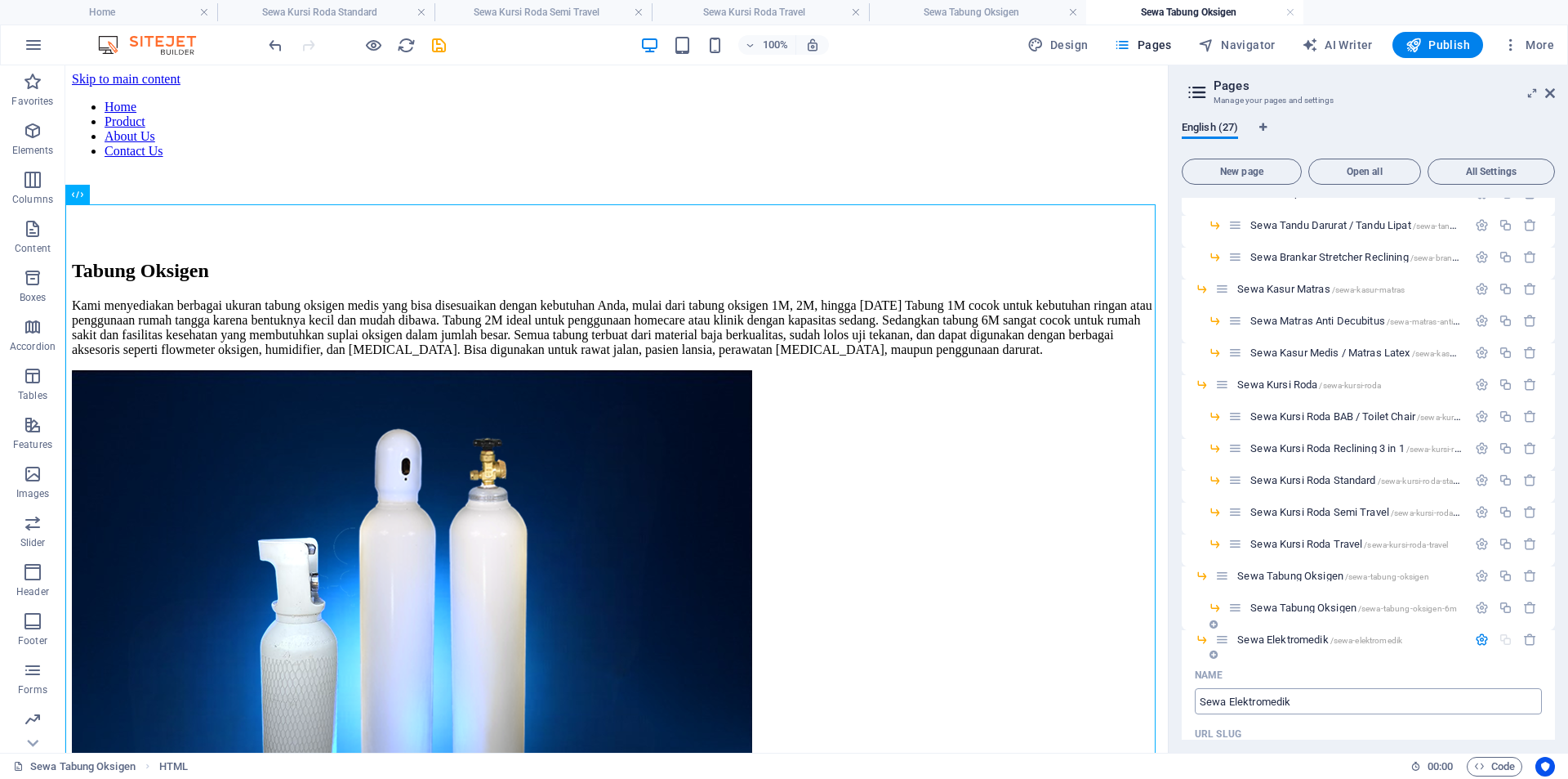
type input "/sewa-elektromedik"
type input "Sewa Elektromedik"
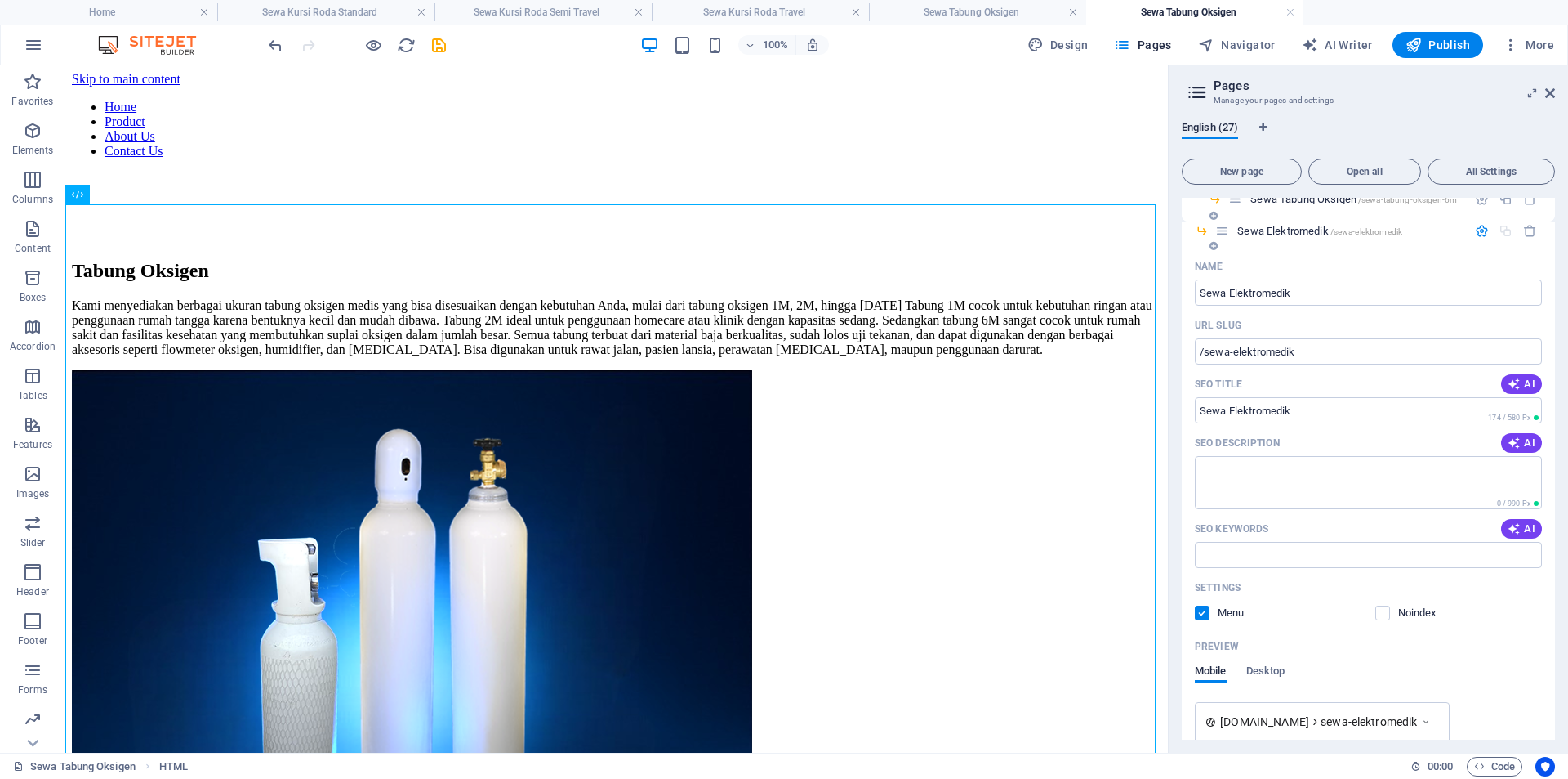
click at [1482, 230] on icon "button" at bounding box center [1481, 231] width 14 height 14
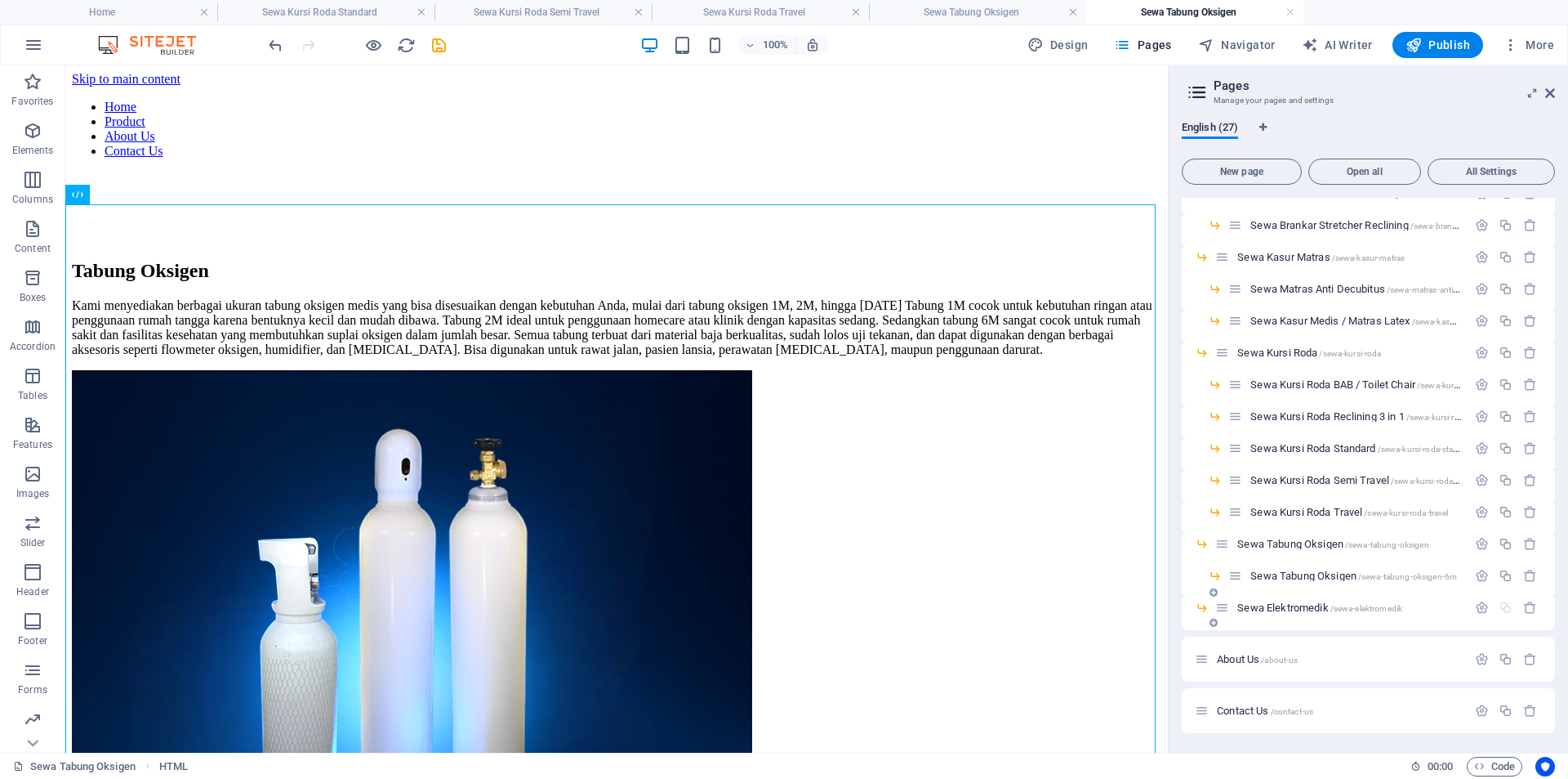
click at [1286, 609] on span "Sewa Elektromedik /sewa-elektromedik" at bounding box center [1319, 608] width 165 height 13
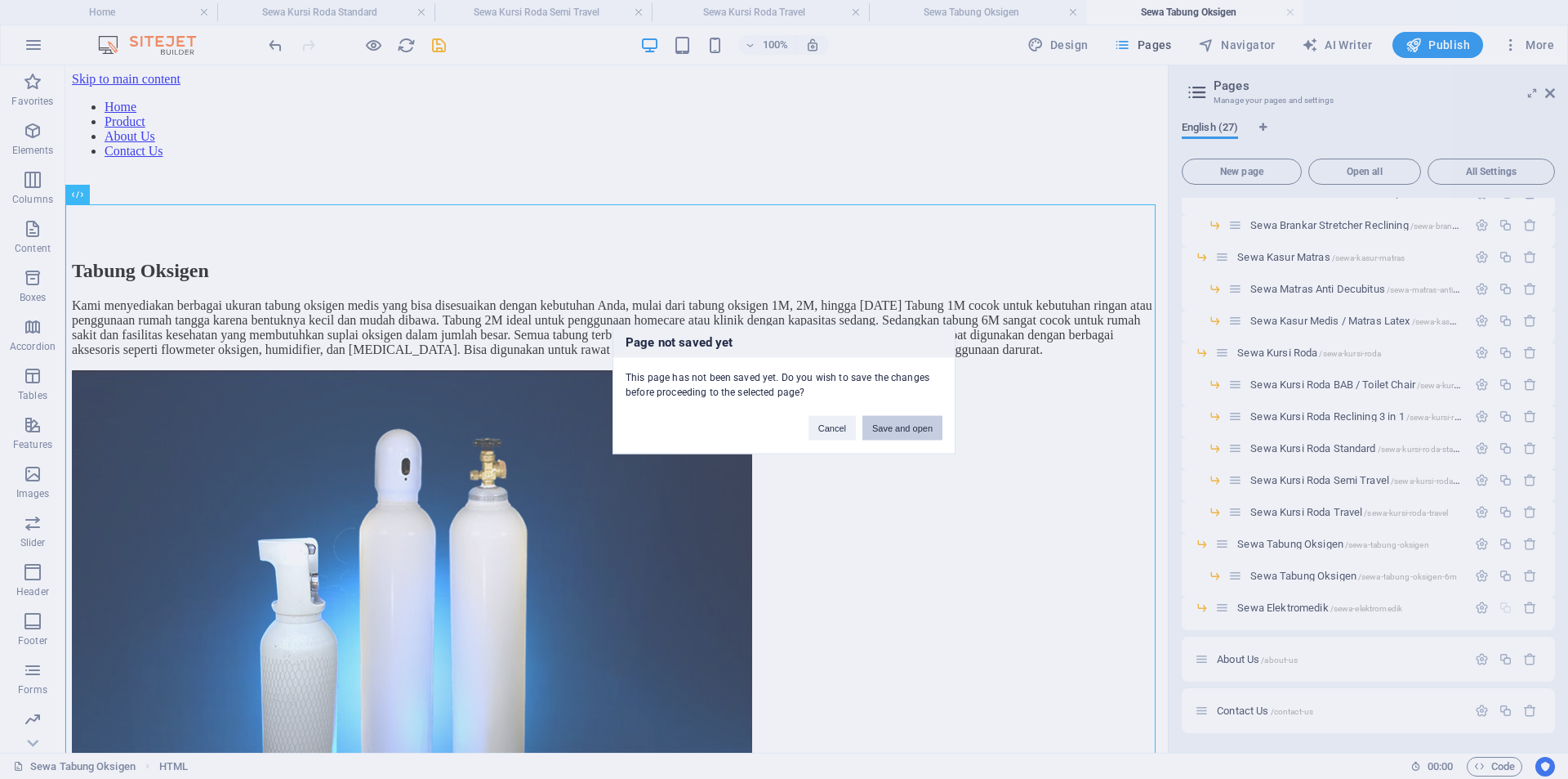
click at [911, 421] on button "Save and open" at bounding box center [902, 427] width 80 height 24
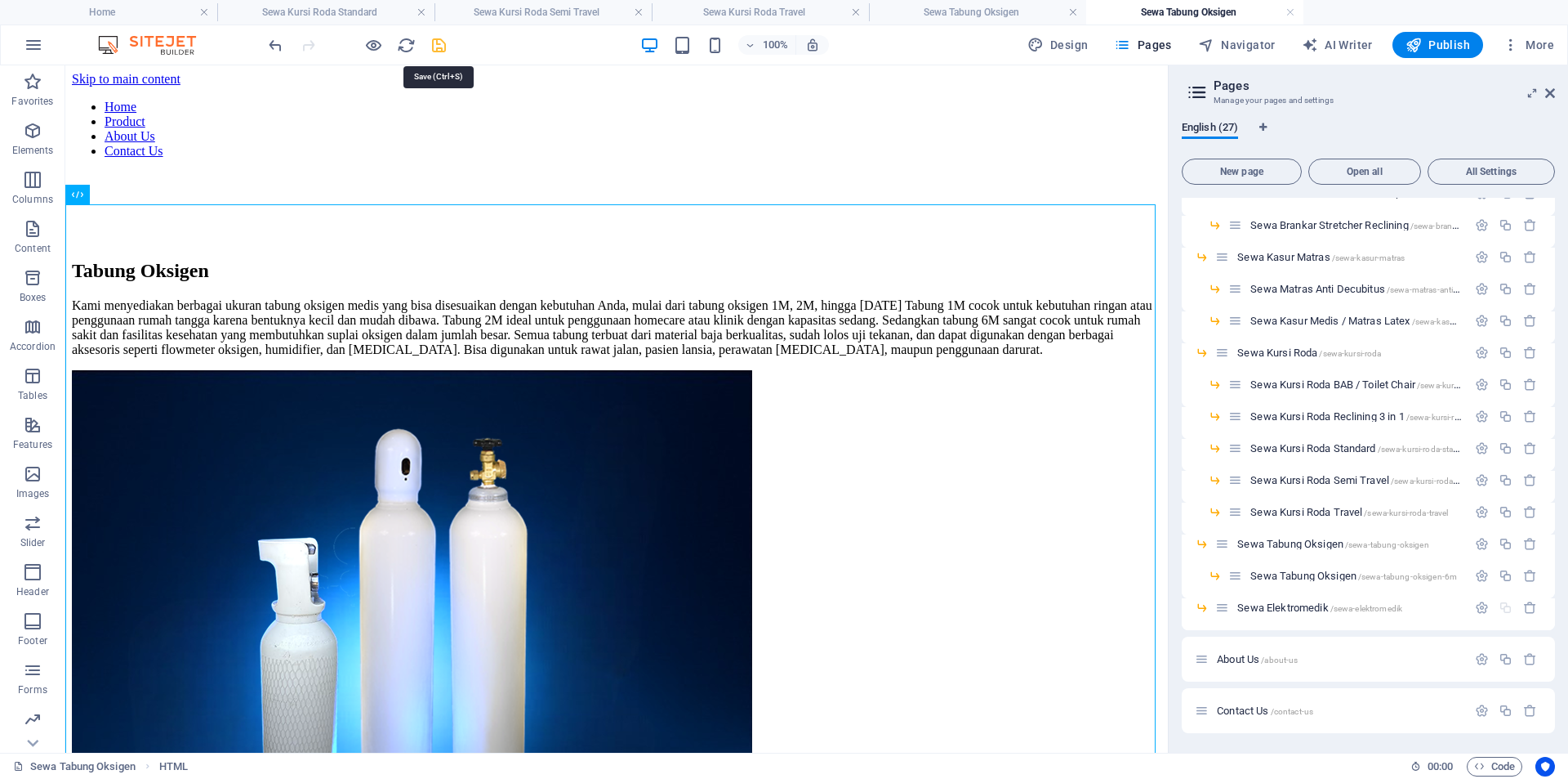
click at [432, 45] on icon "save" at bounding box center [438, 45] width 19 height 19
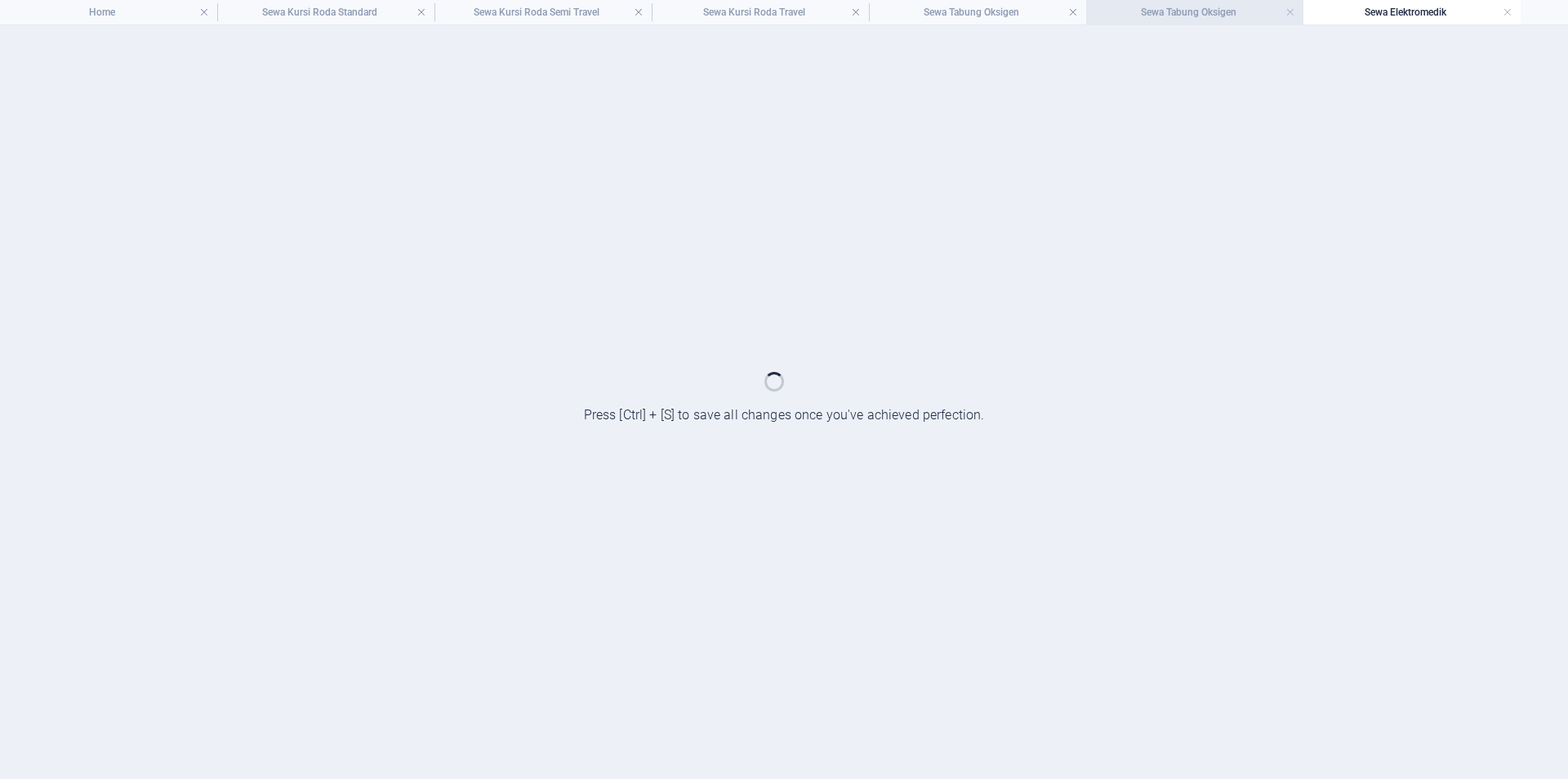
click at [1207, 5] on h4 "Sewa Tabung Oksigen" at bounding box center [1194, 13] width 217 height 18
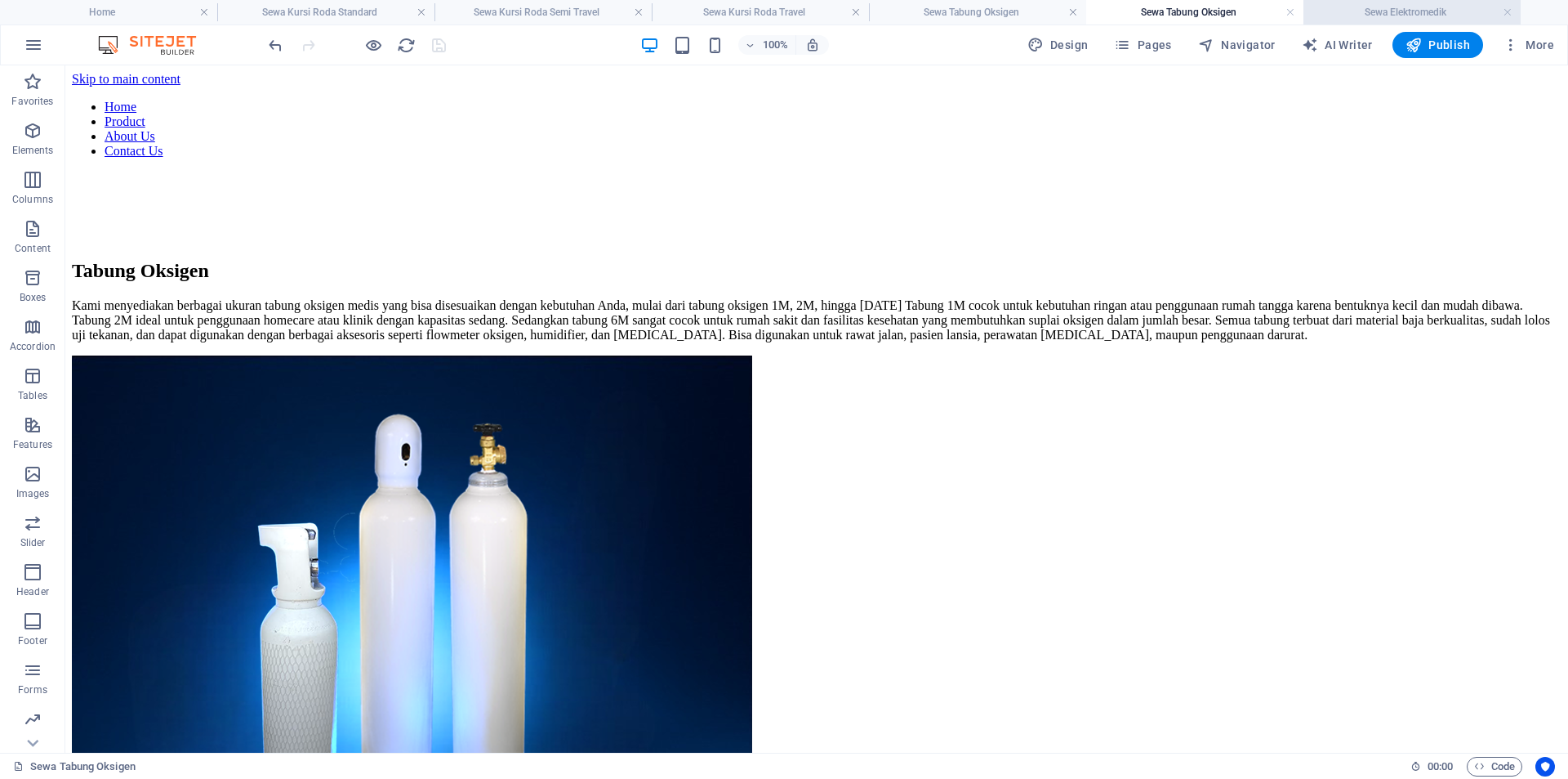
click at [1446, 10] on h4 "Sewa Elektromedik" at bounding box center [1411, 13] width 217 height 18
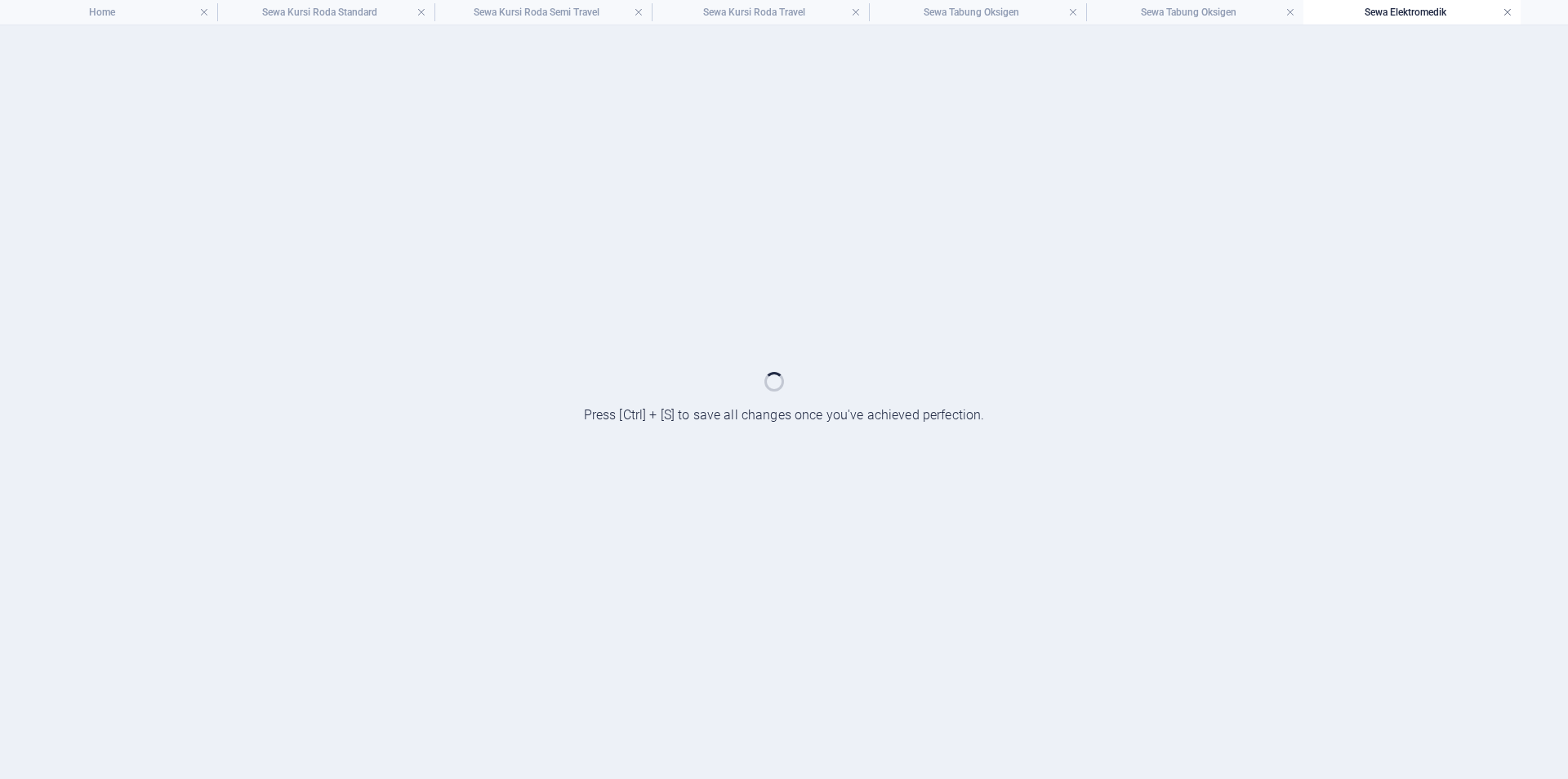
click at [1509, 14] on link at bounding box center [1507, 12] width 10 height 15
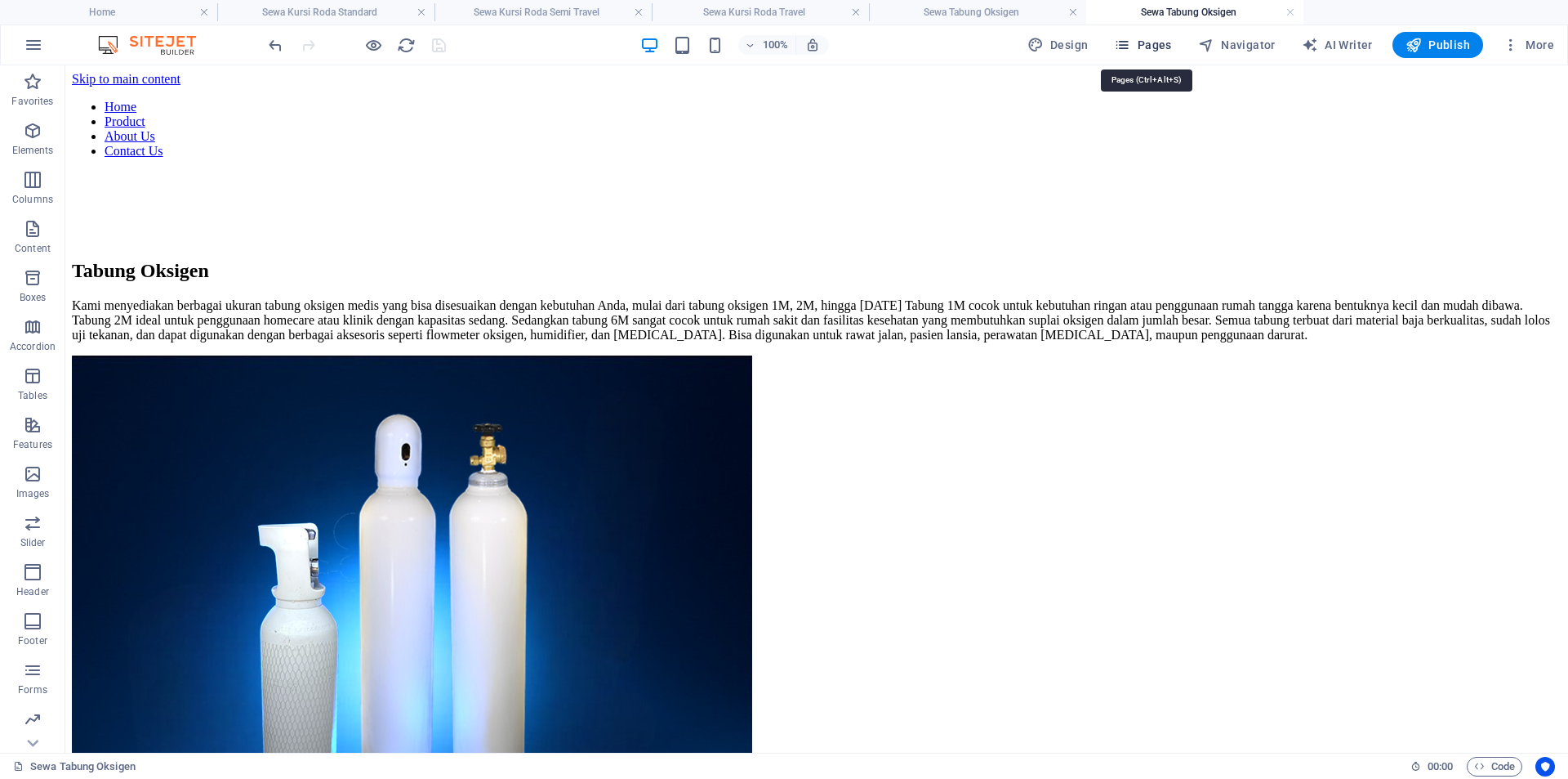
click at [1137, 41] on span "Pages" at bounding box center [1142, 45] width 58 height 16
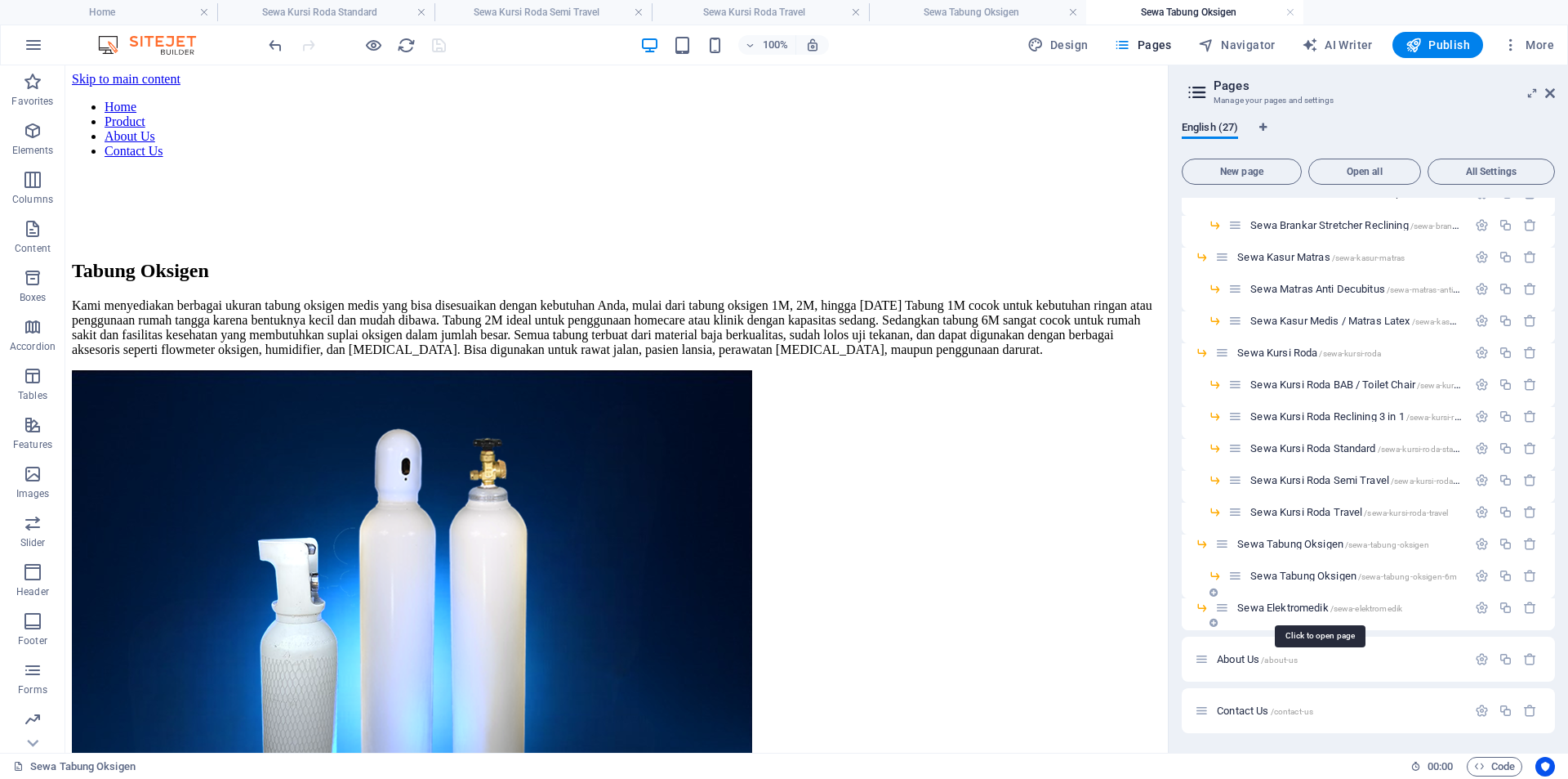
click at [1299, 611] on span "Sewa Elektromedik /sewa-elektromedik" at bounding box center [1319, 608] width 165 height 13
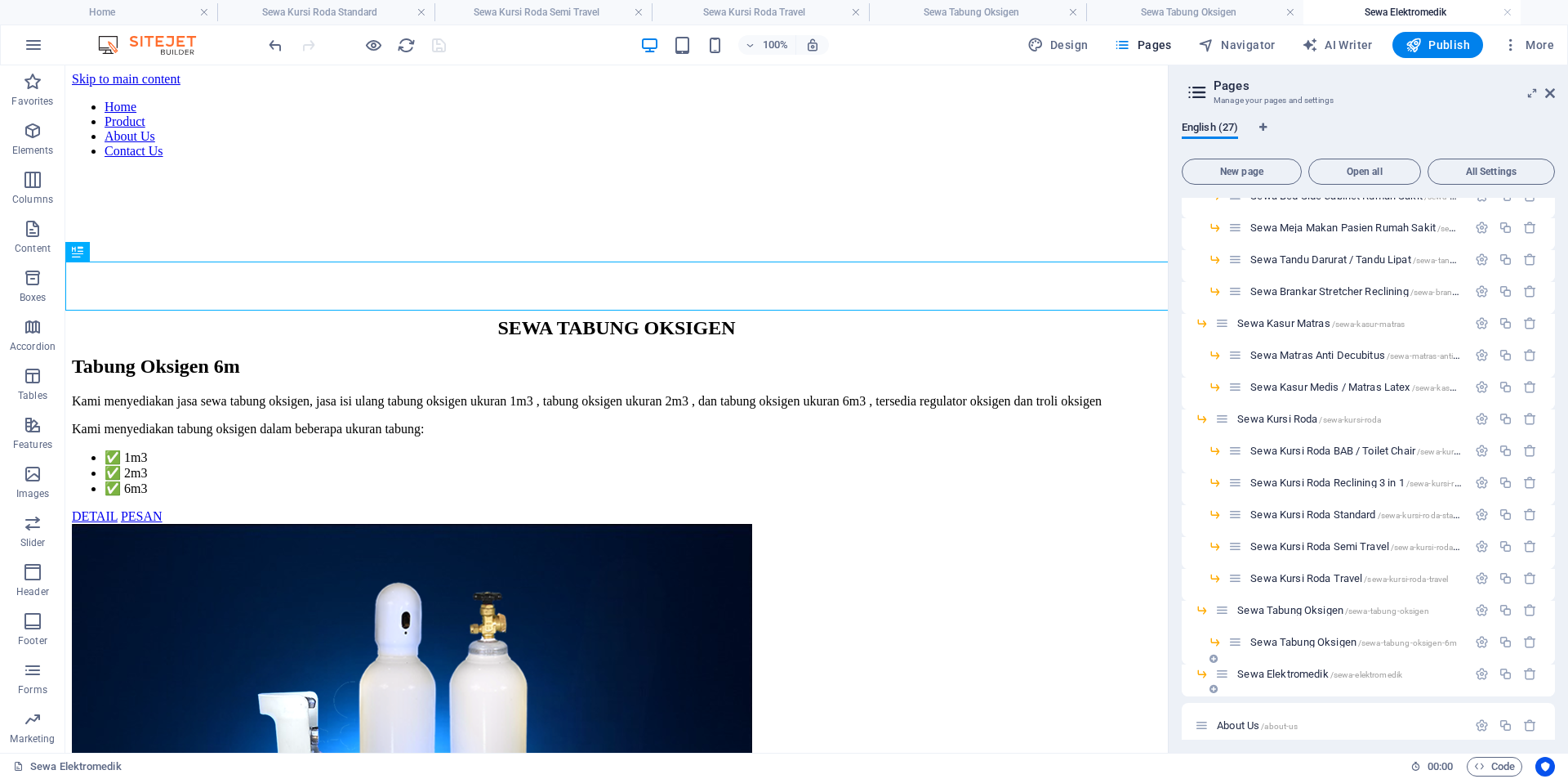
scroll to position [0, 0]
click at [805, 317] on div "SEWA TABUNG OKSIGEN" at bounding box center [617, 328] width 1089 height 22
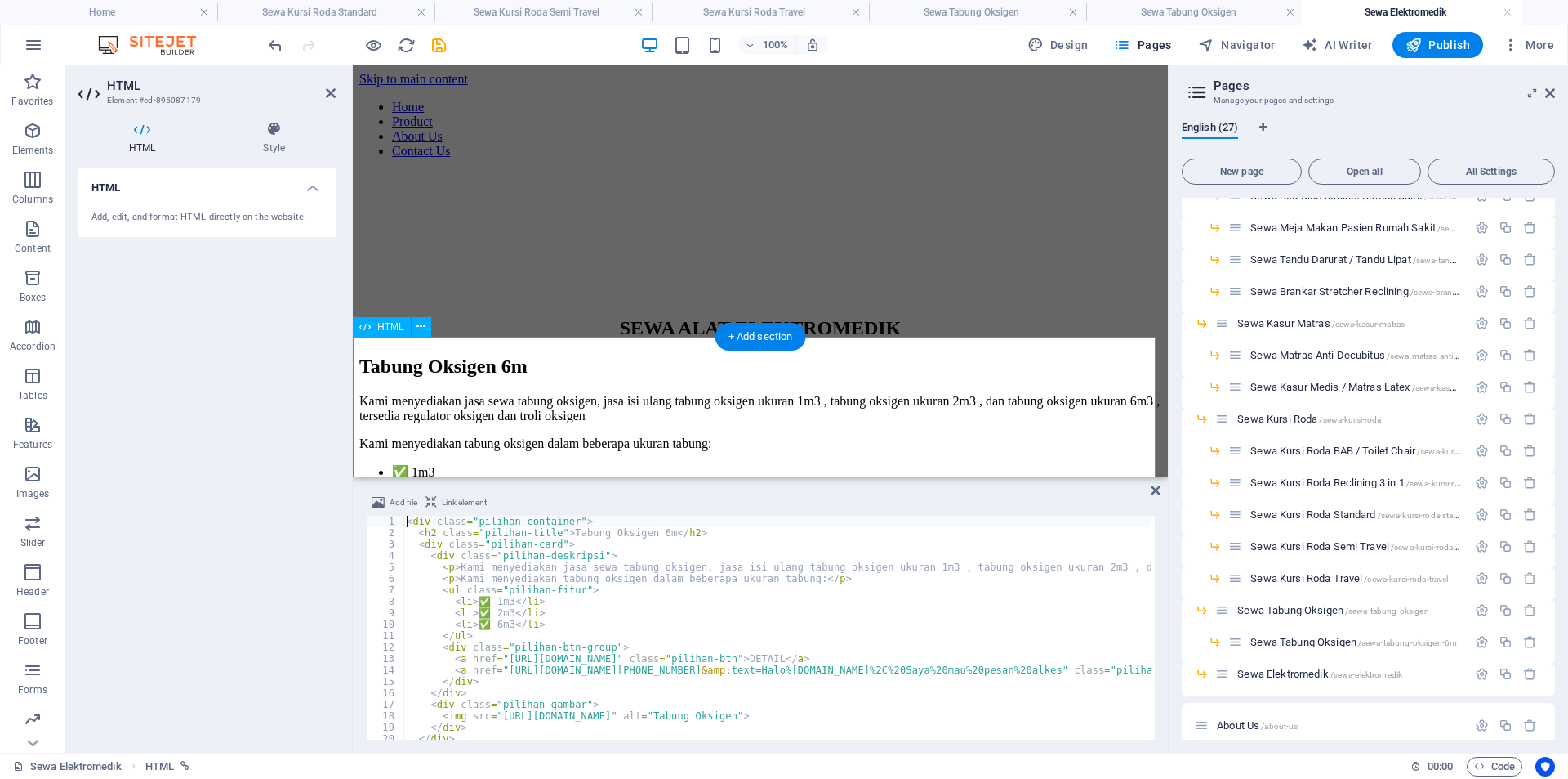
scroll to position [603, 0]
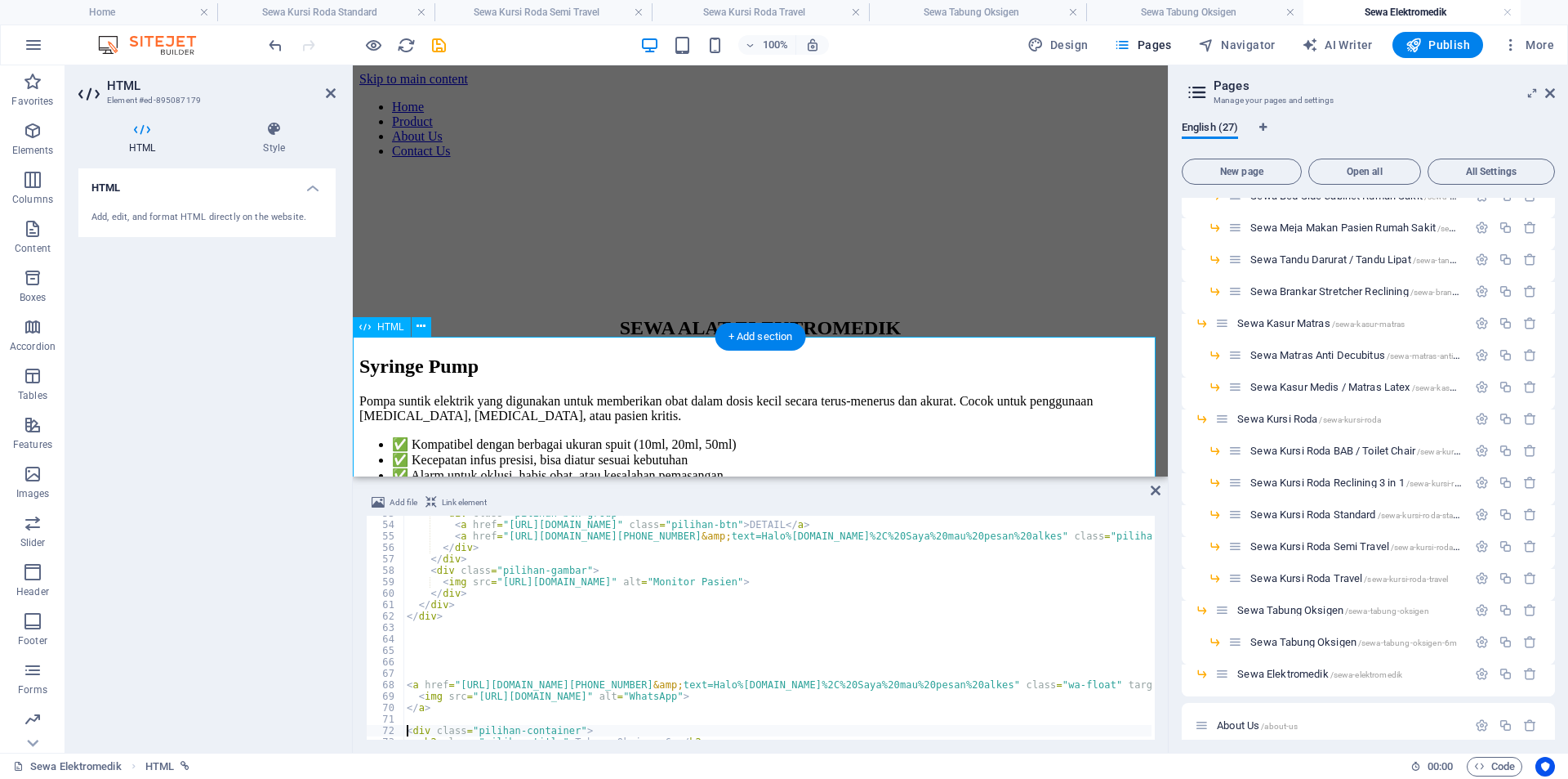
type textarea "</a>"
click at [1157, 489] on icon at bounding box center [1155, 490] width 10 height 14
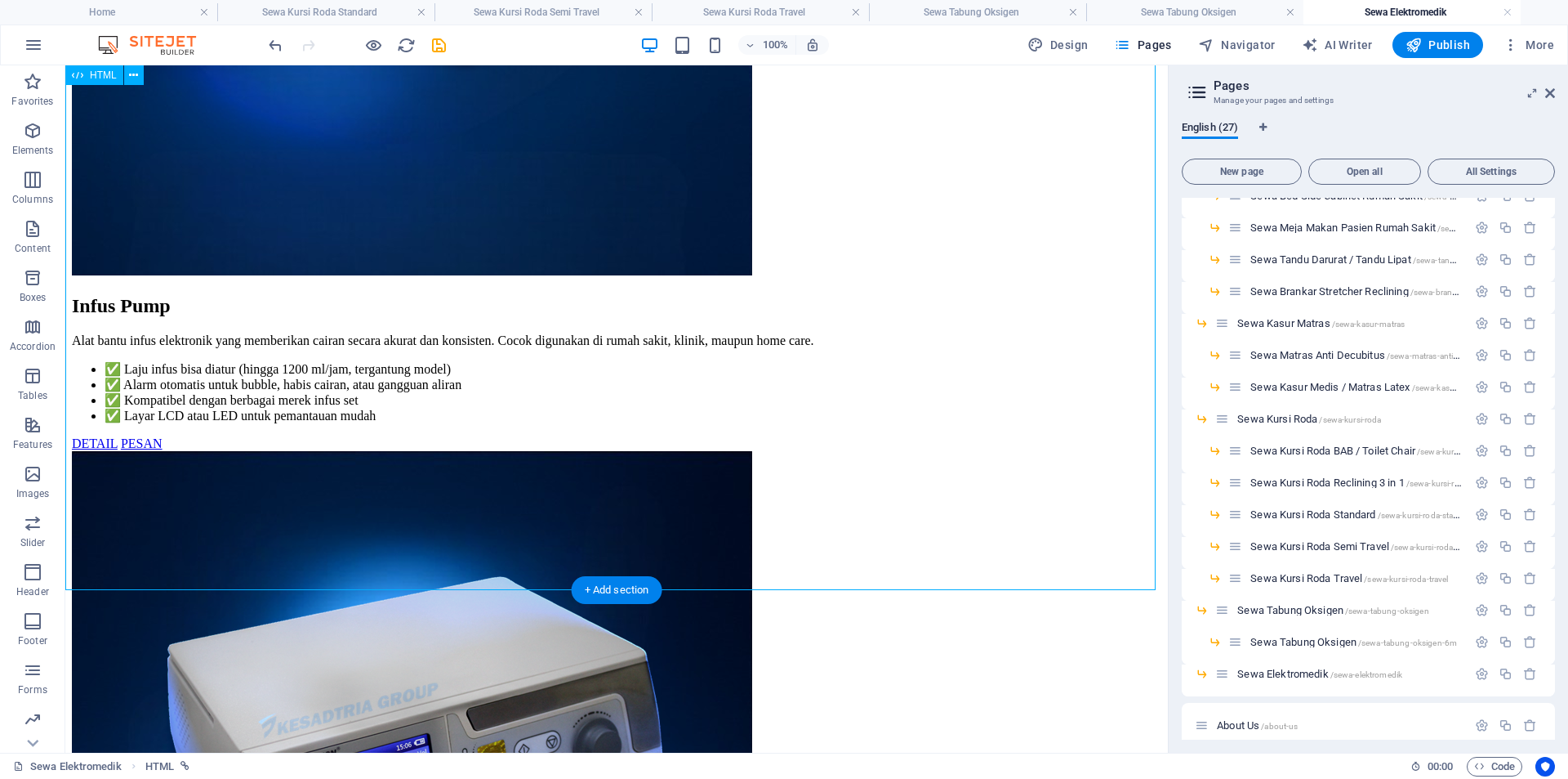
scroll to position [1075, 0]
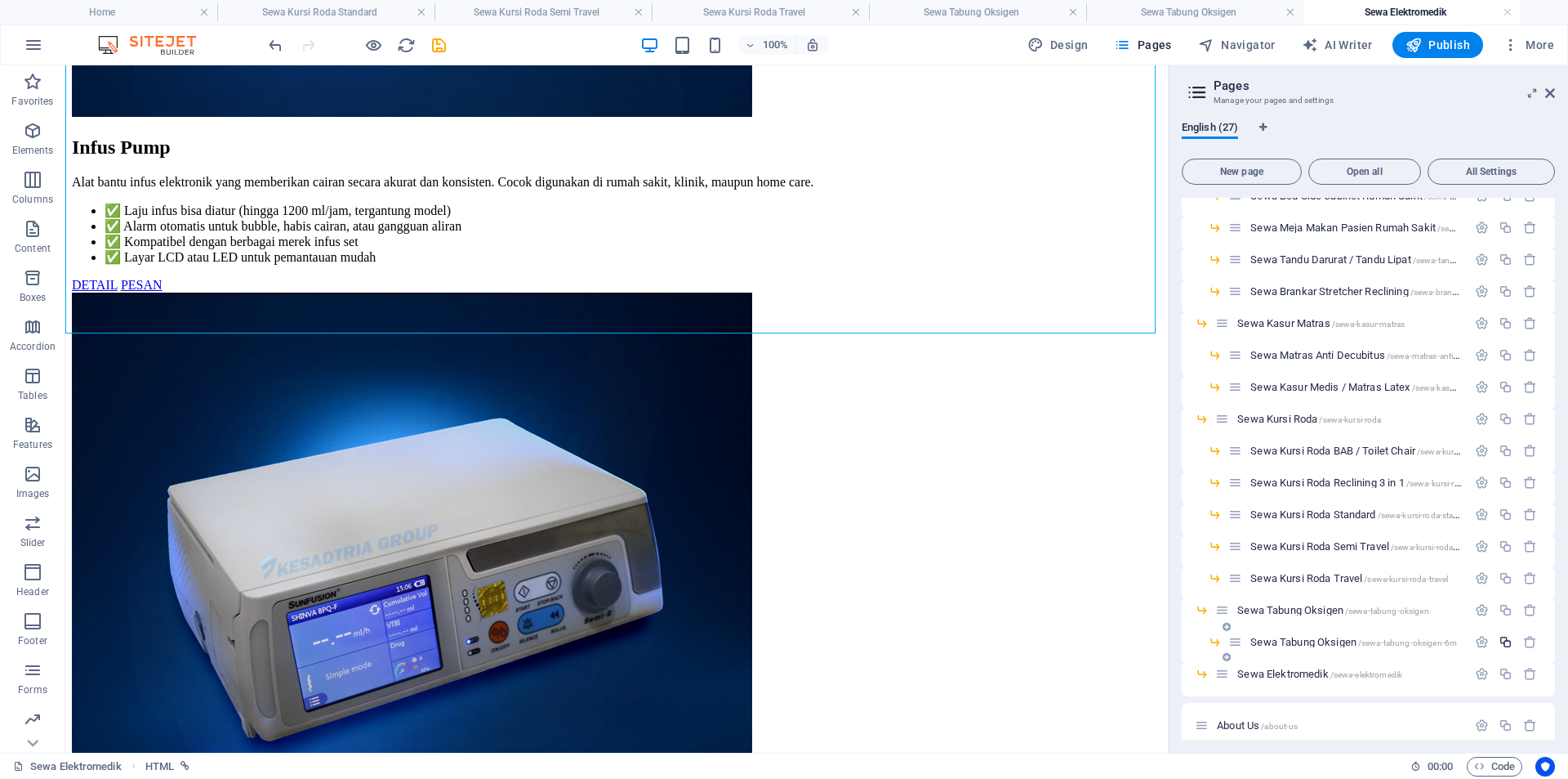
click at [1501, 639] on icon "button" at bounding box center [1505, 641] width 14 height 14
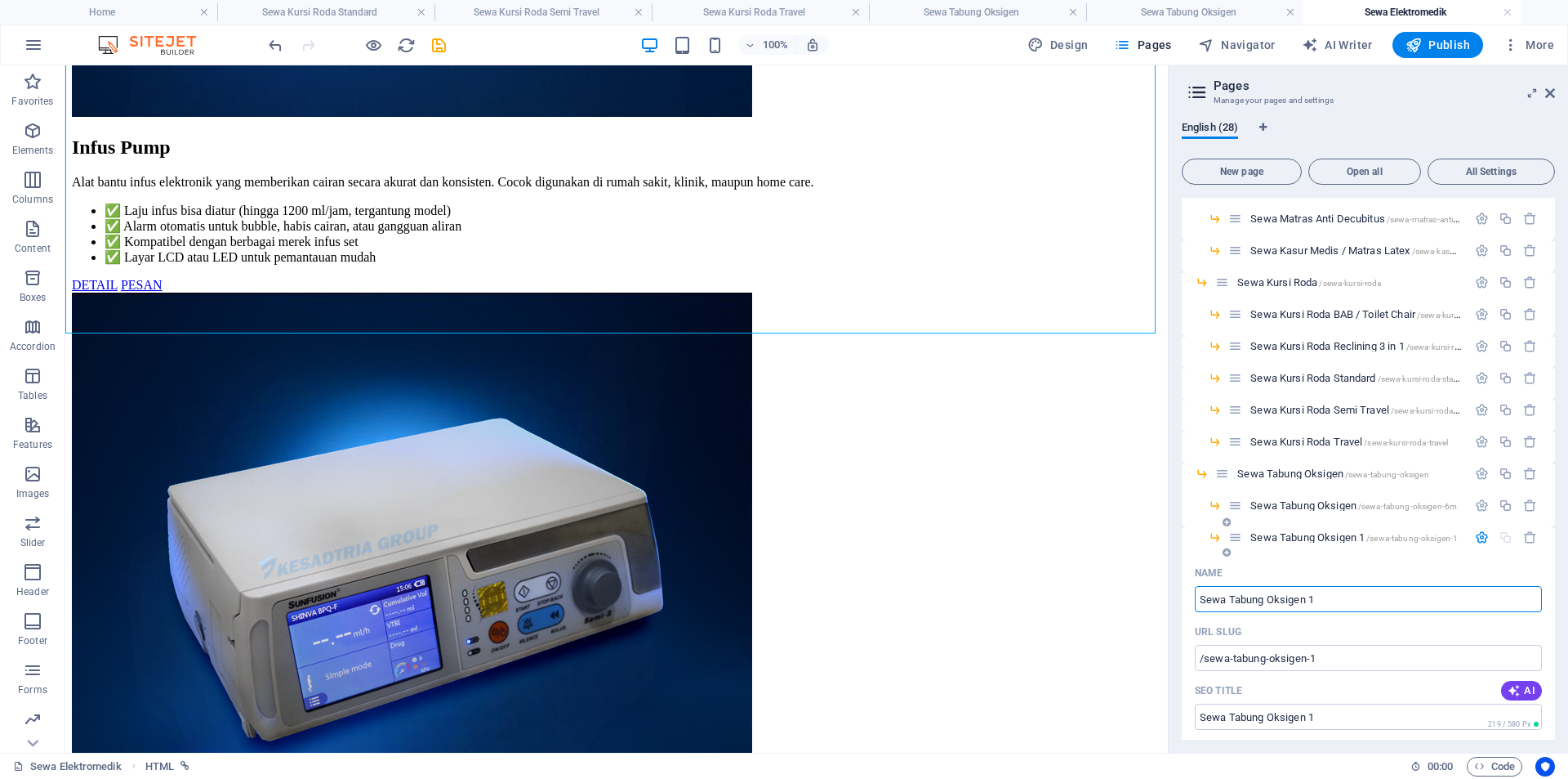
scroll to position [612, 0]
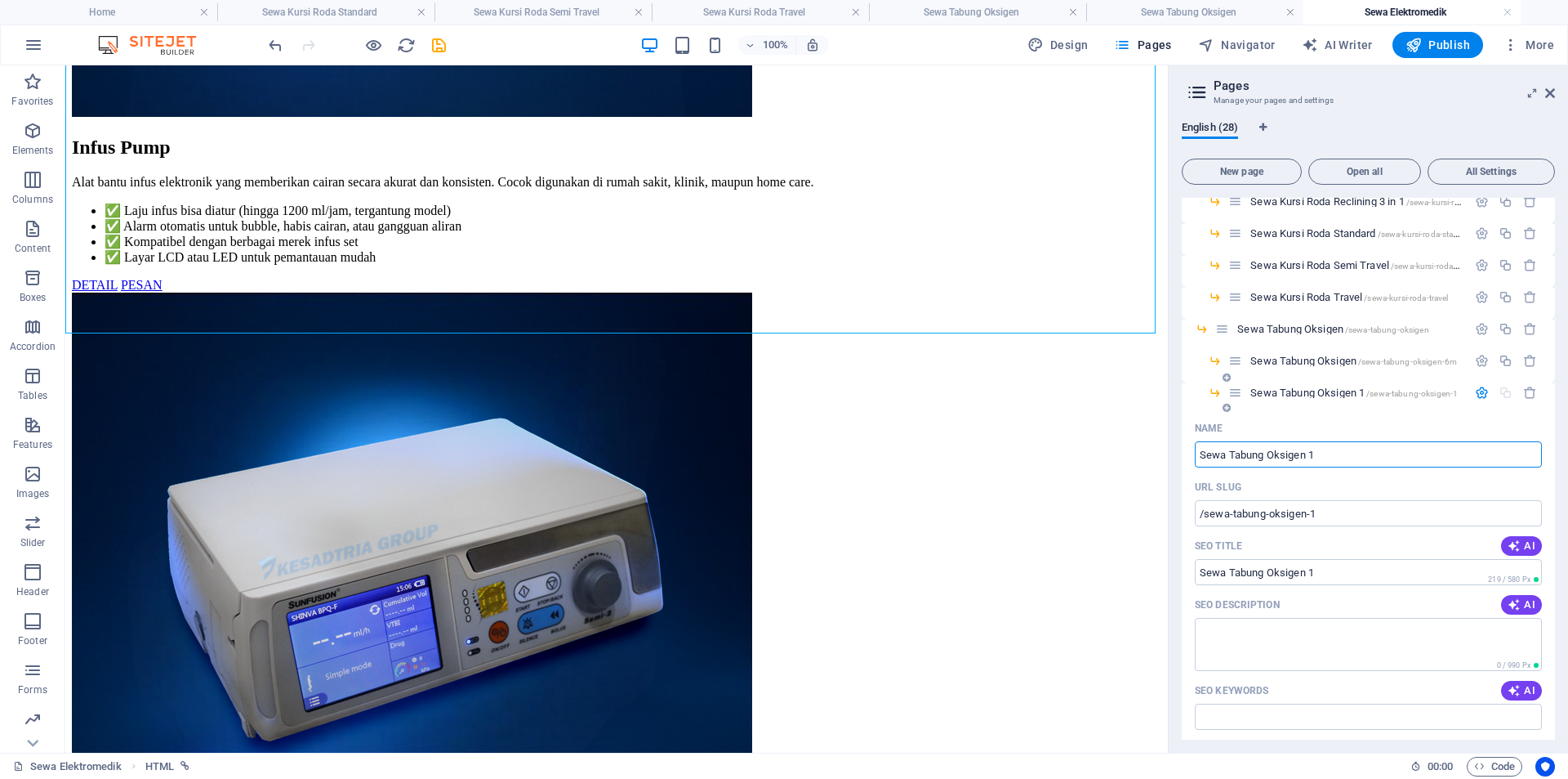
click at [1474, 392] on icon "button" at bounding box center [1481, 392] width 14 height 14
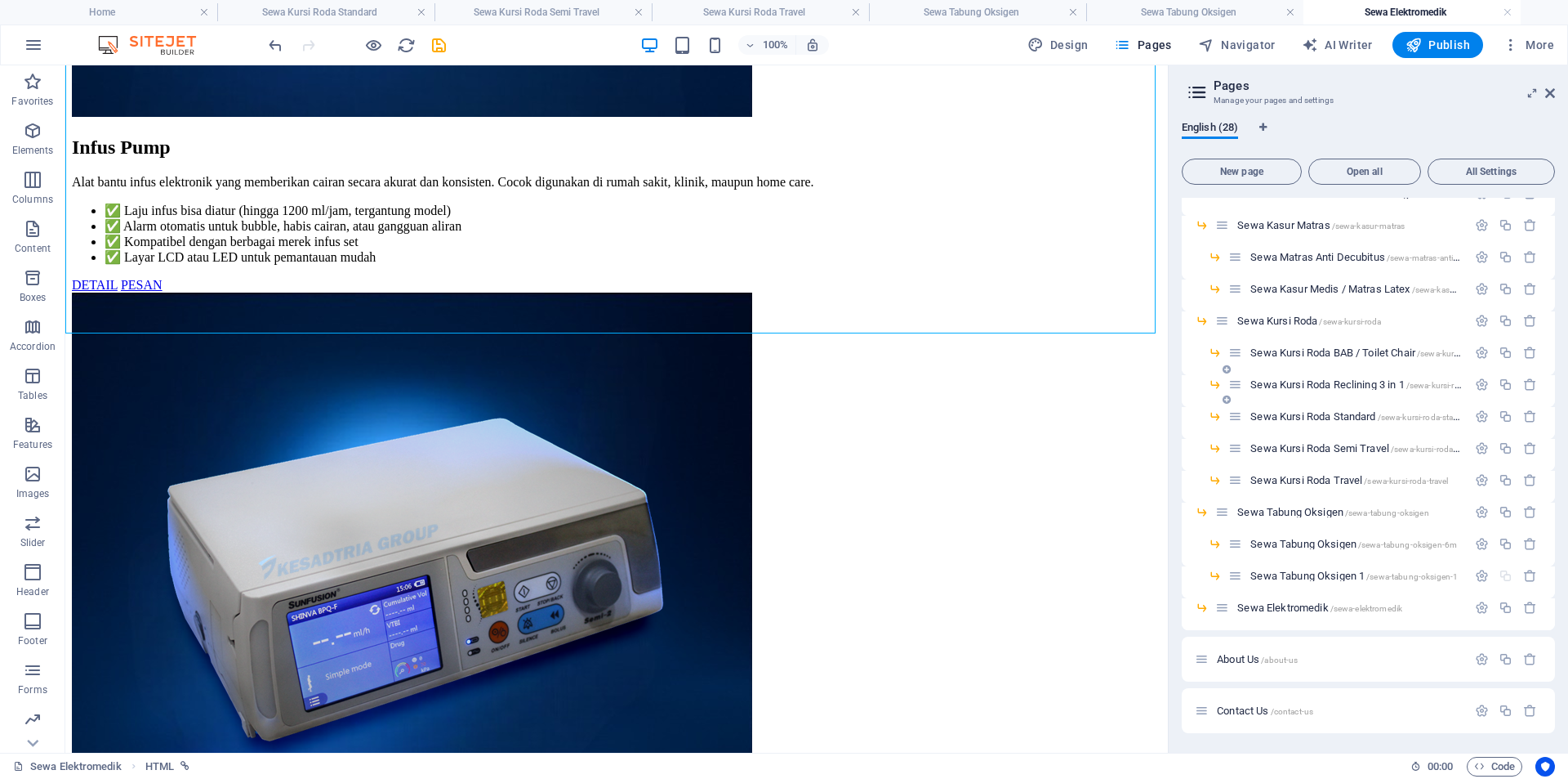
scroll to position [429, 0]
drag, startPoint x: 1236, startPoint y: 575, endPoint x: 1241, endPoint y: 603, distance: 28.4
click at [1241, 603] on div "Home / Product /product Sewa Tempat Tidur Rumah Sakit /sewa-tempat-tidur-rumah-…" at bounding box center [1368, 234] width 374 height 932
click at [1392, 666] on input "Sewa Tabung Oksigen 1" at bounding box center [1368, 668] width 347 height 26
type input "Sewa Syringe Pump"
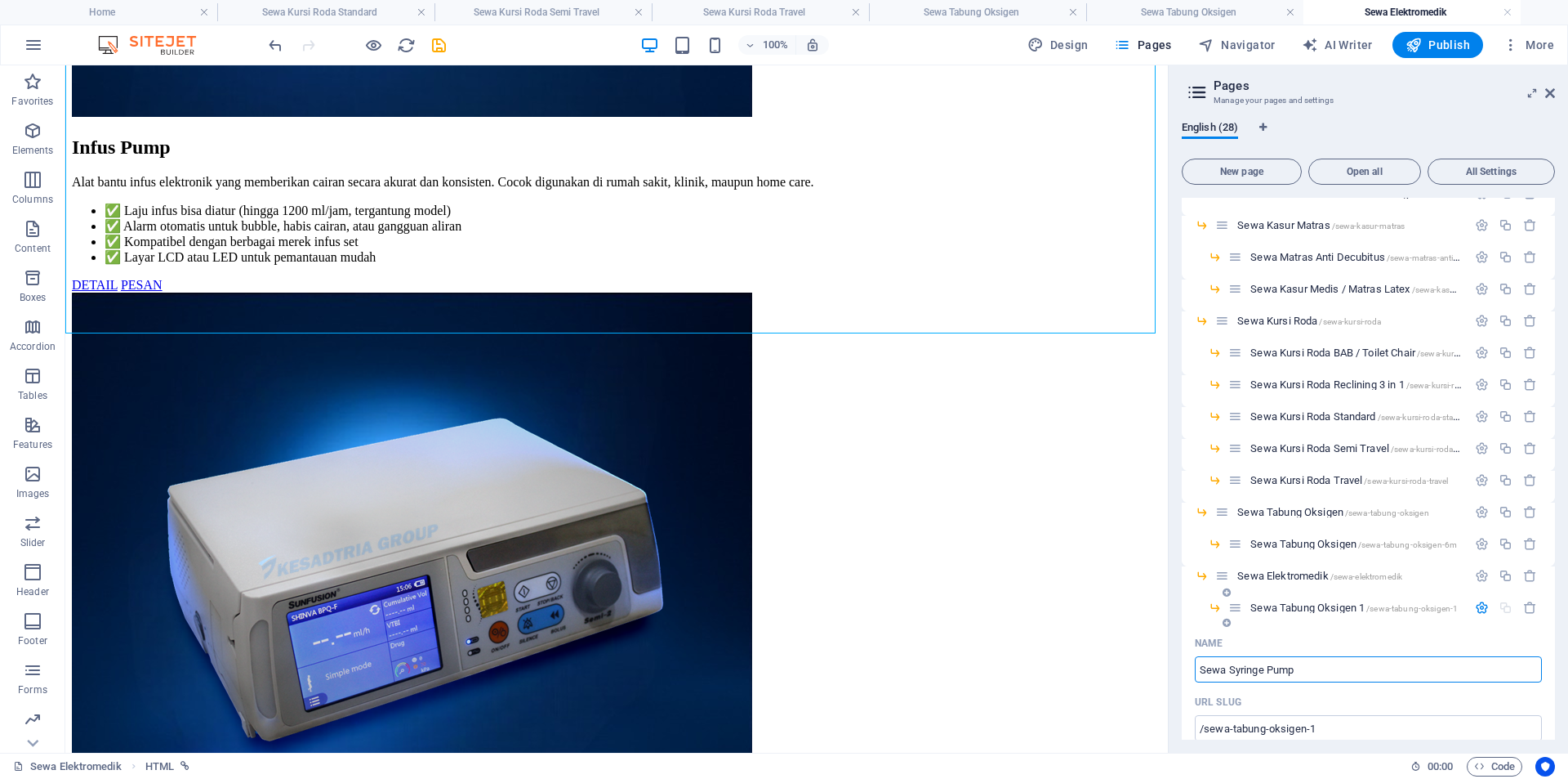
type input "/sewa-syringe-pump"
type input "Sewa Syringe Pump"
click at [1483, 607] on icon "button" at bounding box center [1481, 607] width 14 height 14
click at [430, 46] on icon "save" at bounding box center [438, 45] width 19 height 19
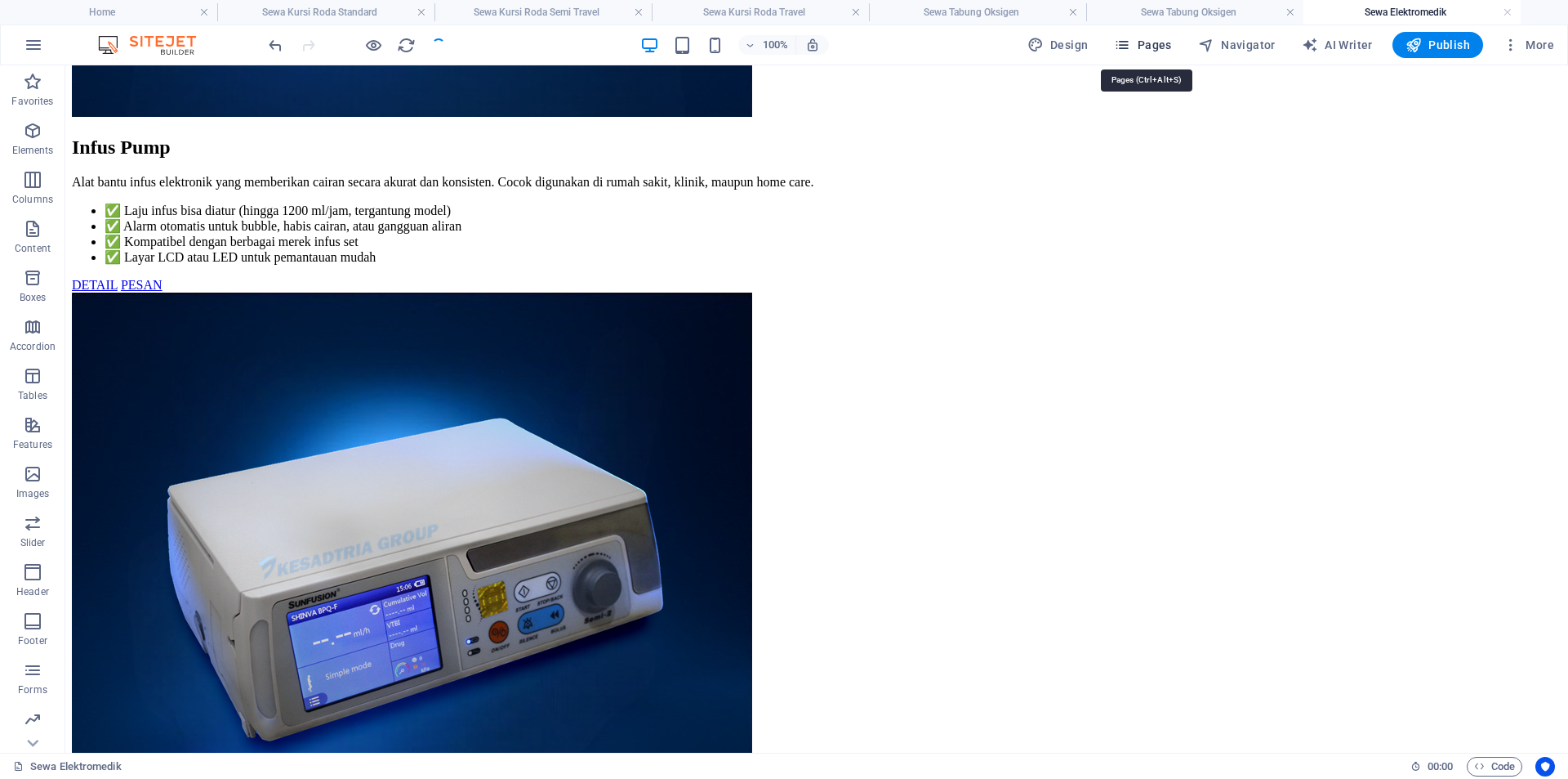
click at [1150, 42] on span "Pages" at bounding box center [1142, 45] width 58 height 16
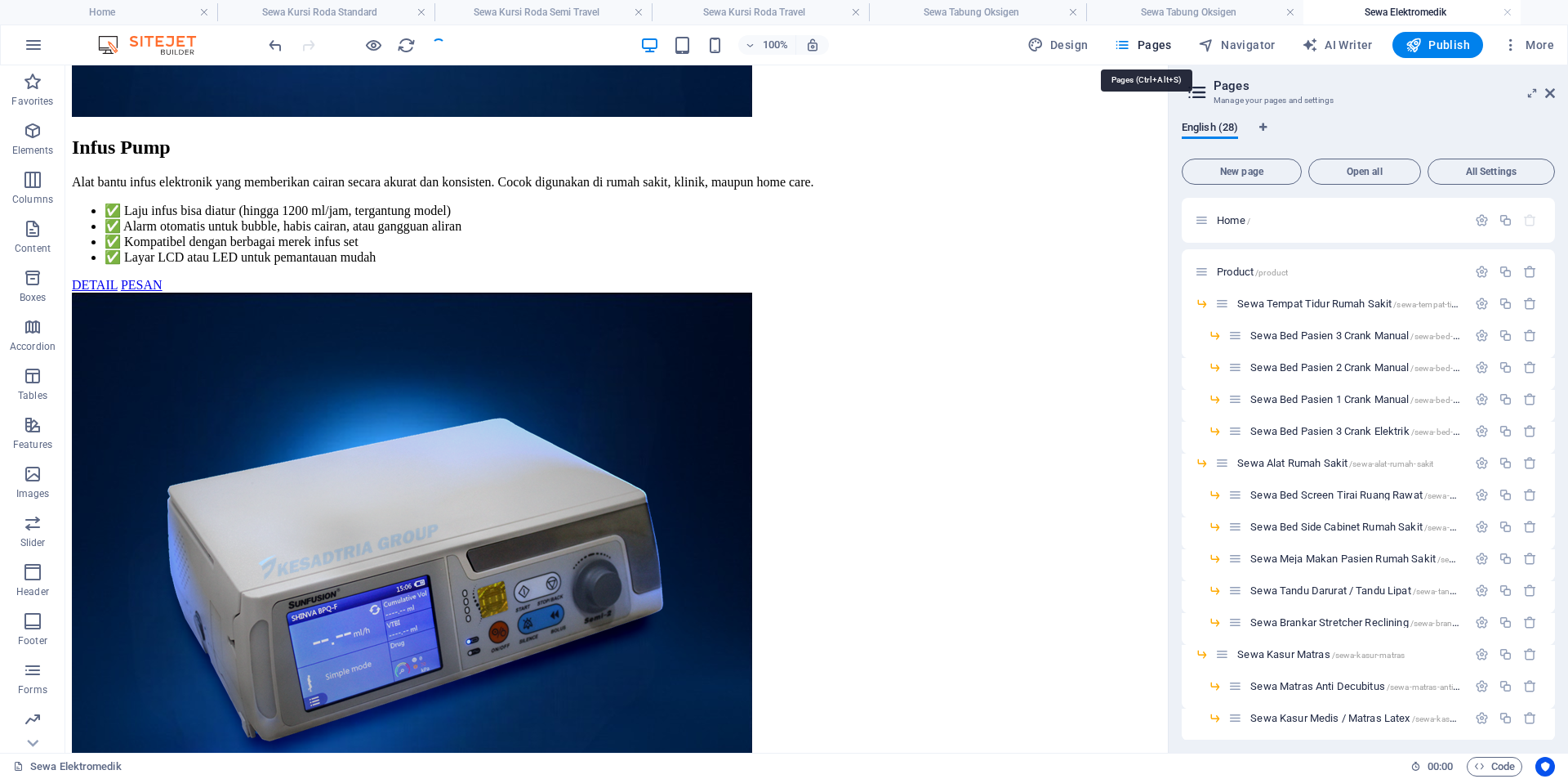
scroll to position [630, 0]
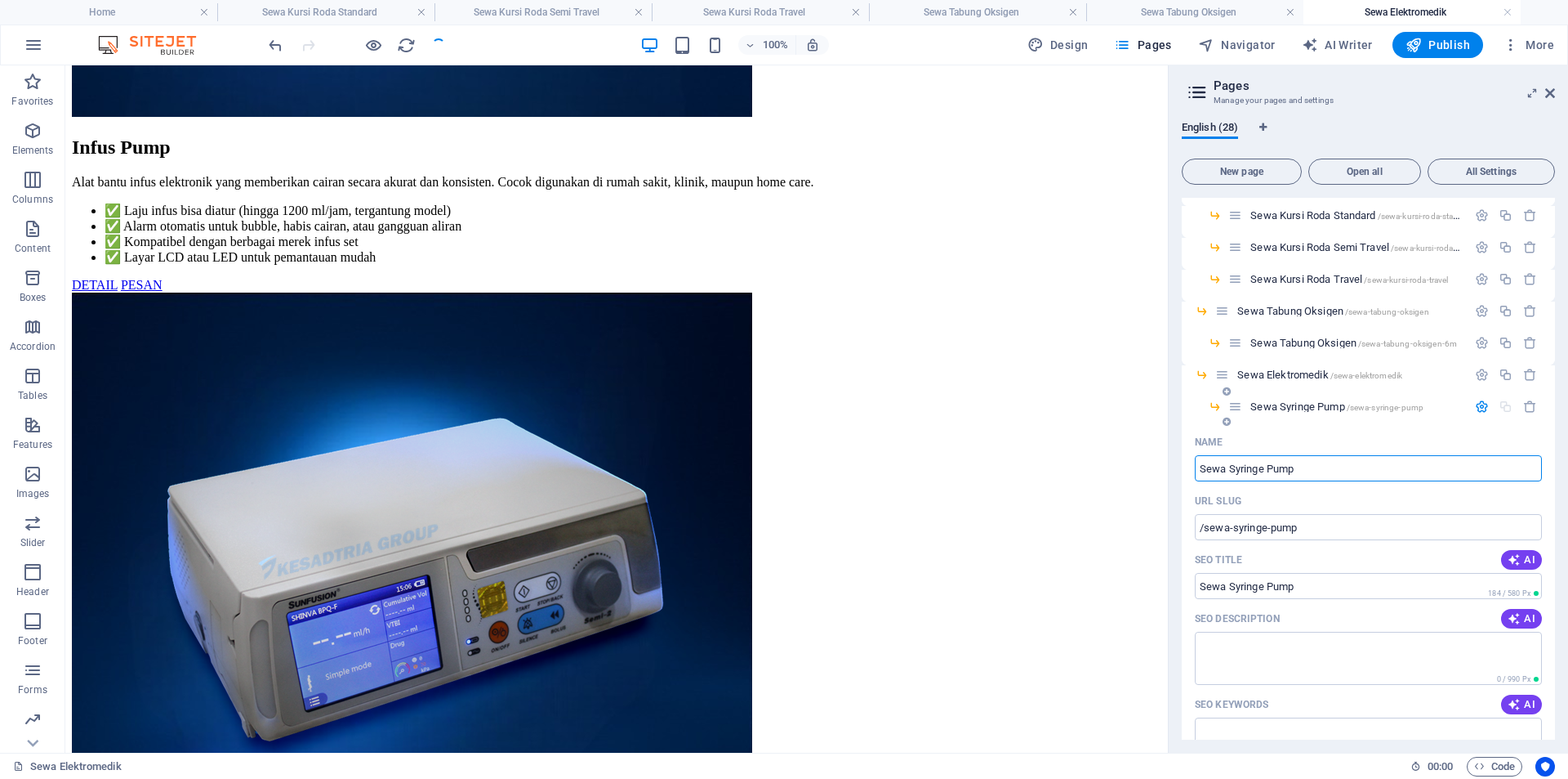
click at [1476, 406] on icon "button" at bounding box center [1481, 406] width 14 height 14
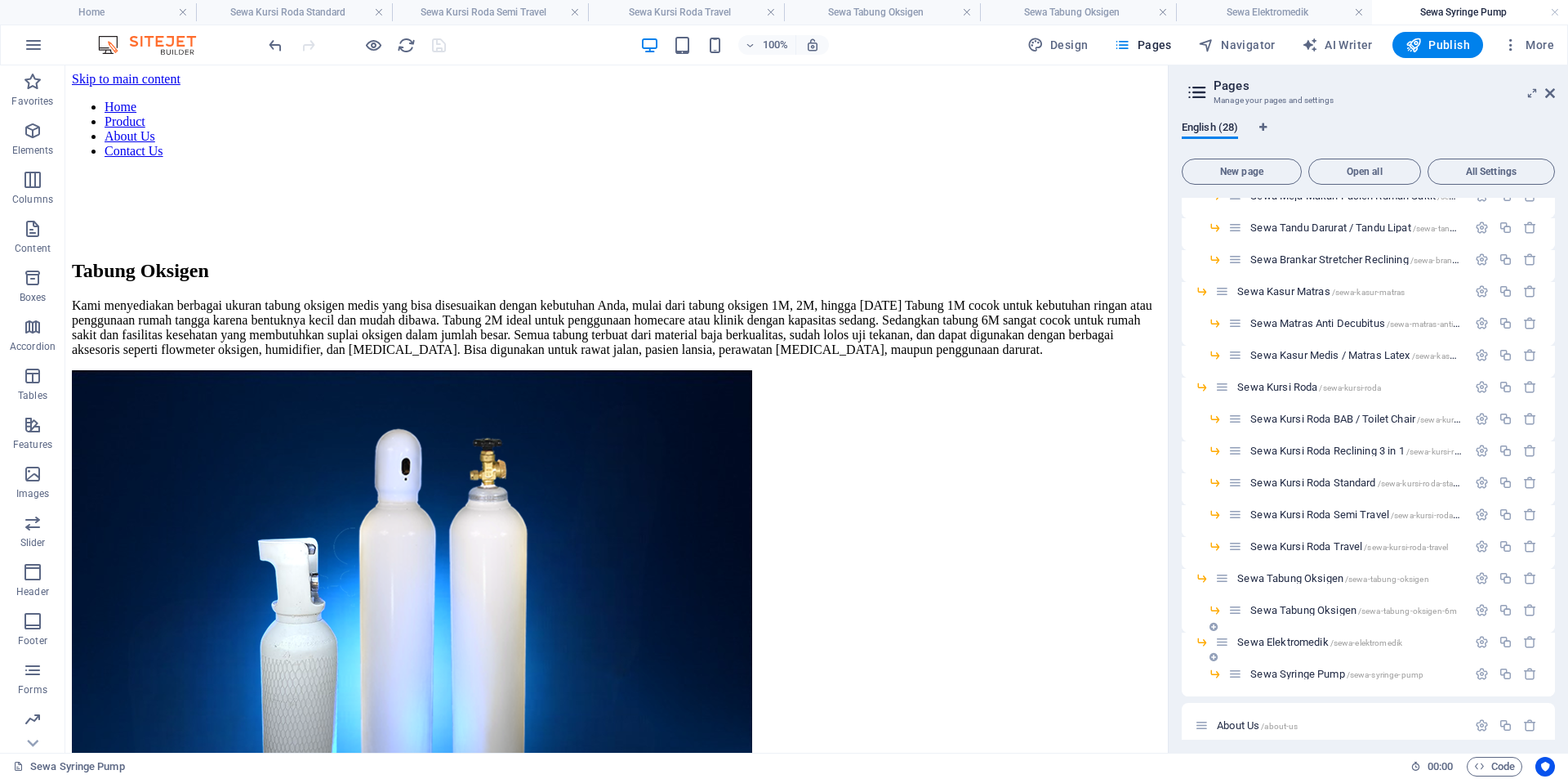
scroll to position [0, 0]
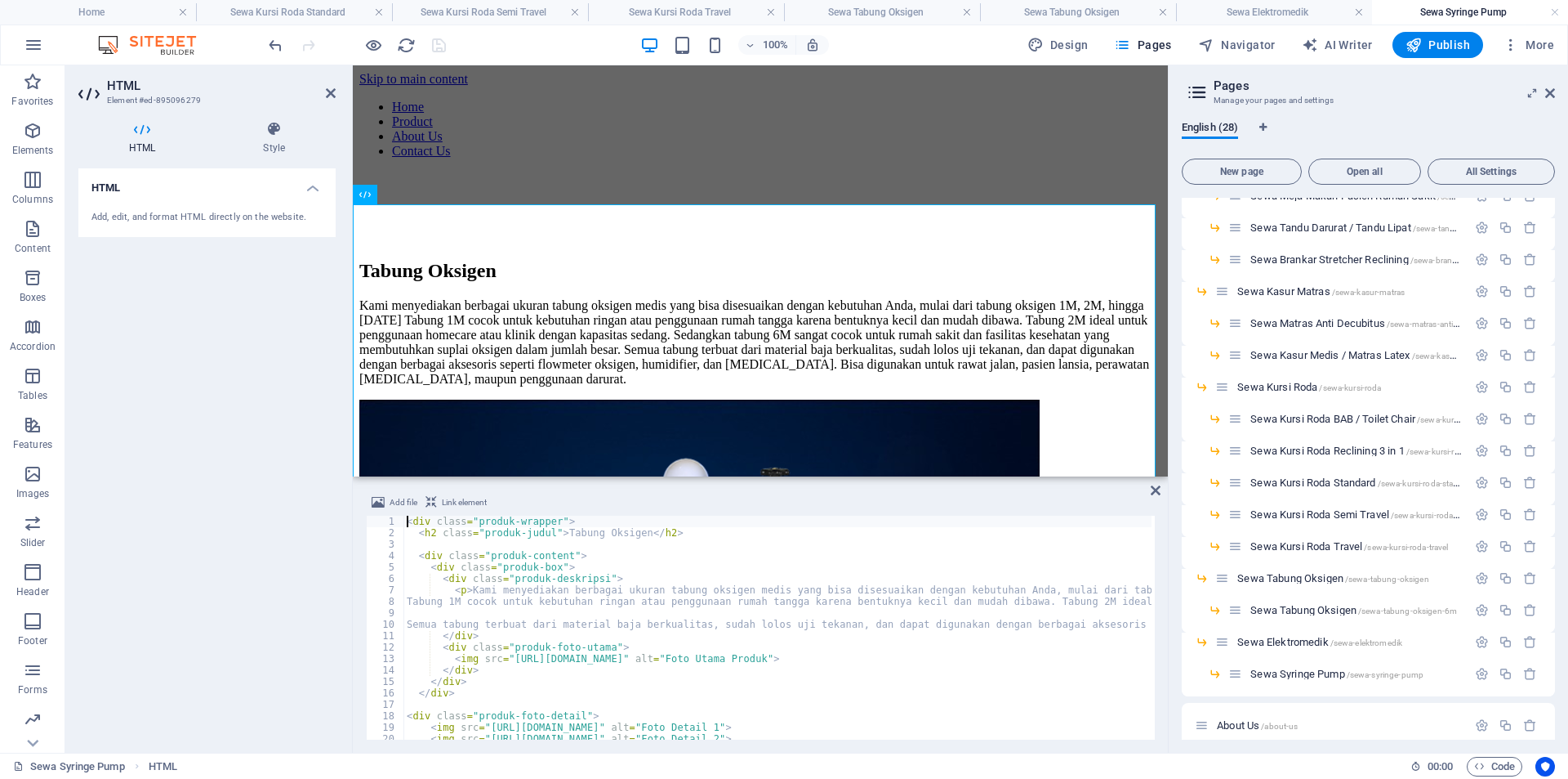
click at [743, 573] on div "< div class = "produk-wrapper" > < h2 class = "produk-judul" > Tabung Oksigen <…" at bounding box center [1270, 637] width 1735 height 243
type textarea "</div>"
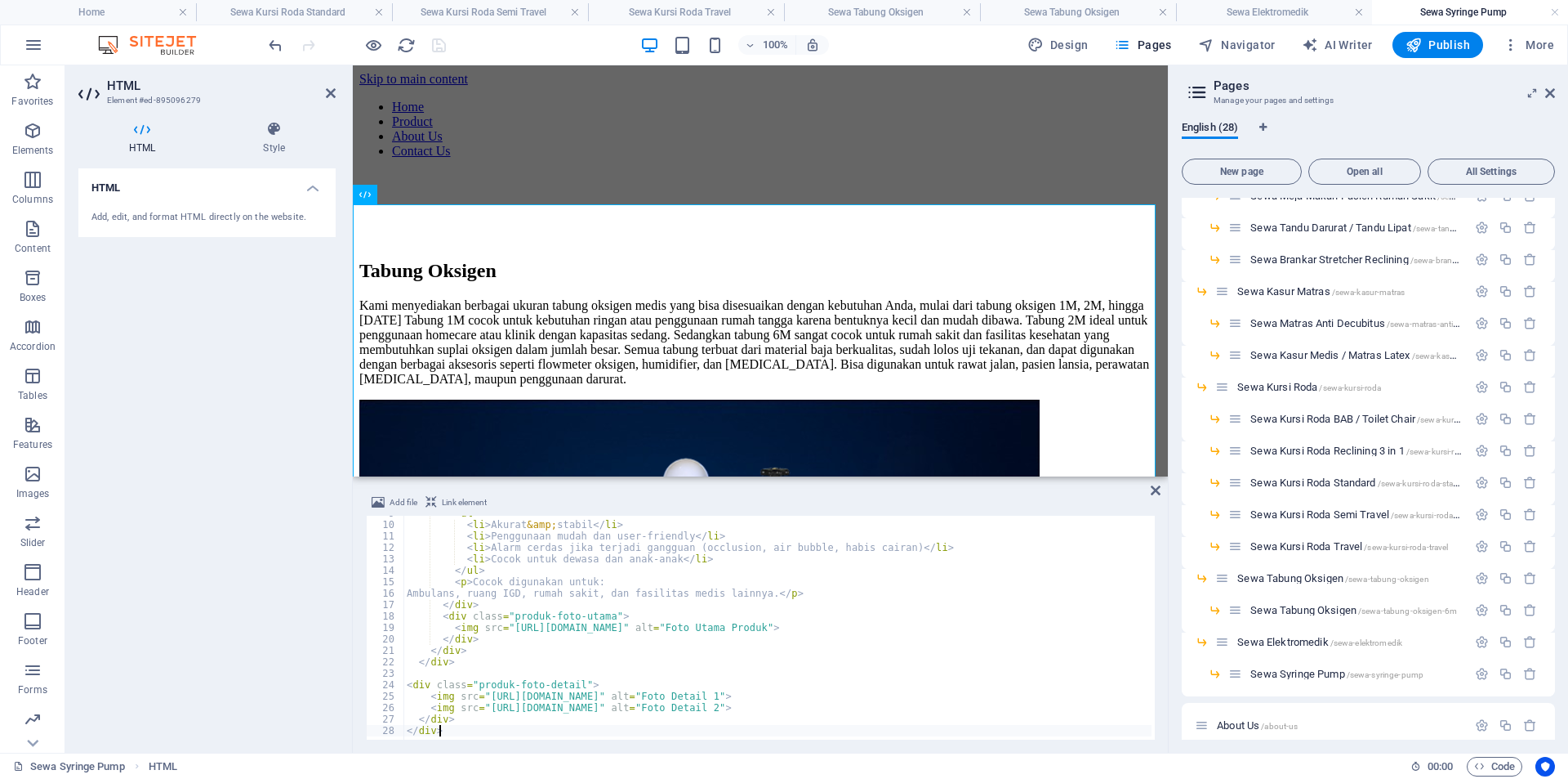
scroll to position [100, 0]
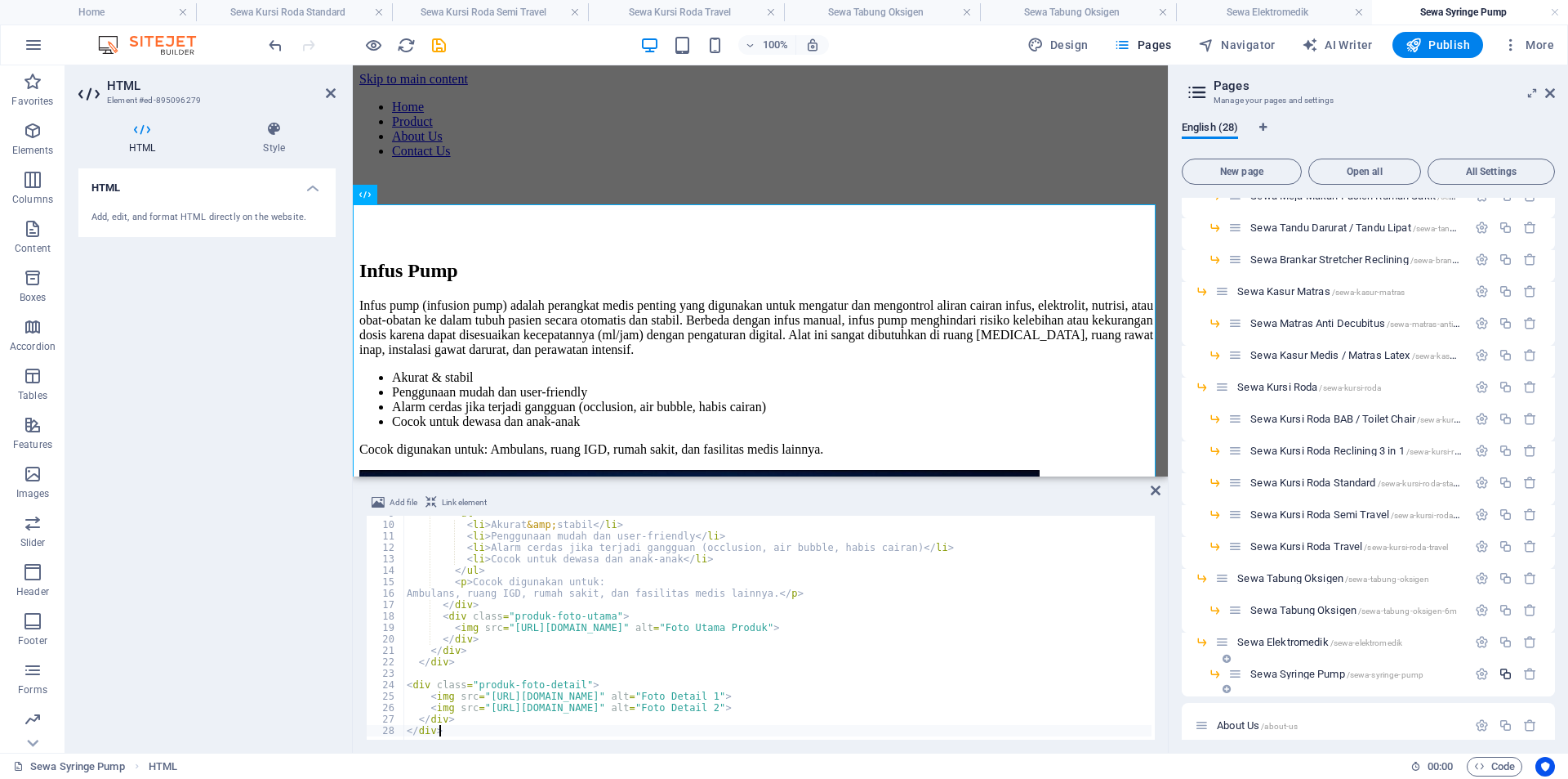
click at [1503, 674] on icon "button" at bounding box center [1505, 673] width 14 height 14
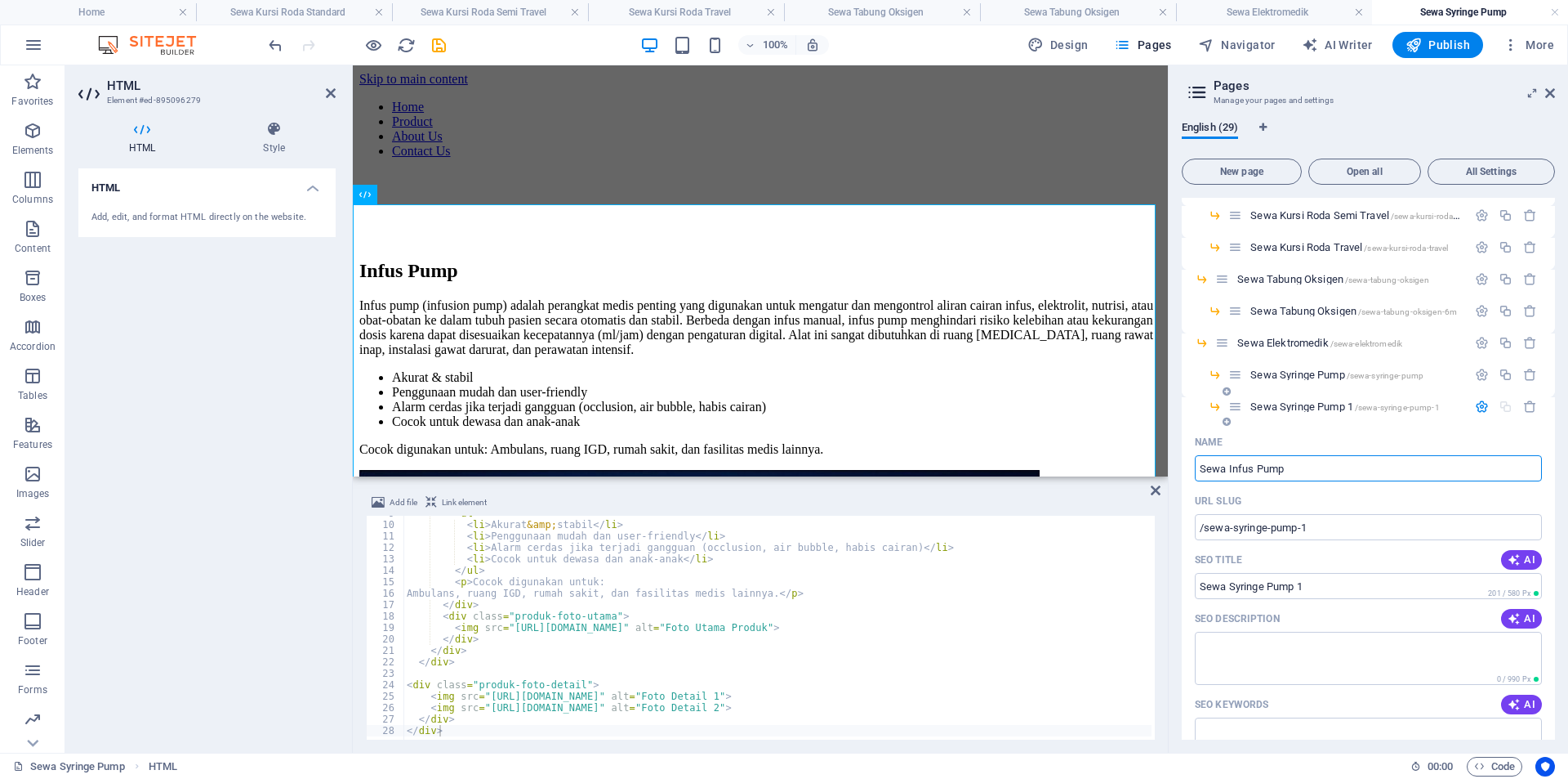
type input "Sewa Infus Pump"
type input "/sewa-infus-pump"
type input "Sewa Infus Pump"
click at [1478, 407] on icon "button" at bounding box center [1481, 406] width 14 height 14
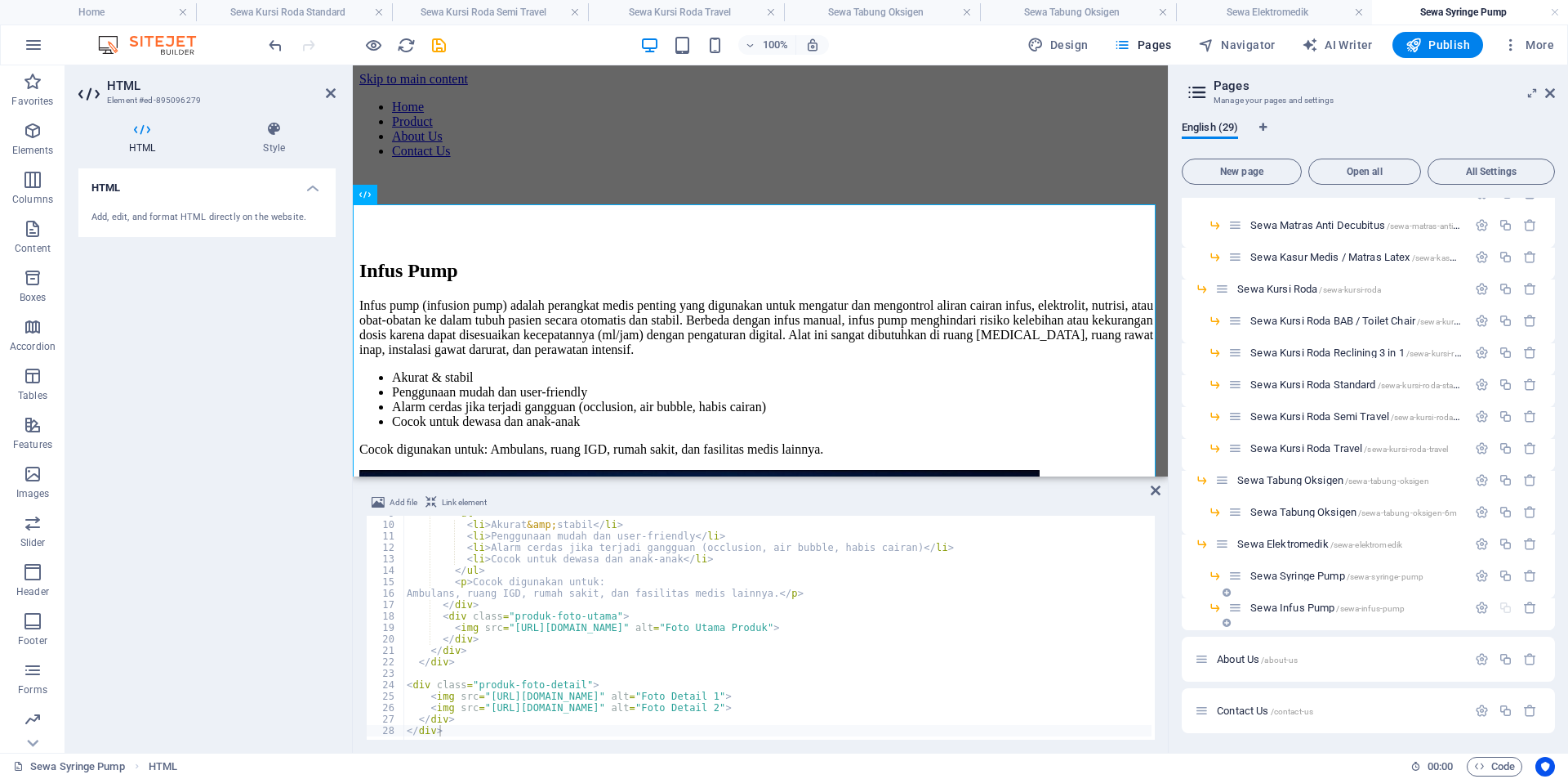
click at [1335, 609] on span "Sewa Infus Pump /sewa-infus-pump" at bounding box center [1327, 608] width 154 height 13
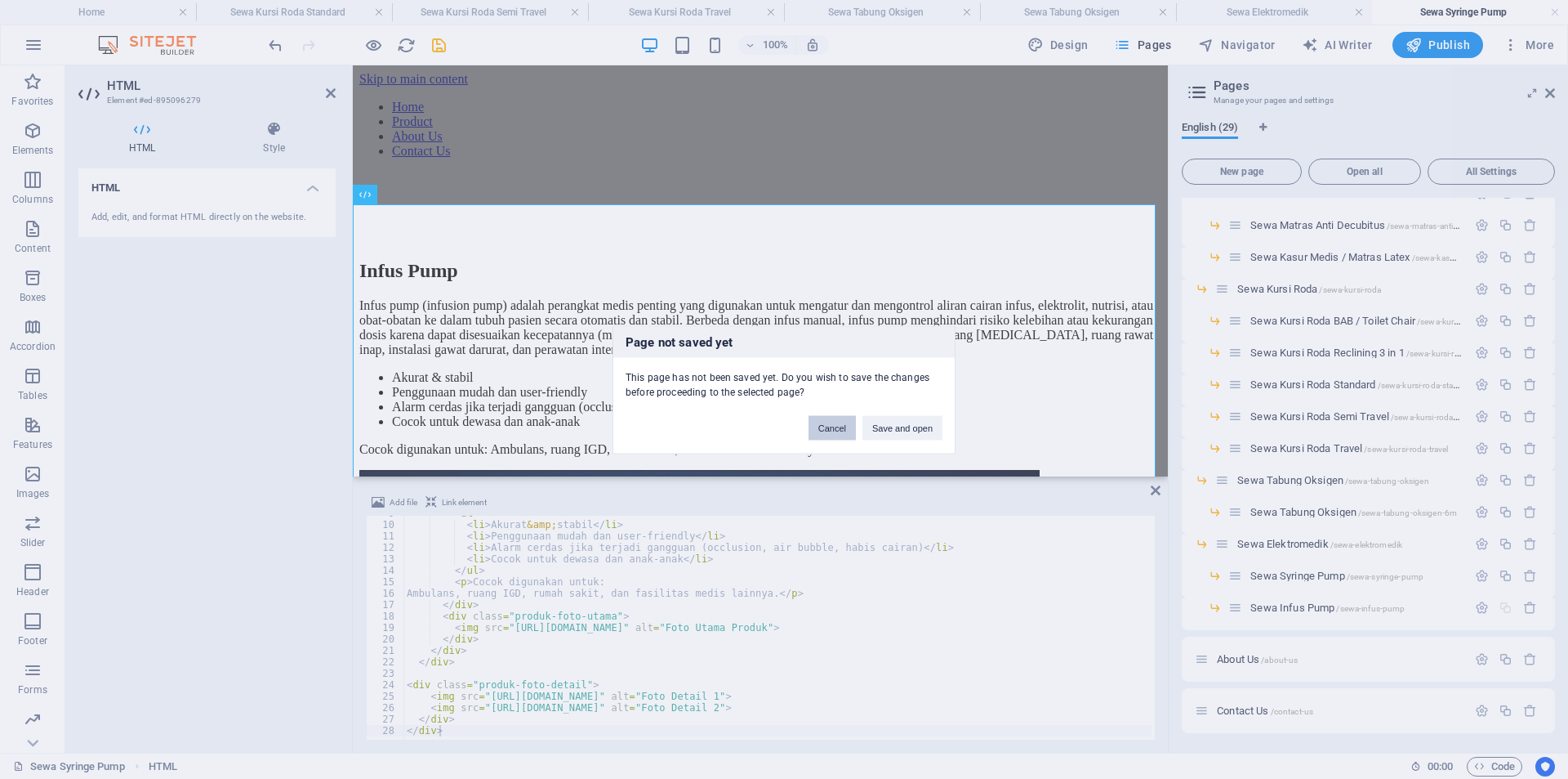
click at [842, 436] on button "Cancel" at bounding box center [832, 427] width 48 height 24
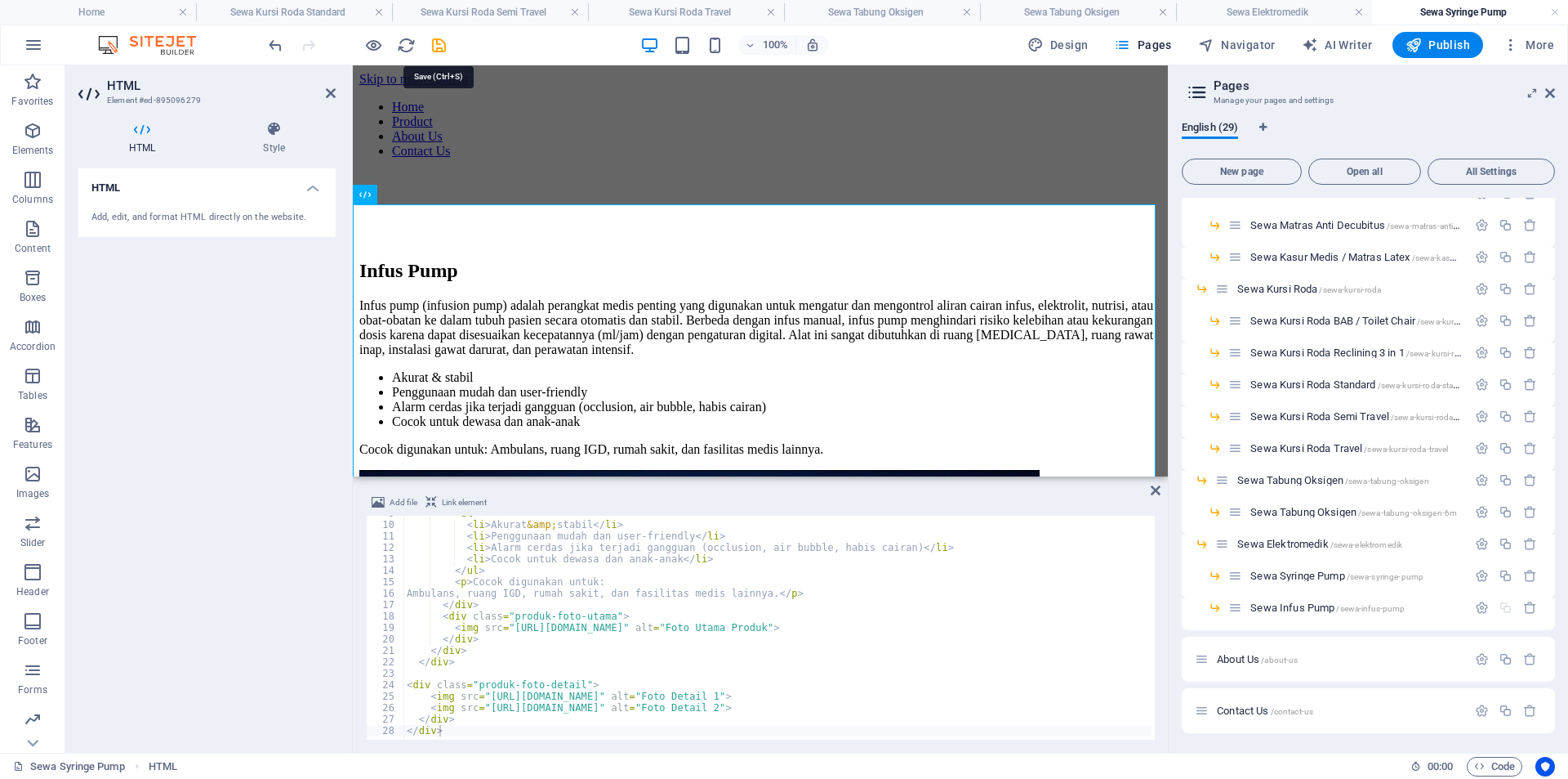
click at [423, 46] on div at bounding box center [356, 44] width 183 height 26
drag, startPoint x: 437, startPoint y: 46, endPoint x: 1072, endPoint y: 352, distance: 704.9
click at [437, 46] on icon "save" at bounding box center [438, 45] width 19 height 19
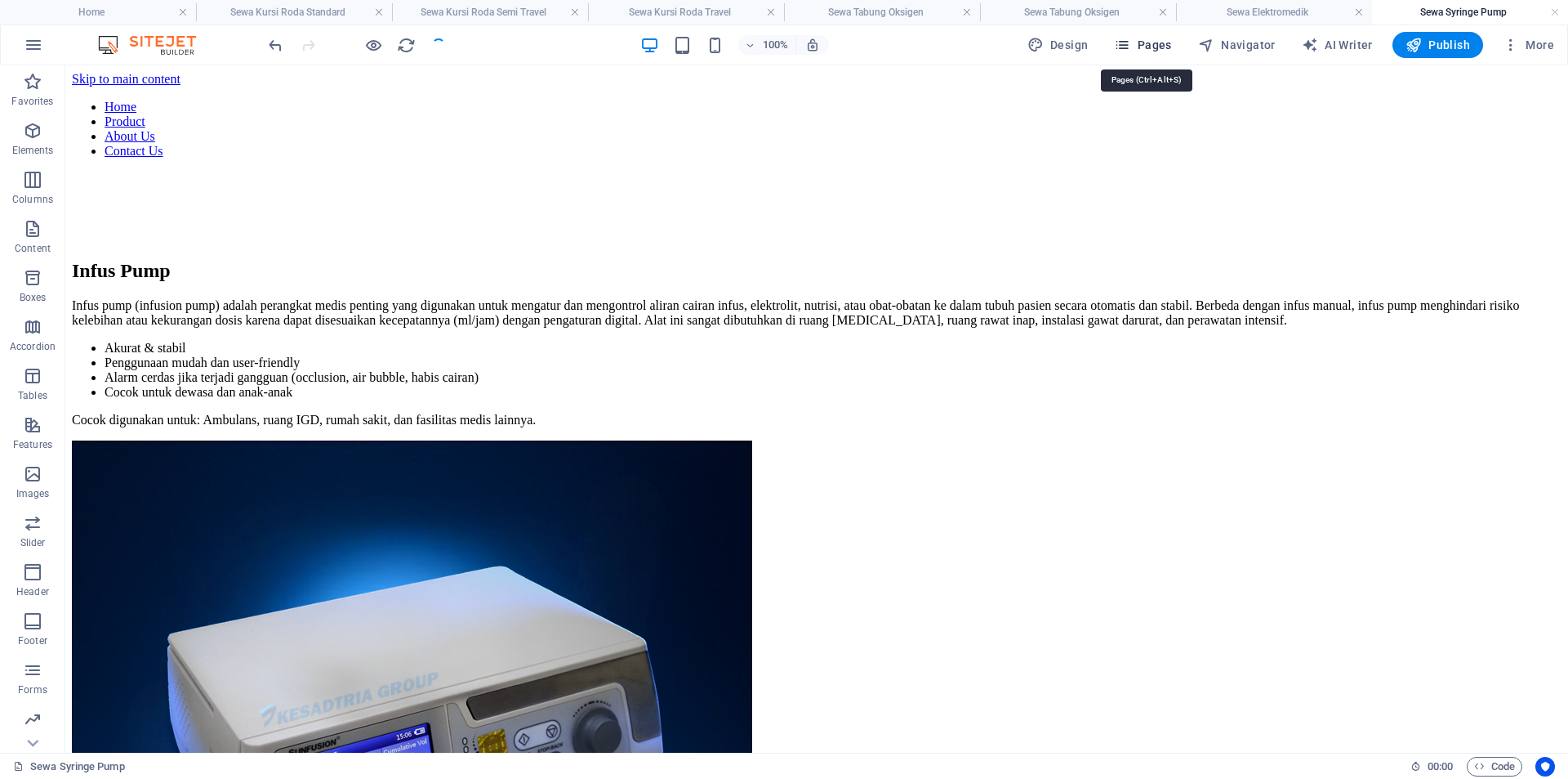
click at [1160, 47] on span "Pages" at bounding box center [1142, 45] width 58 height 16
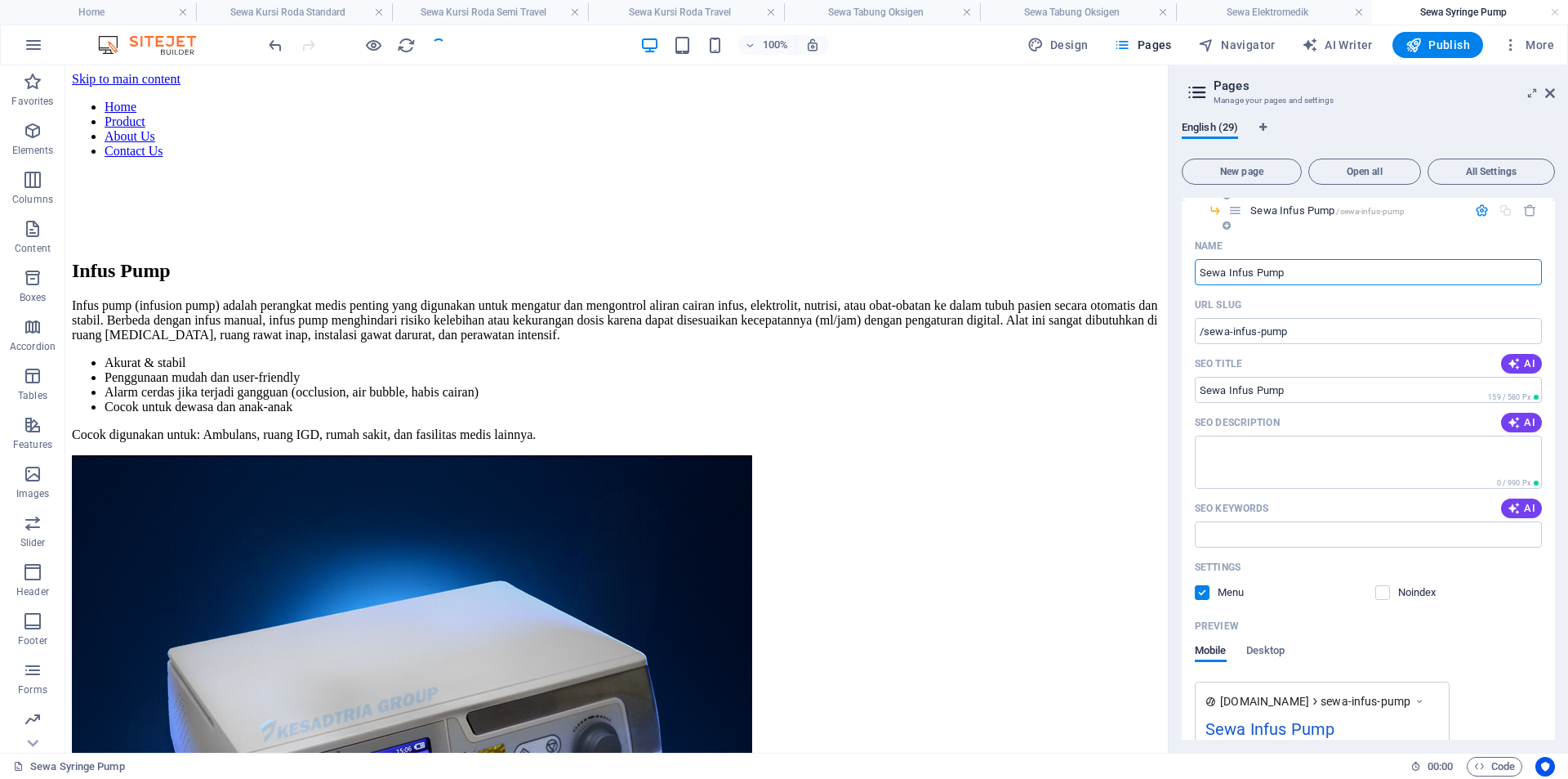
scroll to position [798, 0]
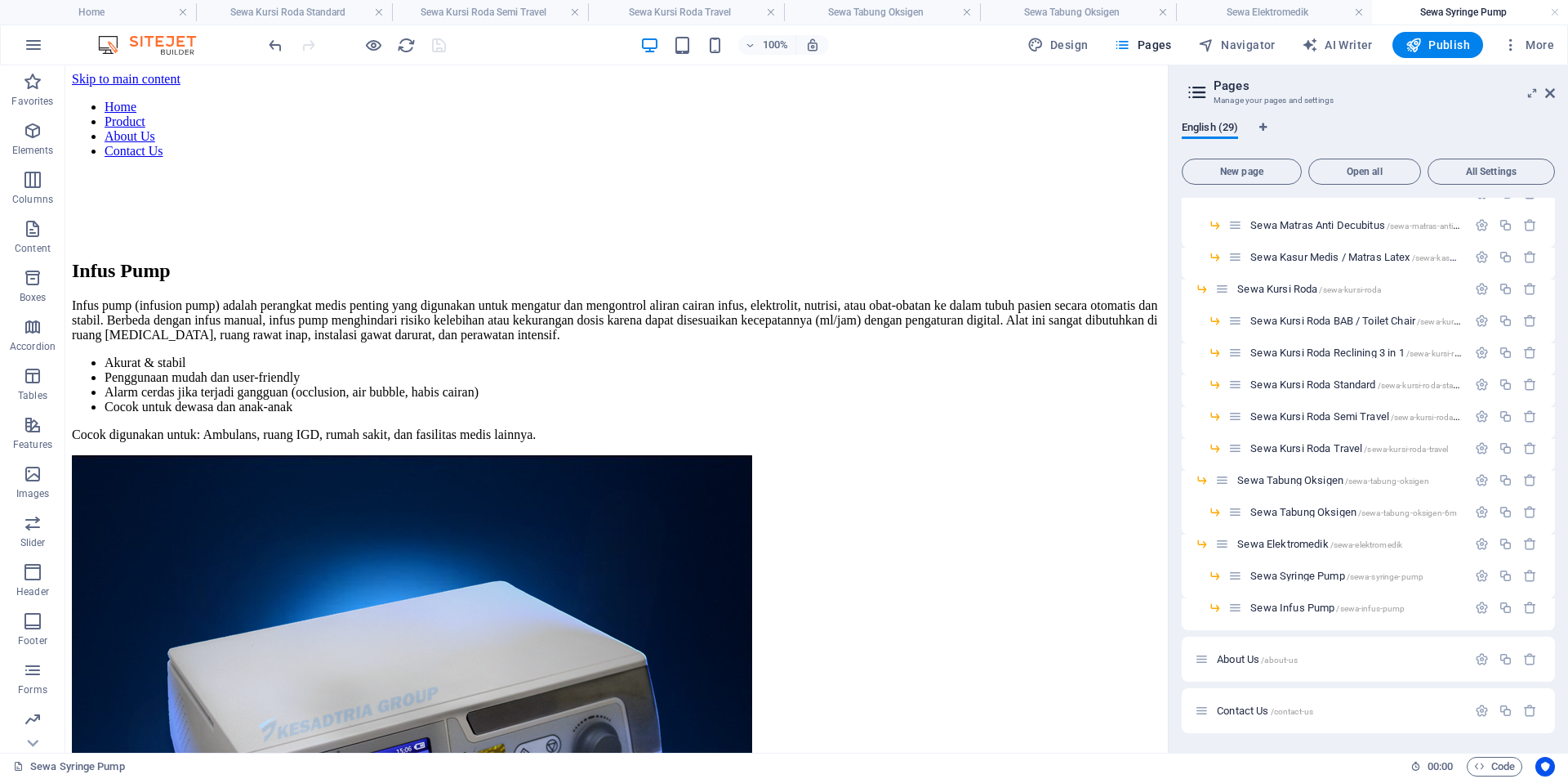
scroll to position [461, 0]
click at [1320, 611] on span "Sewa Infus Pump /sewa-infus-pump" at bounding box center [1327, 608] width 154 height 13
click at [1501, 604] on icon "button" at bounding box center [1505, 607] width 14 height 14
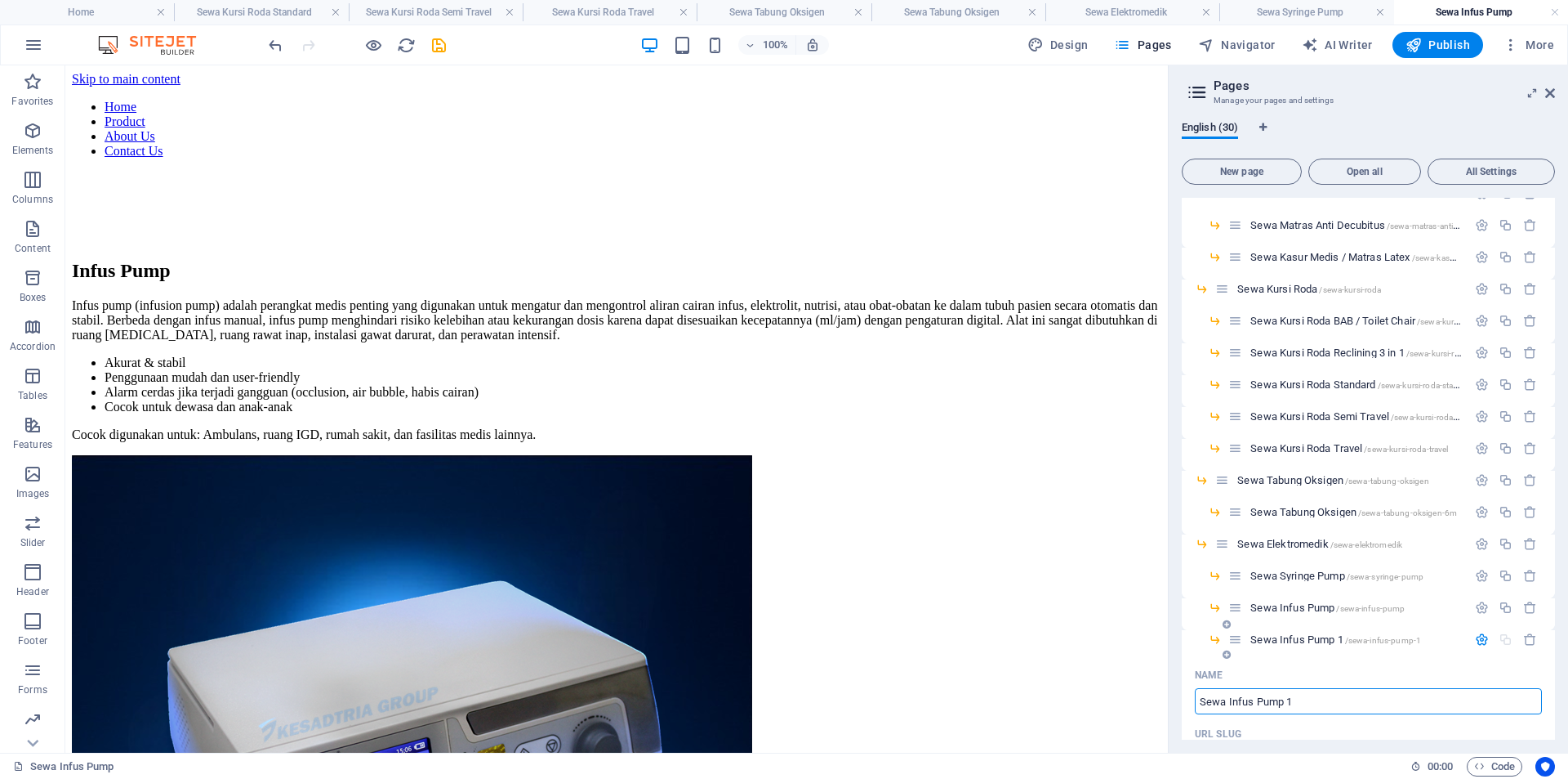
click at [1329, 701] on input "Sewa Infus Pump 1" at bounding box center [1368, 701] width 347 height 26
paste input "Monitor Pasien"
type input "Sewa Monitor Pasien"
type input "/sewa-monitor-pasien"
type input "Sewa Monitor Pasien"
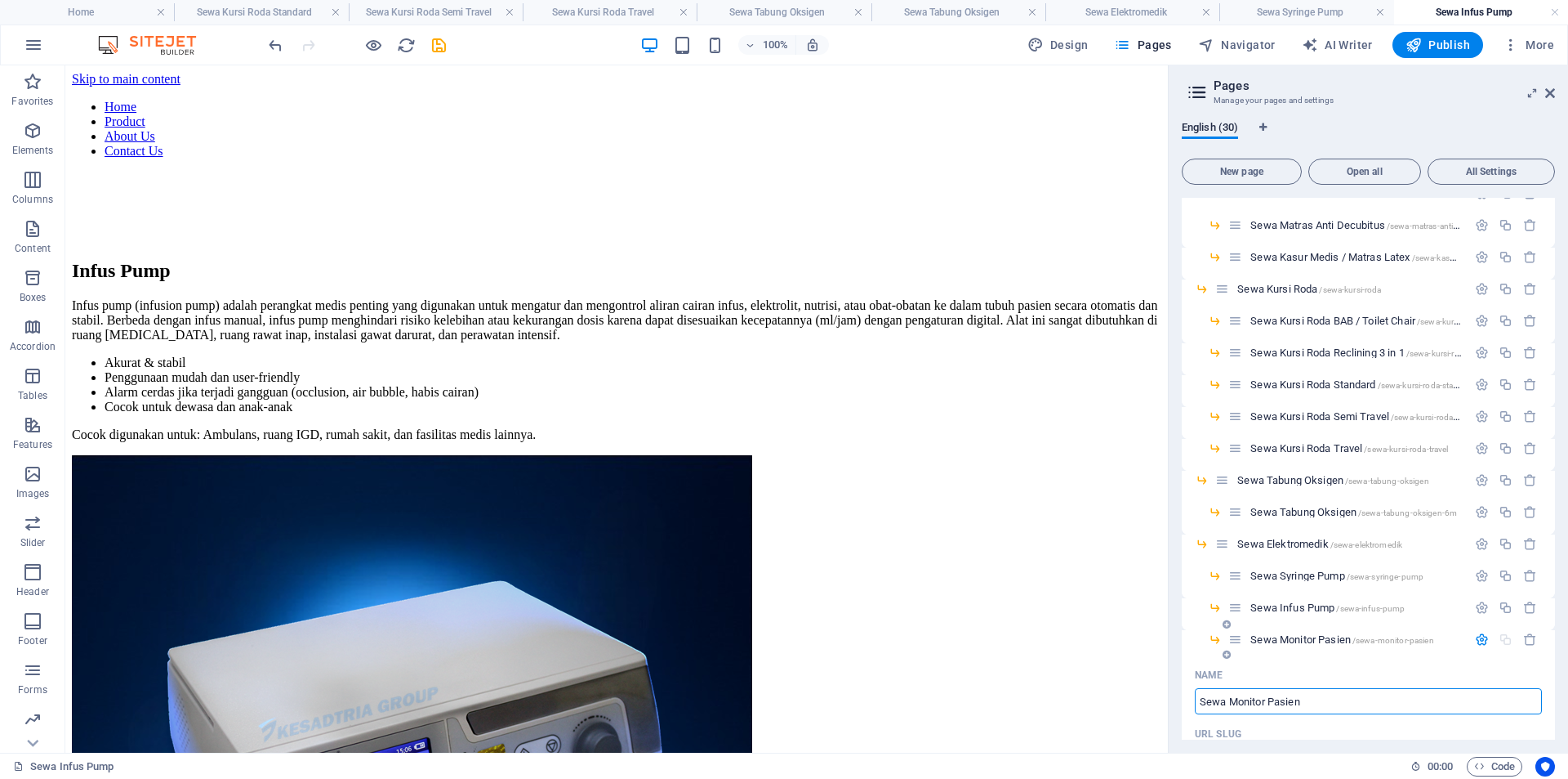
click at [1477, 639] on icon "button" at bounding box center [1481, 639] width 14 height 14
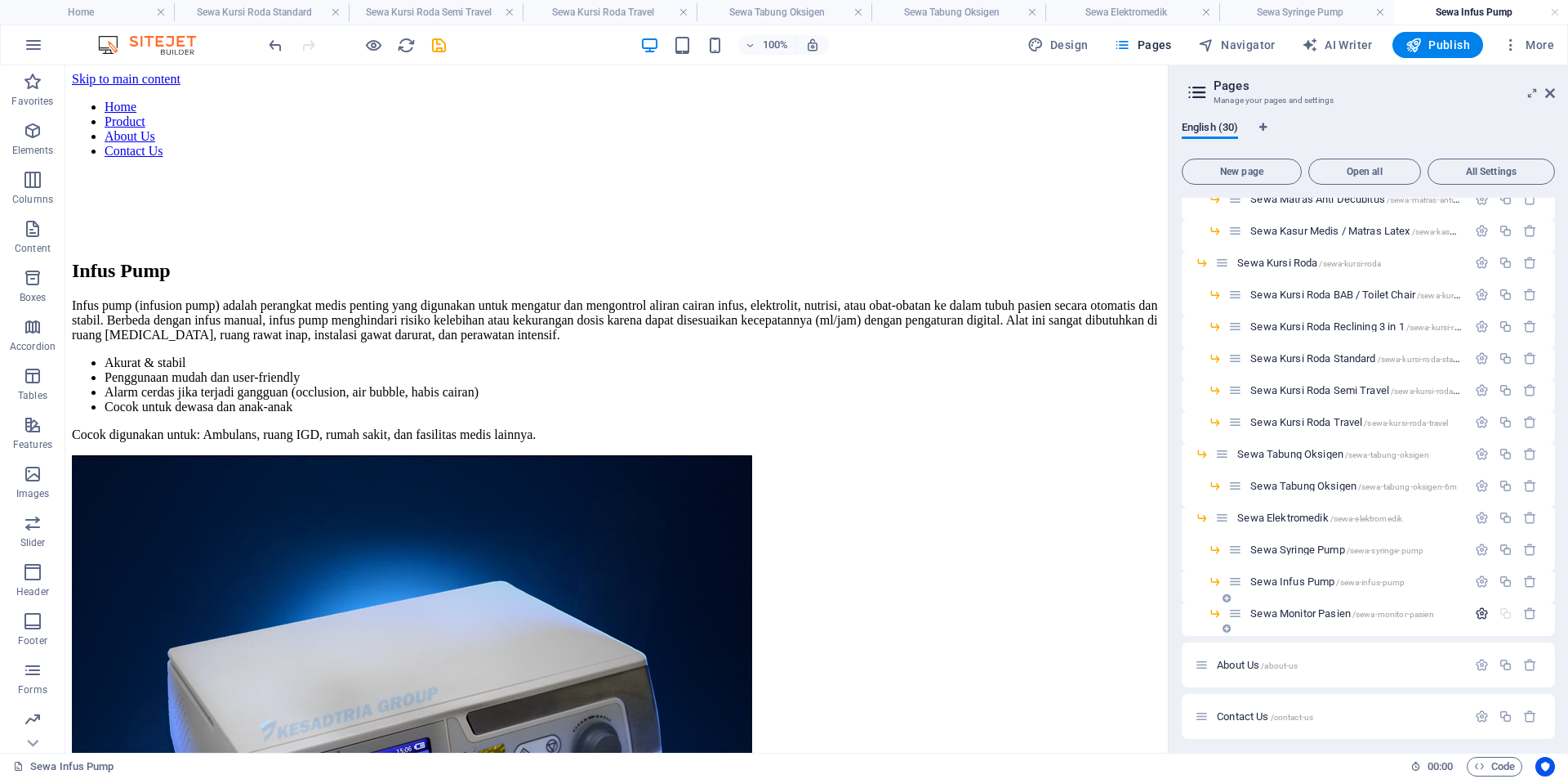
scroll to position [493, 0]
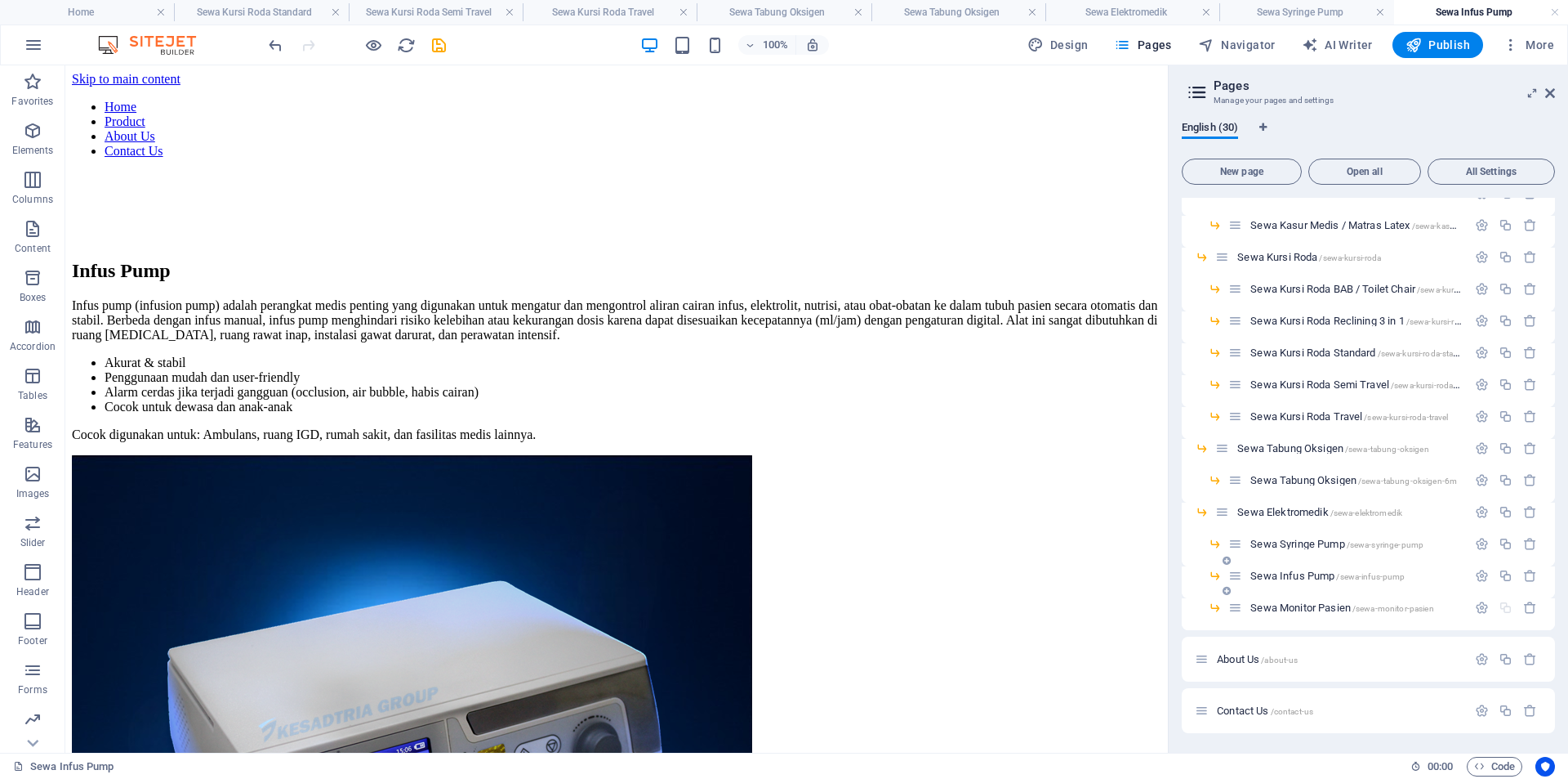
click at [1297, 575] on span "Sewa Infus Pump /sewa-infus-pump" at bounding box center [1327, 575] width 154 height 13
click at [436, 45] on icon "save" at bounding box center [438, 45] width 19 height 19
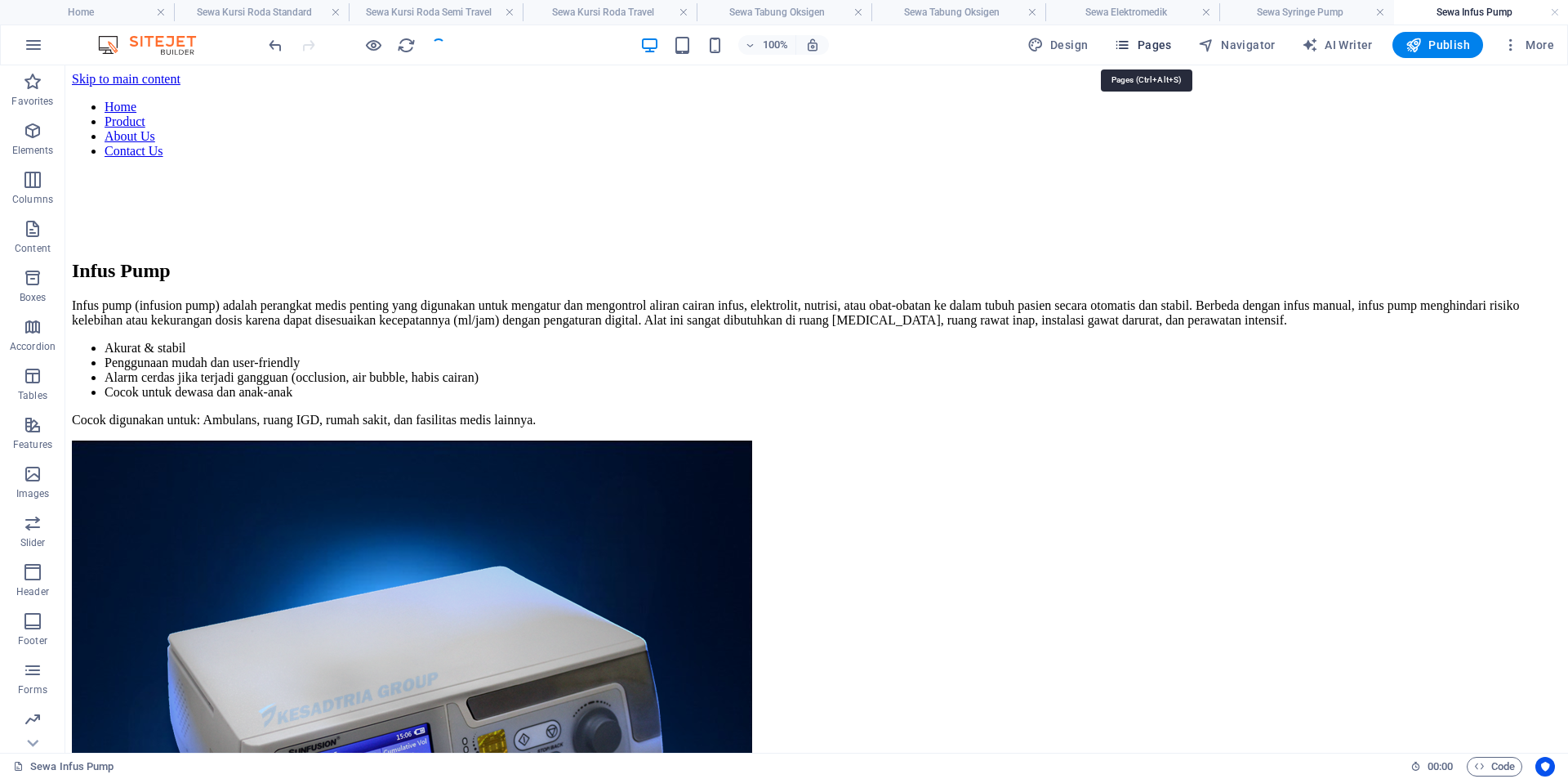
click at [1162, 47] on span "Pages" at bounding box center [1142, 45] width 58 height 16
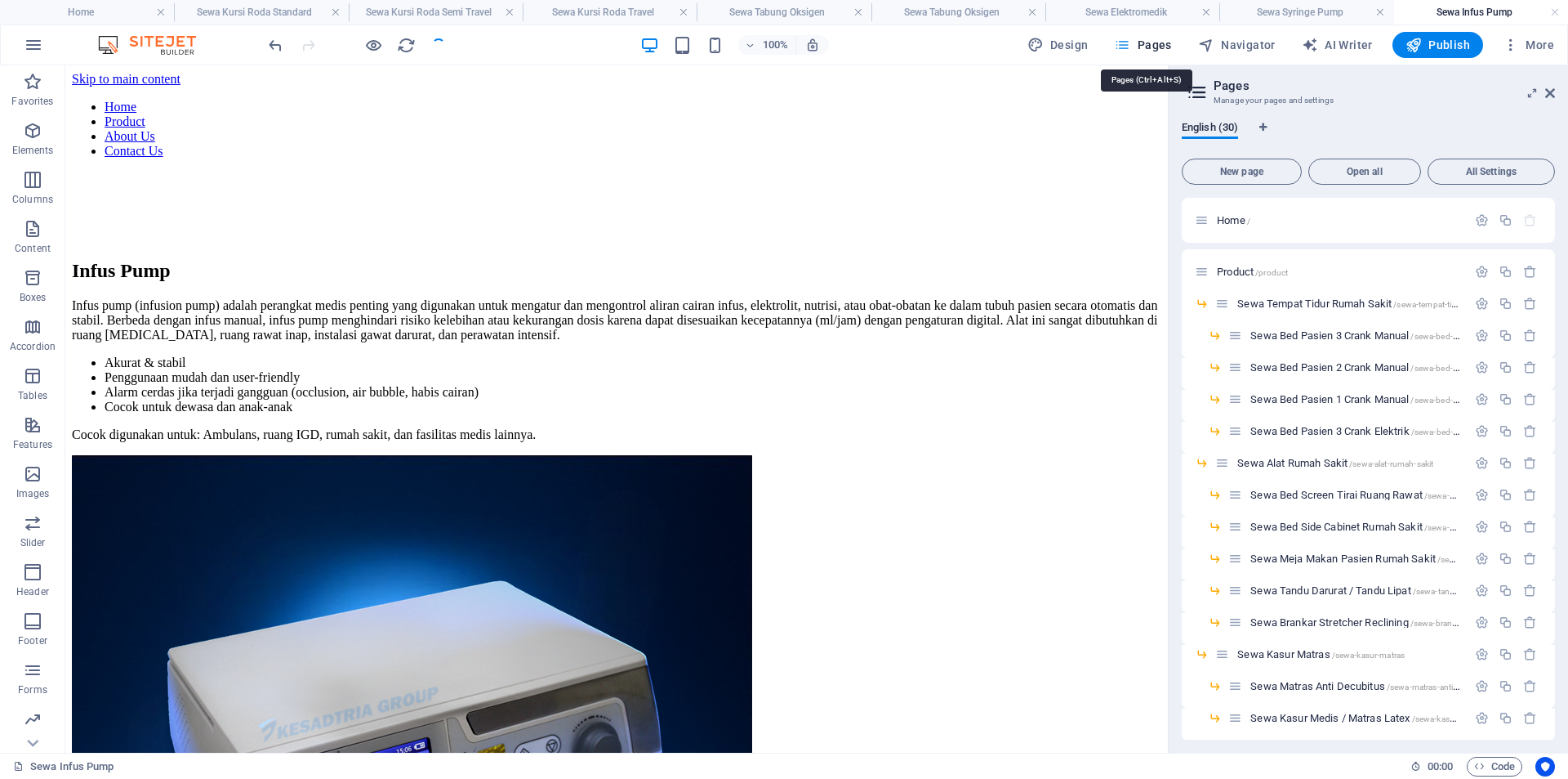
scroll to position [693, 0]
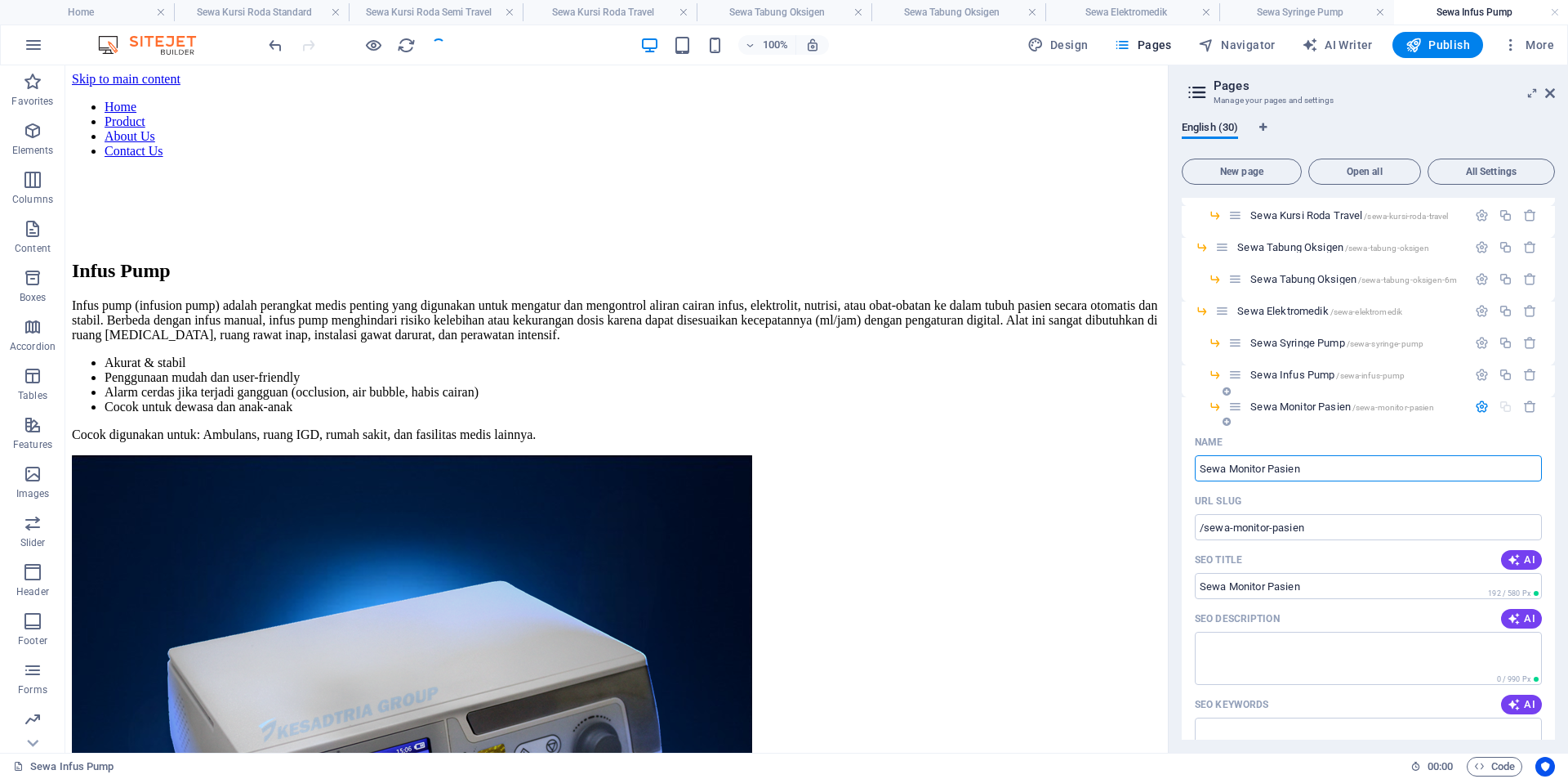
click at [1474, 401] on icon "button" at bounding box center [1481, 406] width 14 height 14
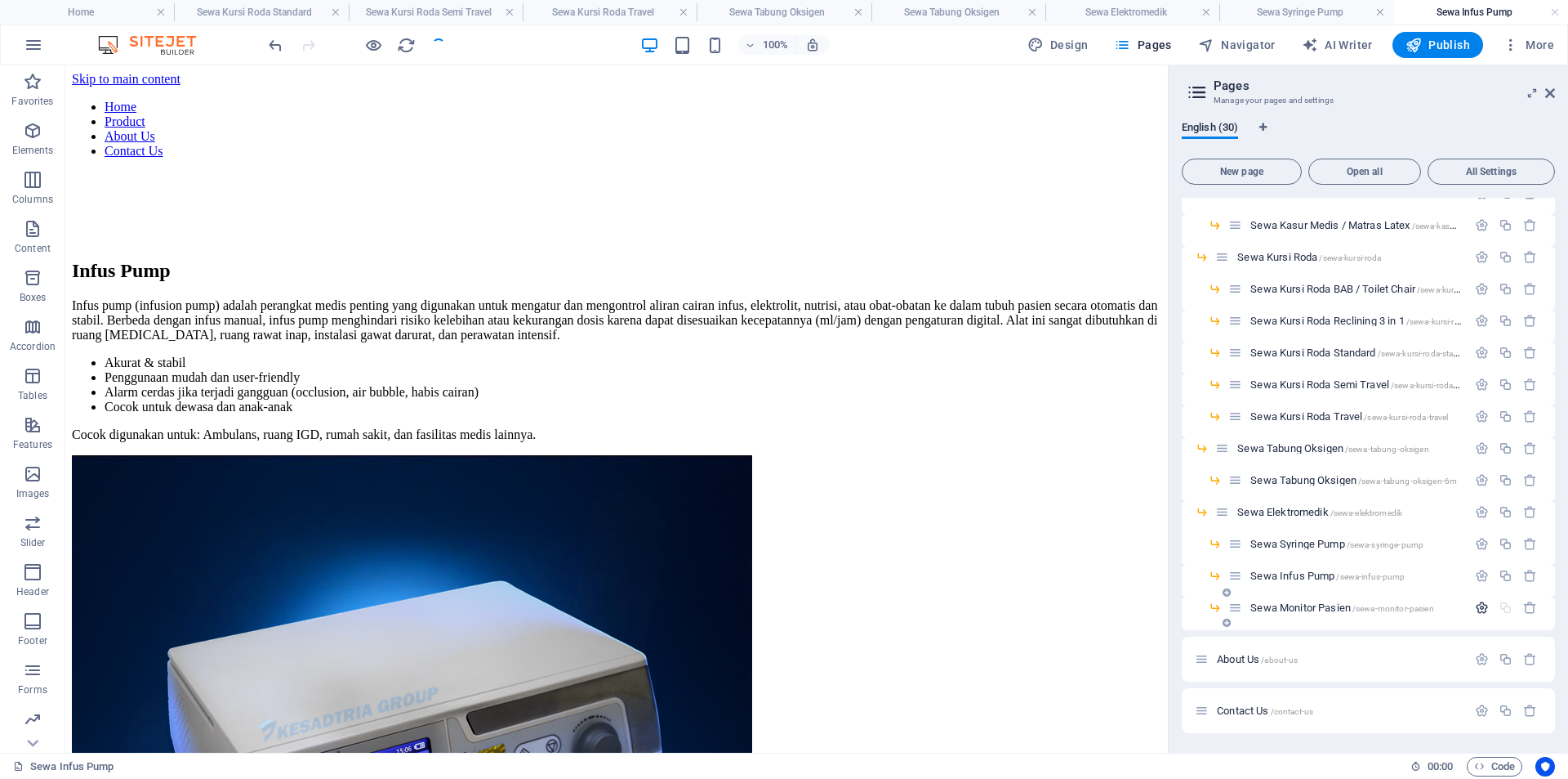
scroll to position [493, 0]
click at [1293, 611] on span "Sewa Monitor Pasien /sewa-monitor-pasien" at bounding box center [1341, 608] width 183 height 13
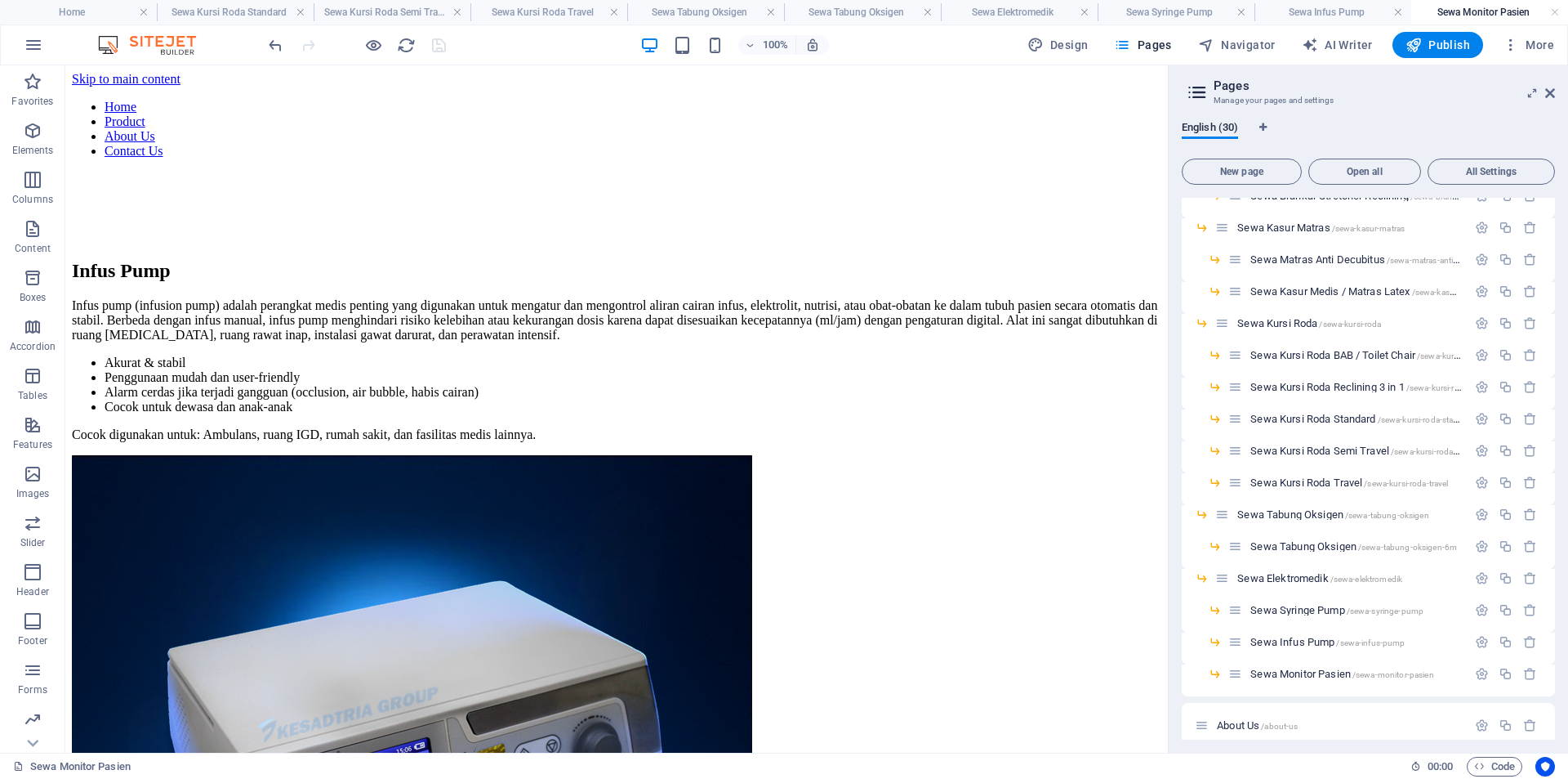
scroll to position [0, 0]
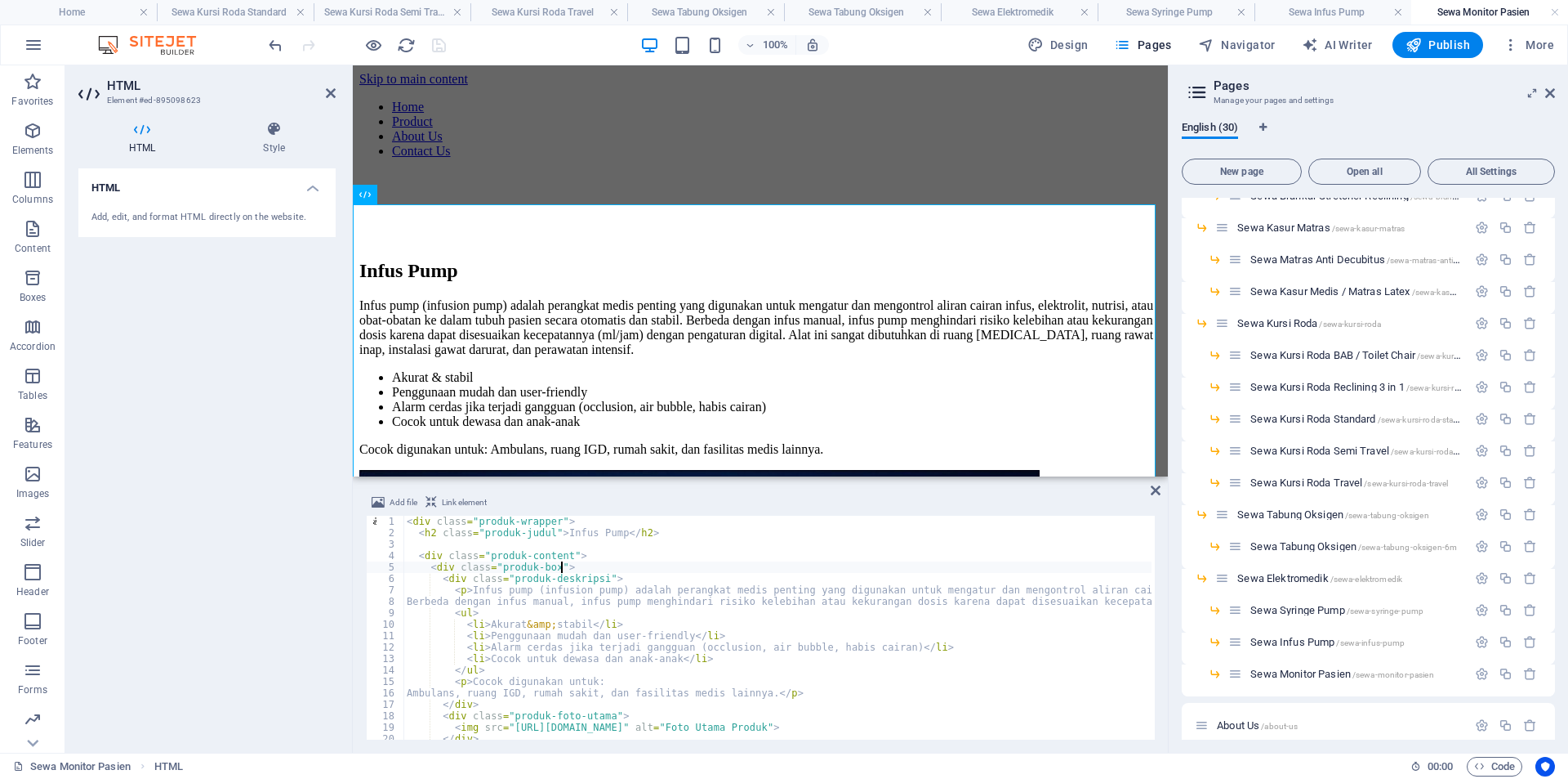
click at [699, 562] on div "< div class = "produk-wrapper" > < h2 class = "produk-judul" > Infus Pump </ h2…" at bounding box center [1166, 637] width 1526 height 243
type textarea "<div class="produk-box">"
click at [1152, 488] on icon at bounding box center [1155, 490] width 10 height 14
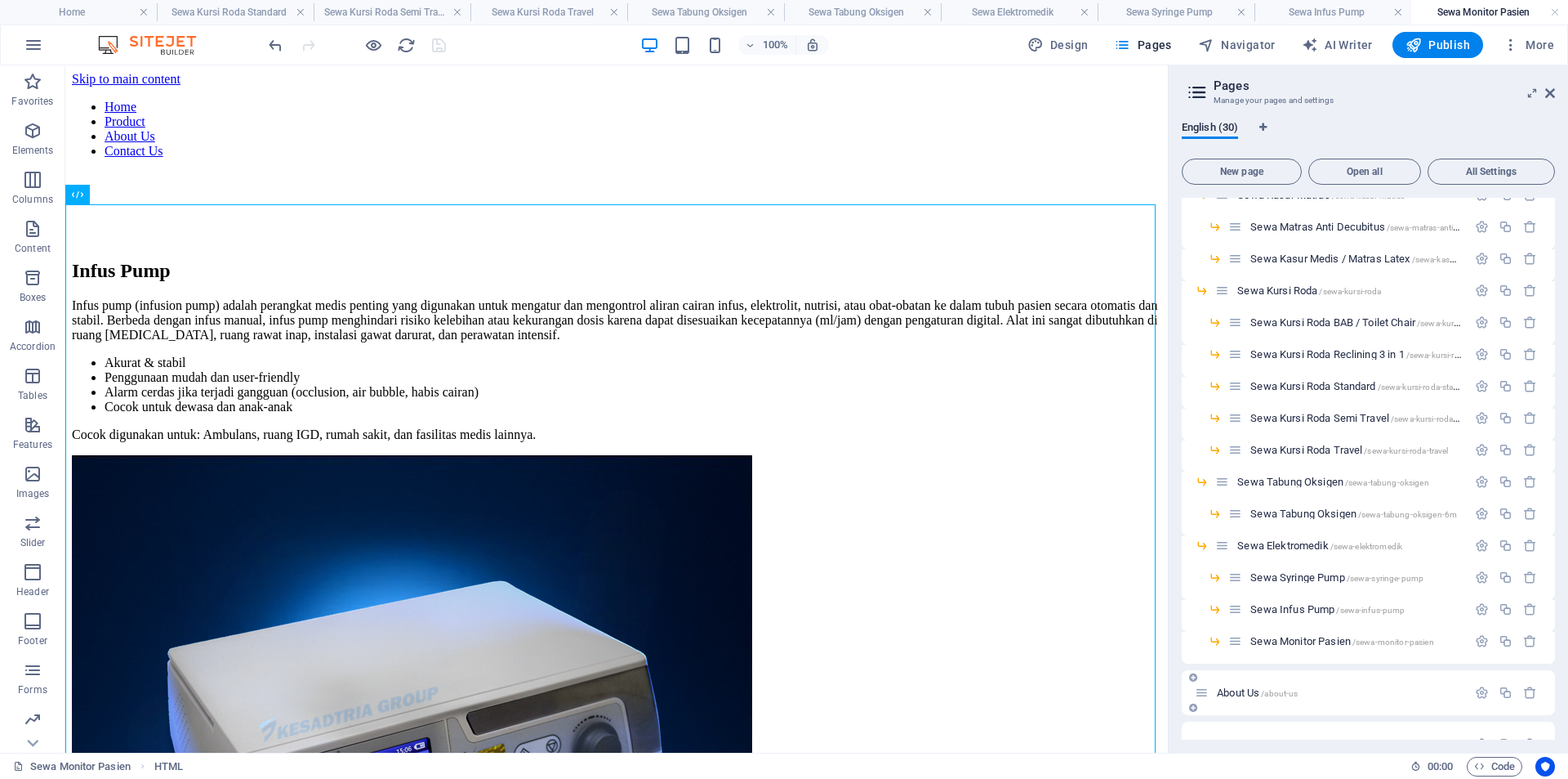
scroll to position [493, 0]
click at [1307, 612] on span "Sewa Monitor Pasien /sewa-monitor-pasien" at bounding box center [1341, 608] width 183 height 13
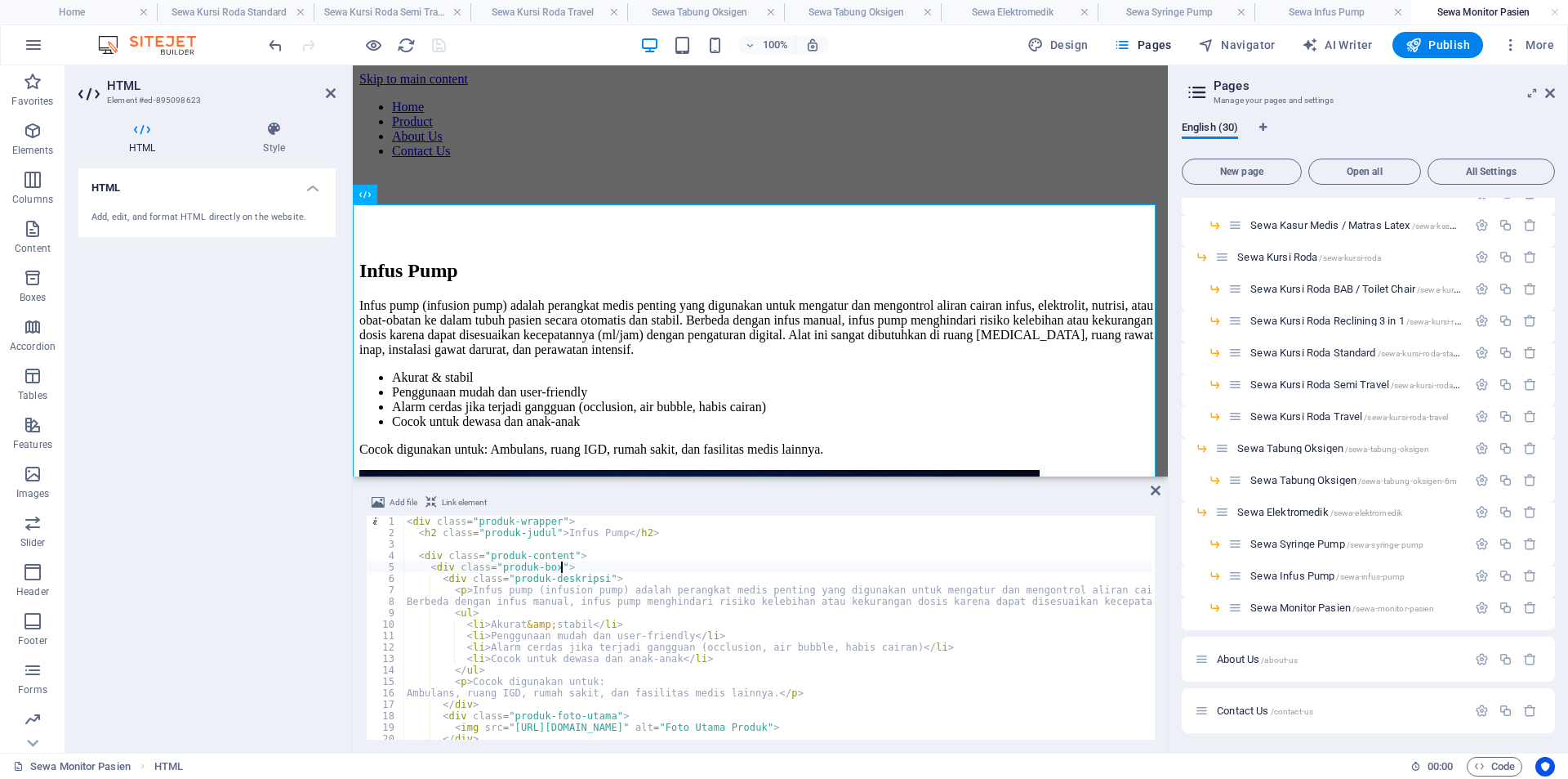
click at [708, 566] on div "< div class = "produk-wrapper" > < h2 class = "produk-judul" > Infus Pump </ h2…" at bounding box center [1166, 637] width 1526 height 243
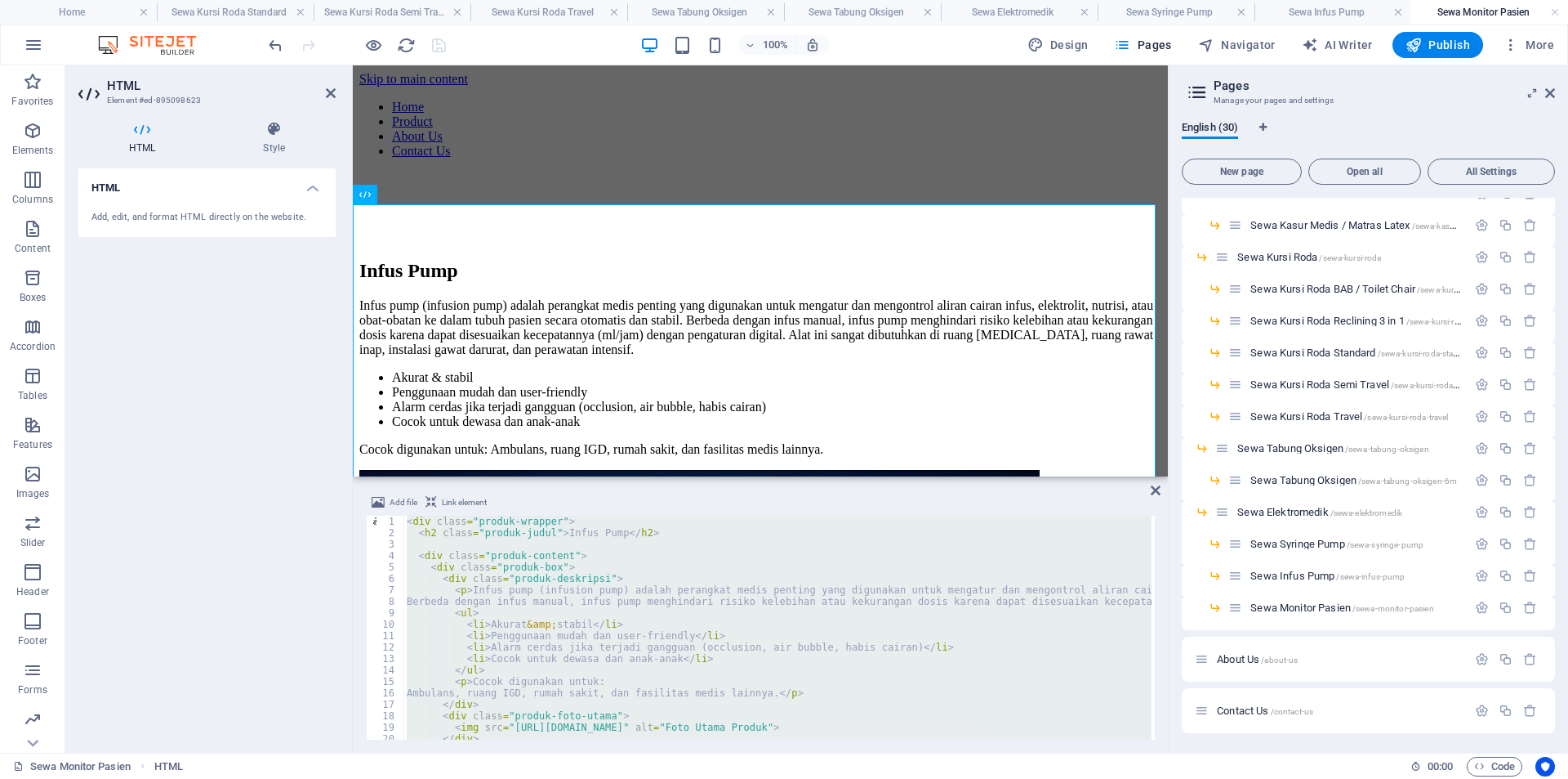
type textarea "</div>"
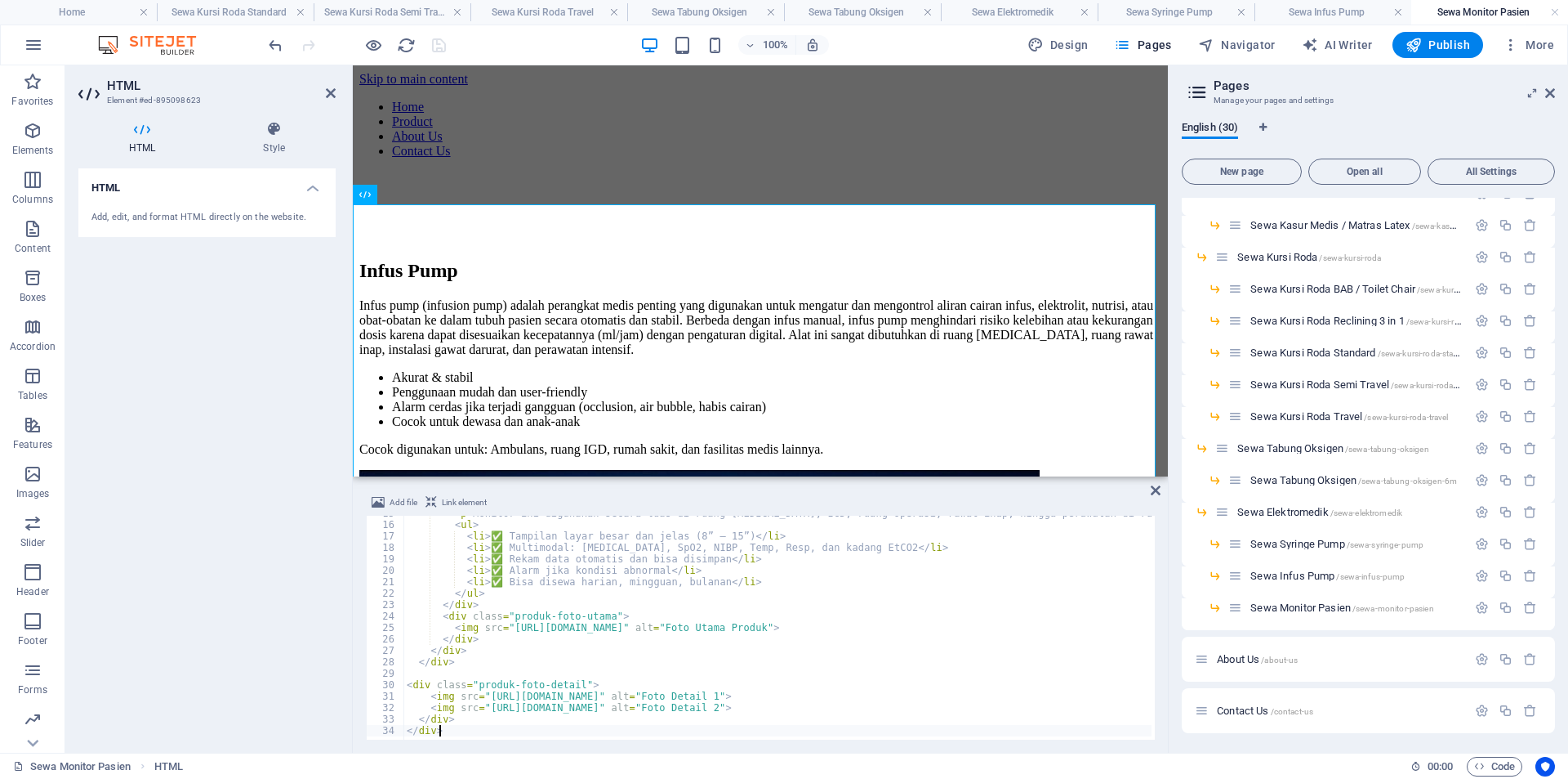
scroll to position [168, 0]
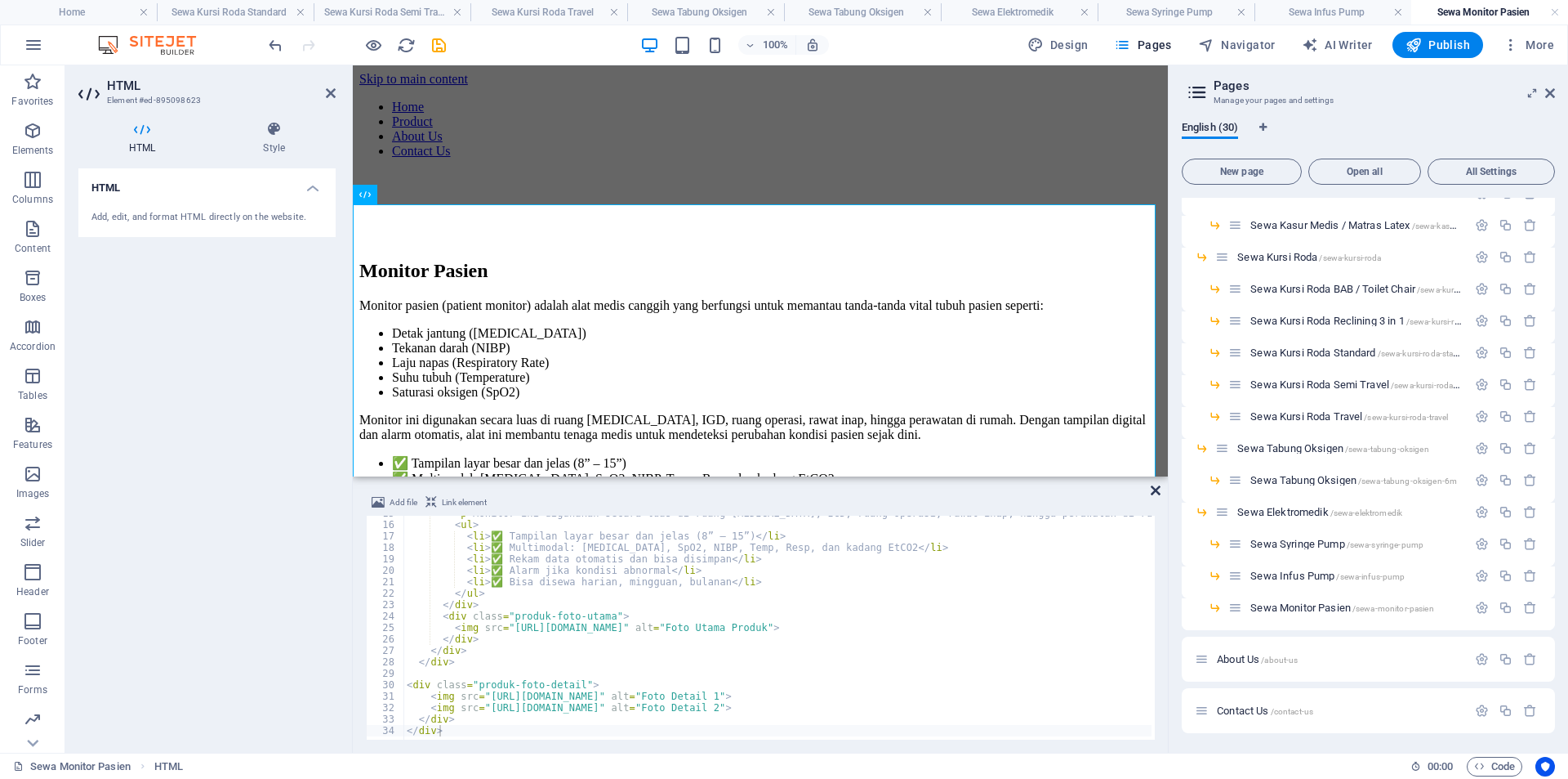
click at [1157, 489] on icon at bounding box center [1155, 490] width 10 height 14
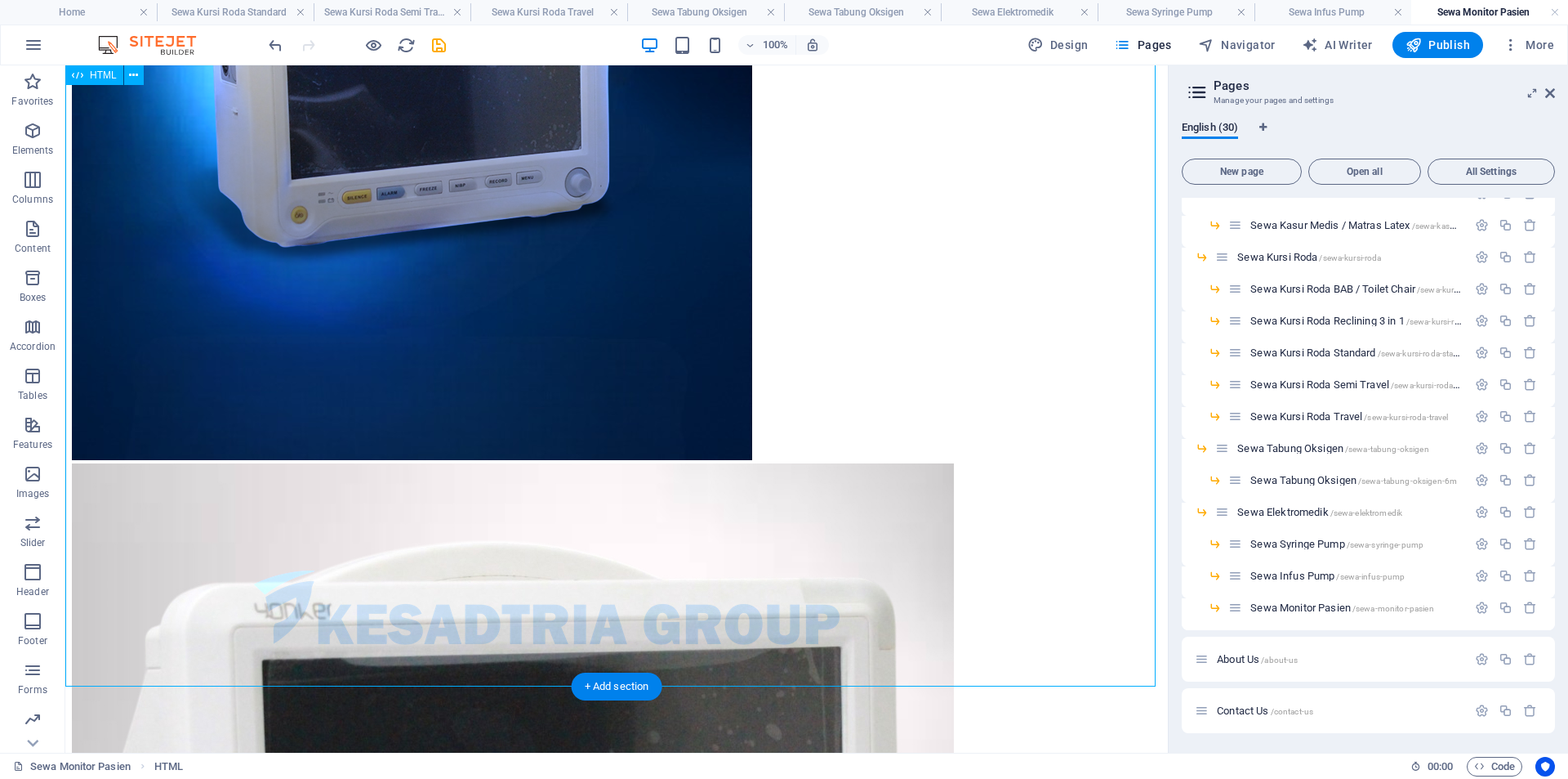
scroll to position [793, 0]
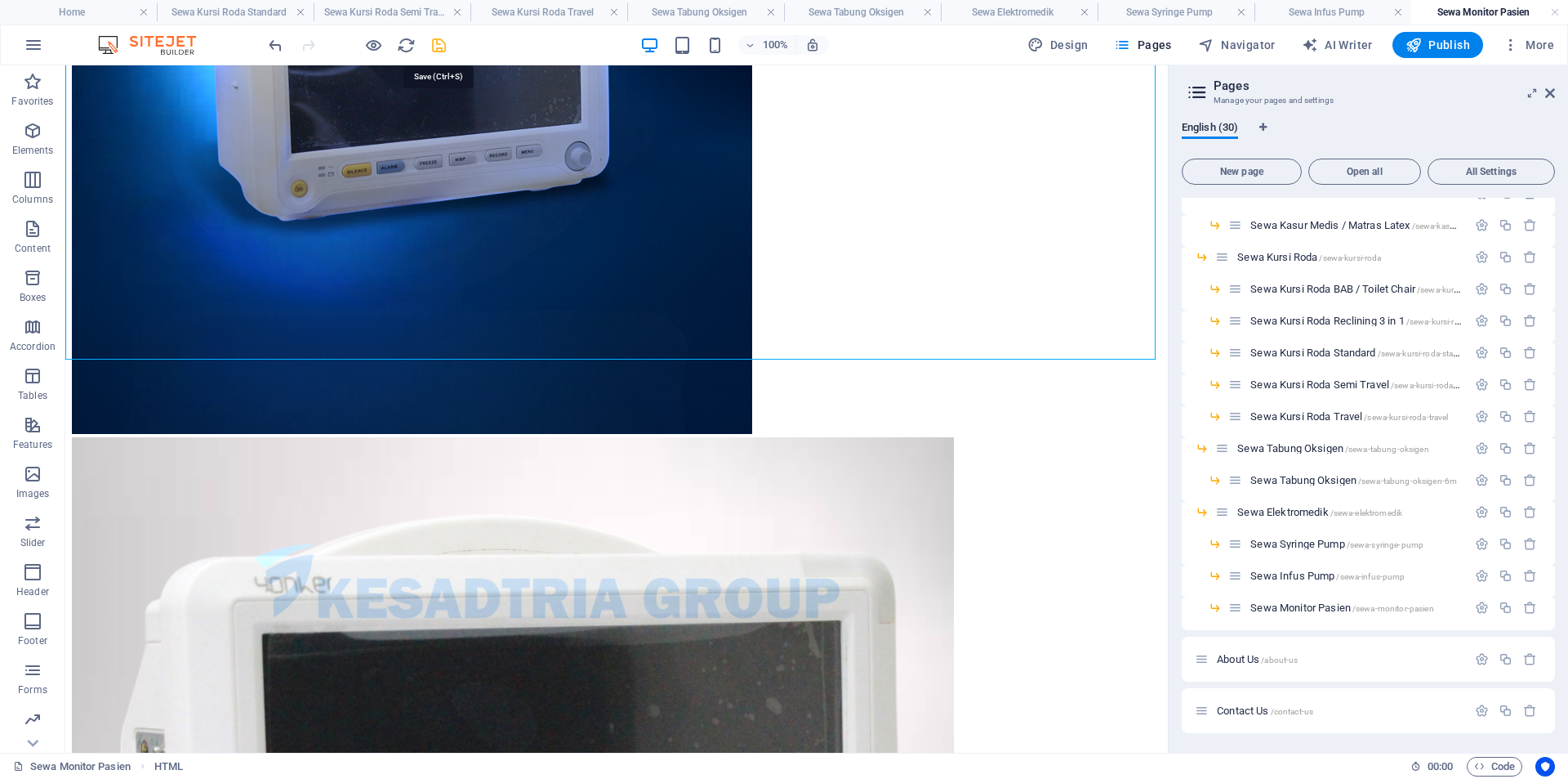
click at [445, 49] on icon "save" at bounding box center [438, 45] width 19 height 19
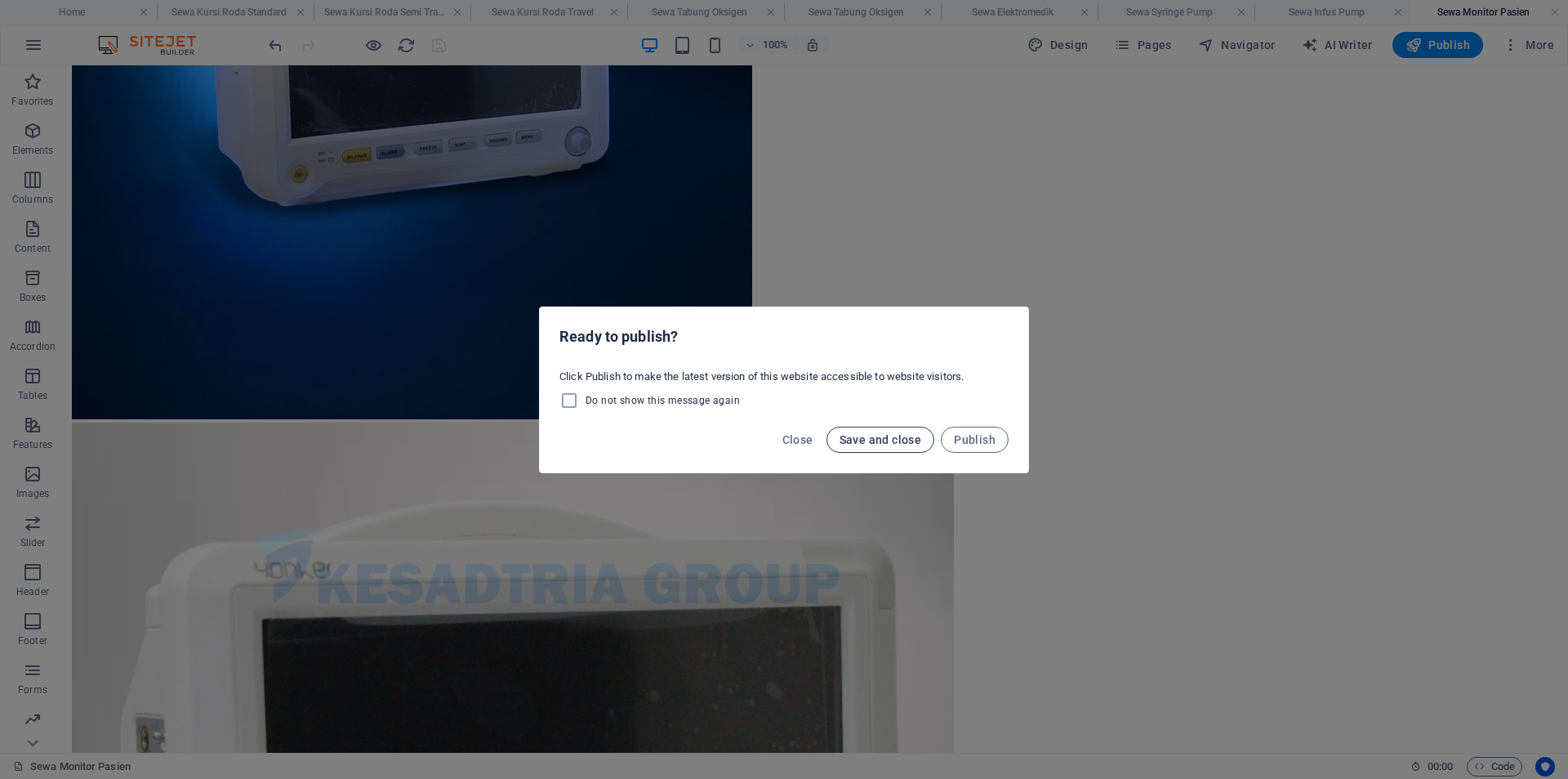
click at [897, 444] on span "Save and close" at bounding box center [881, 439] width 83 height 14
